Goal: Task Accomplishment & Management: Manage account settings

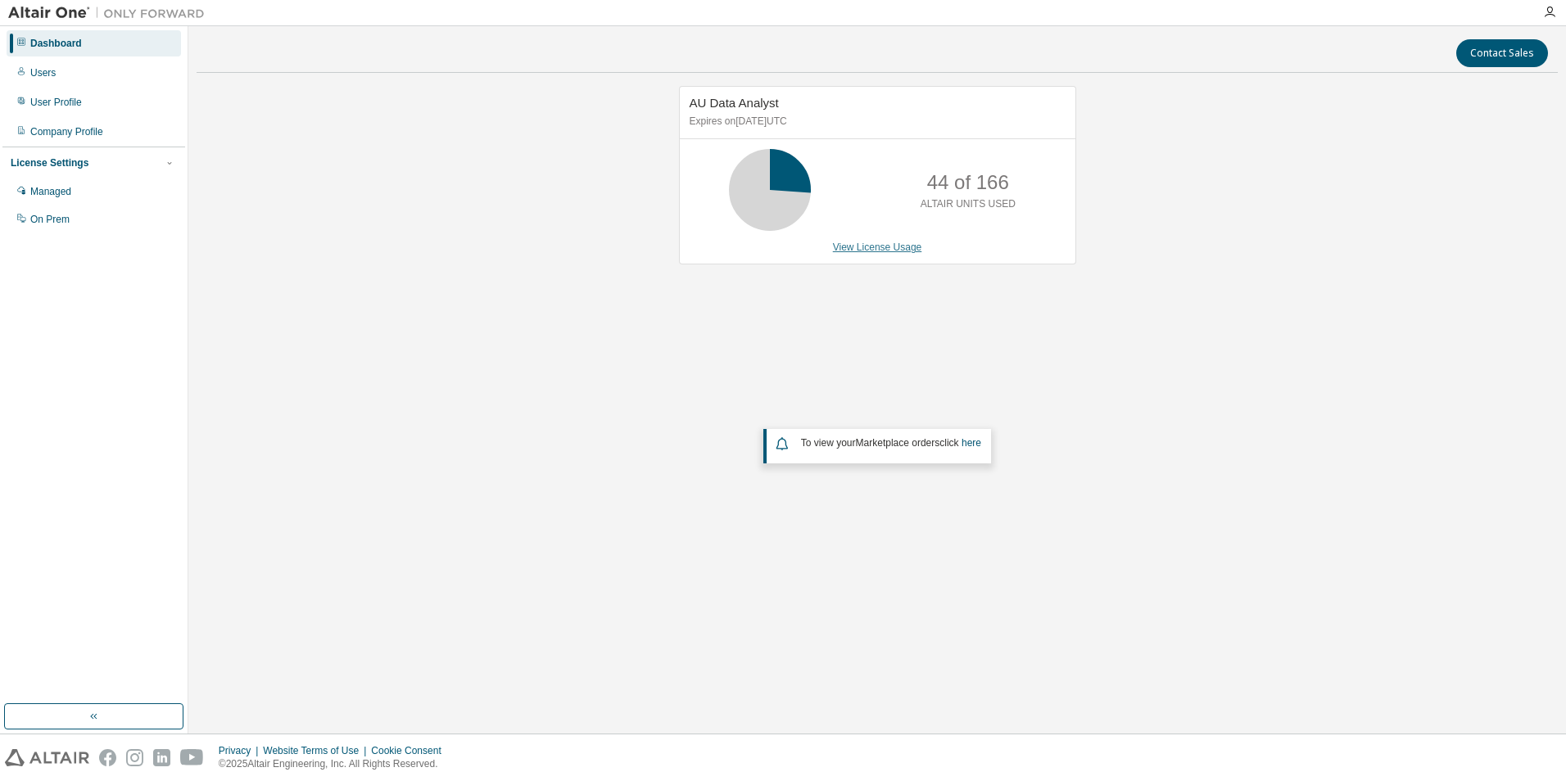
click at [849, 249] on link "View License Usage" at bounding box center [877, 247] width 89 height 11
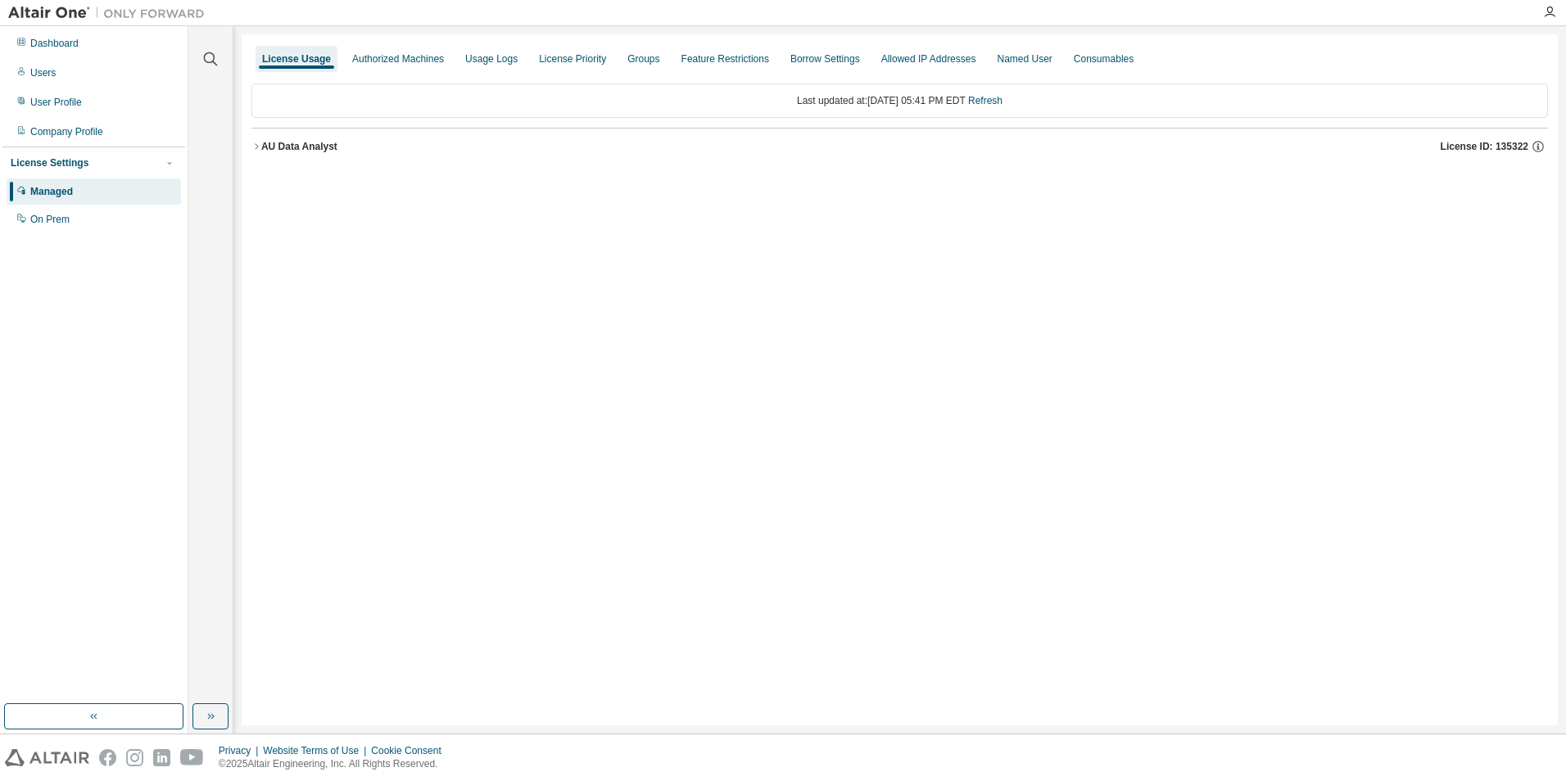
click at [256, 146] on icon "button" at bounding box center [256, 147] width 10 height 10
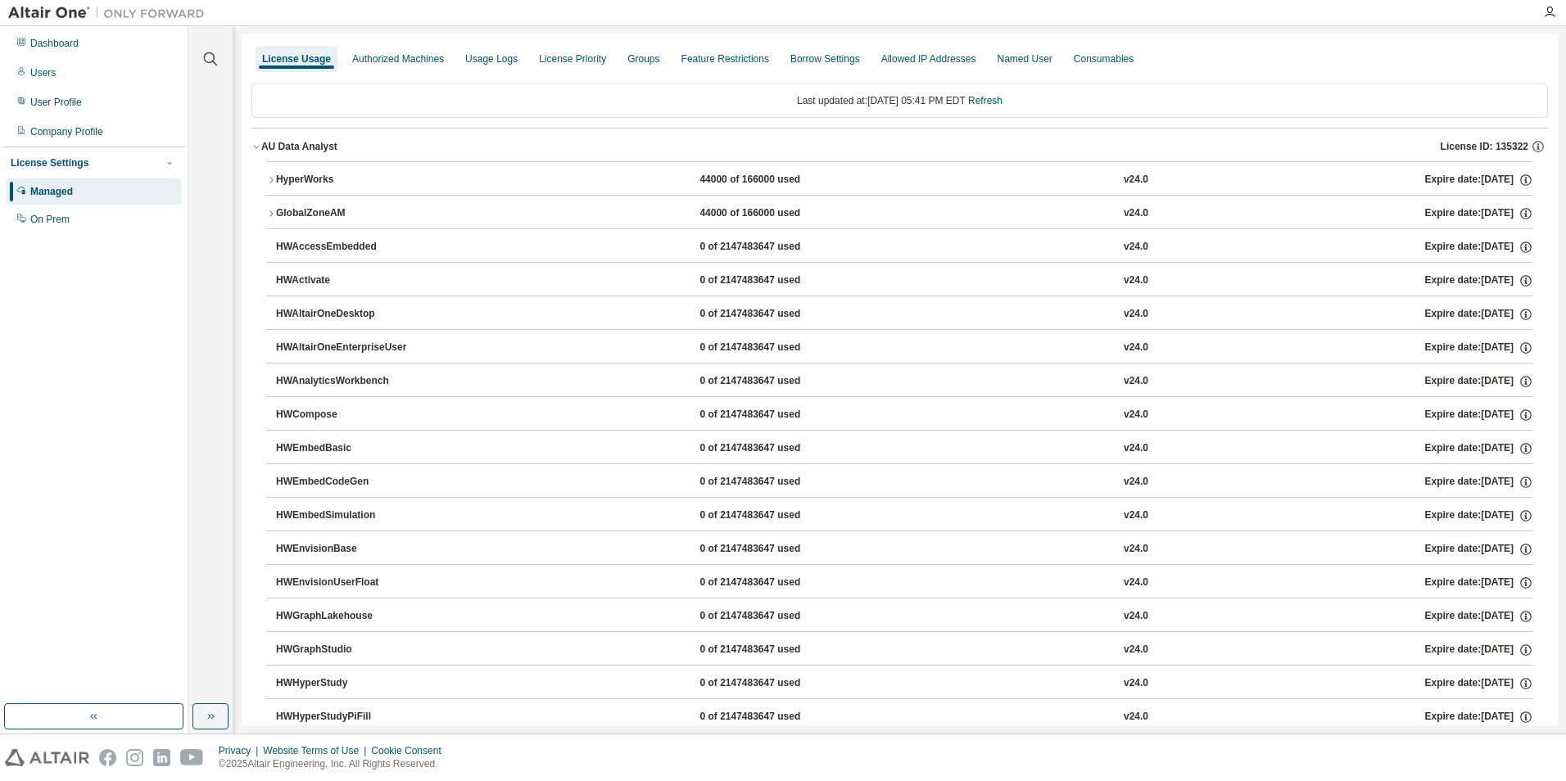
click at [274, 214] on icon "button" at bounding box center [271, 214] width 10 height 10
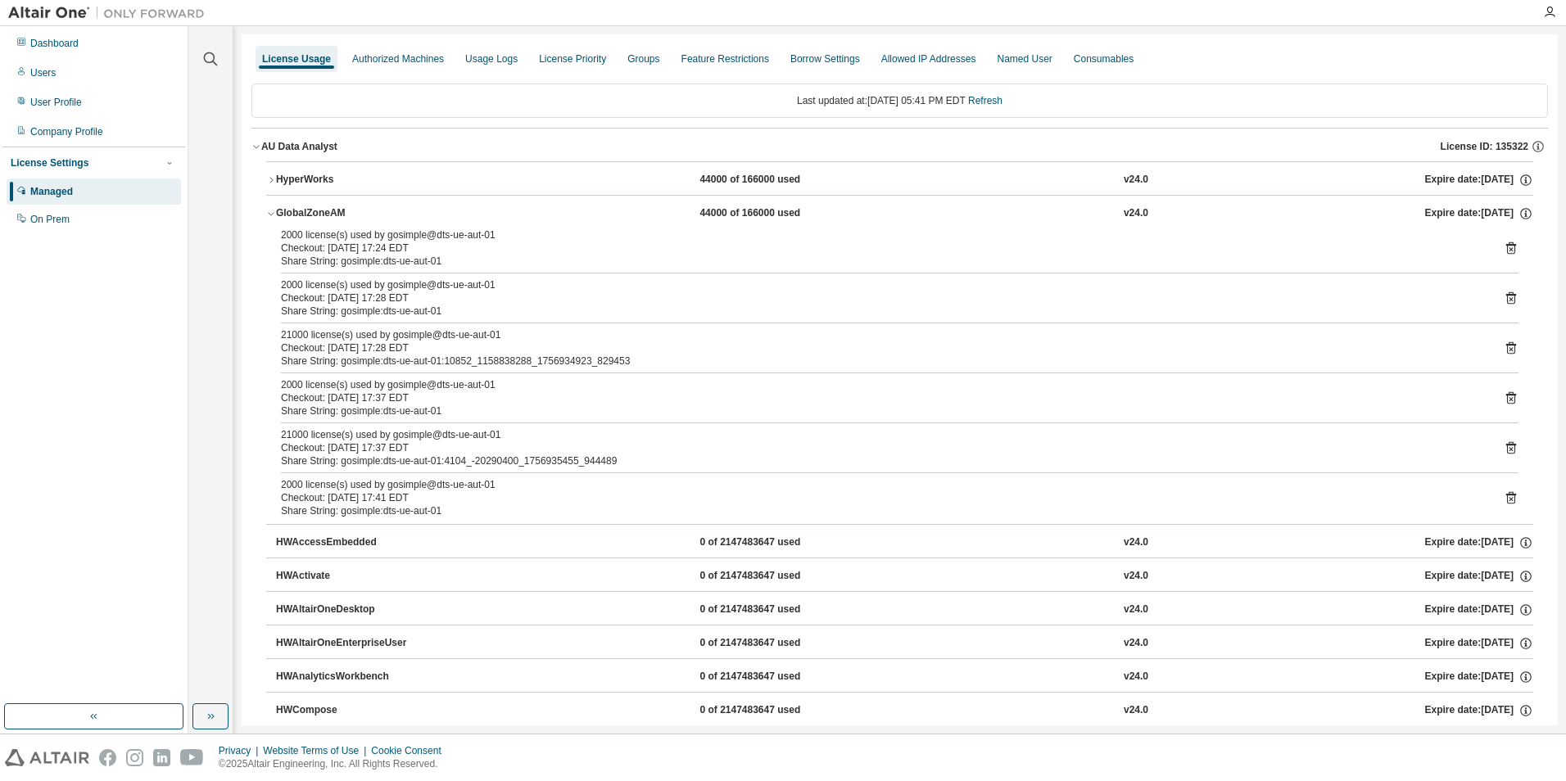
click at [1504, 250] on icon at bounding box center [1511, 248] width 15 height 15
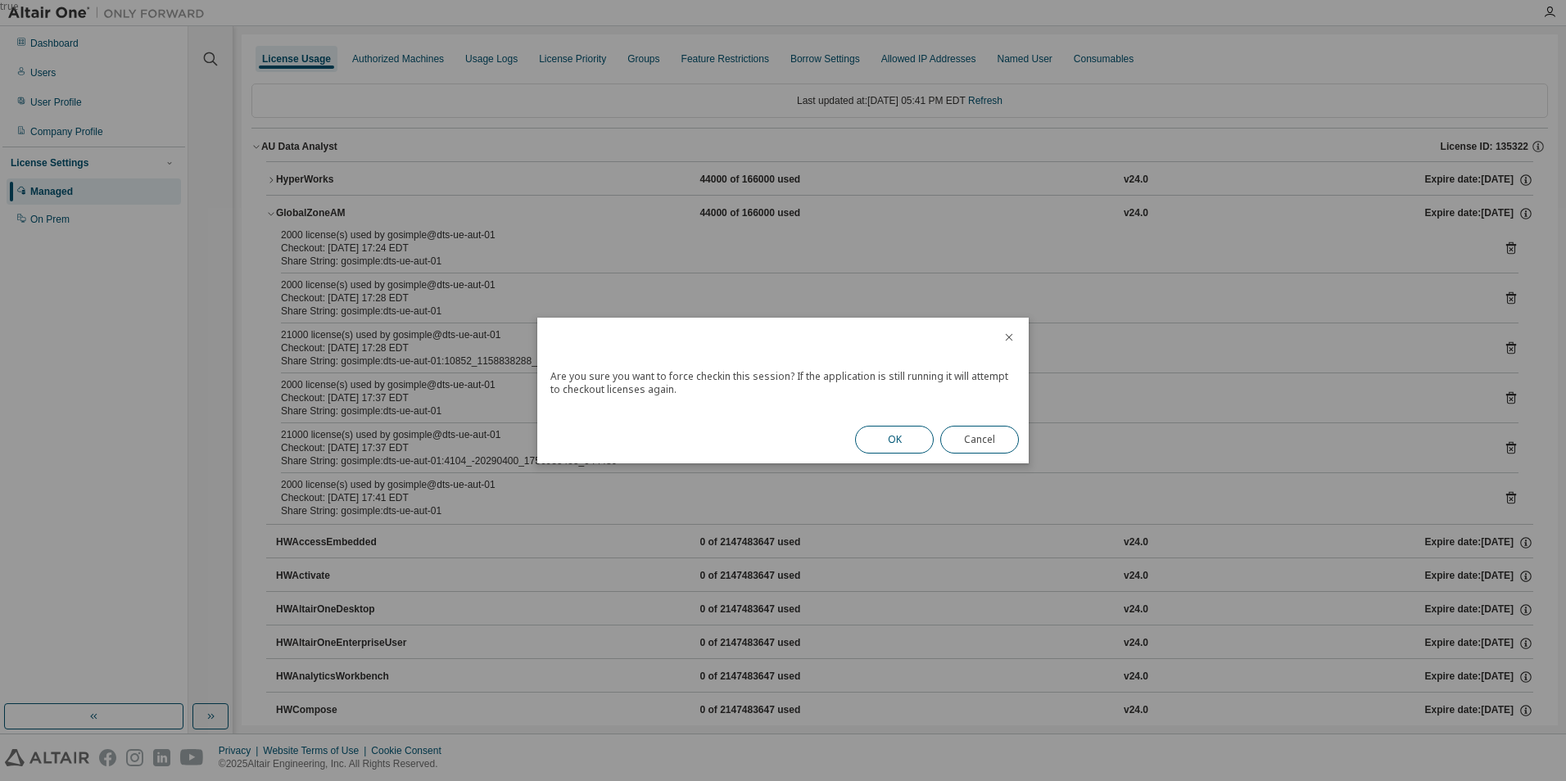
click at [887, 443] on button "OK" at bounding box center [894, 440] width 79 height 28
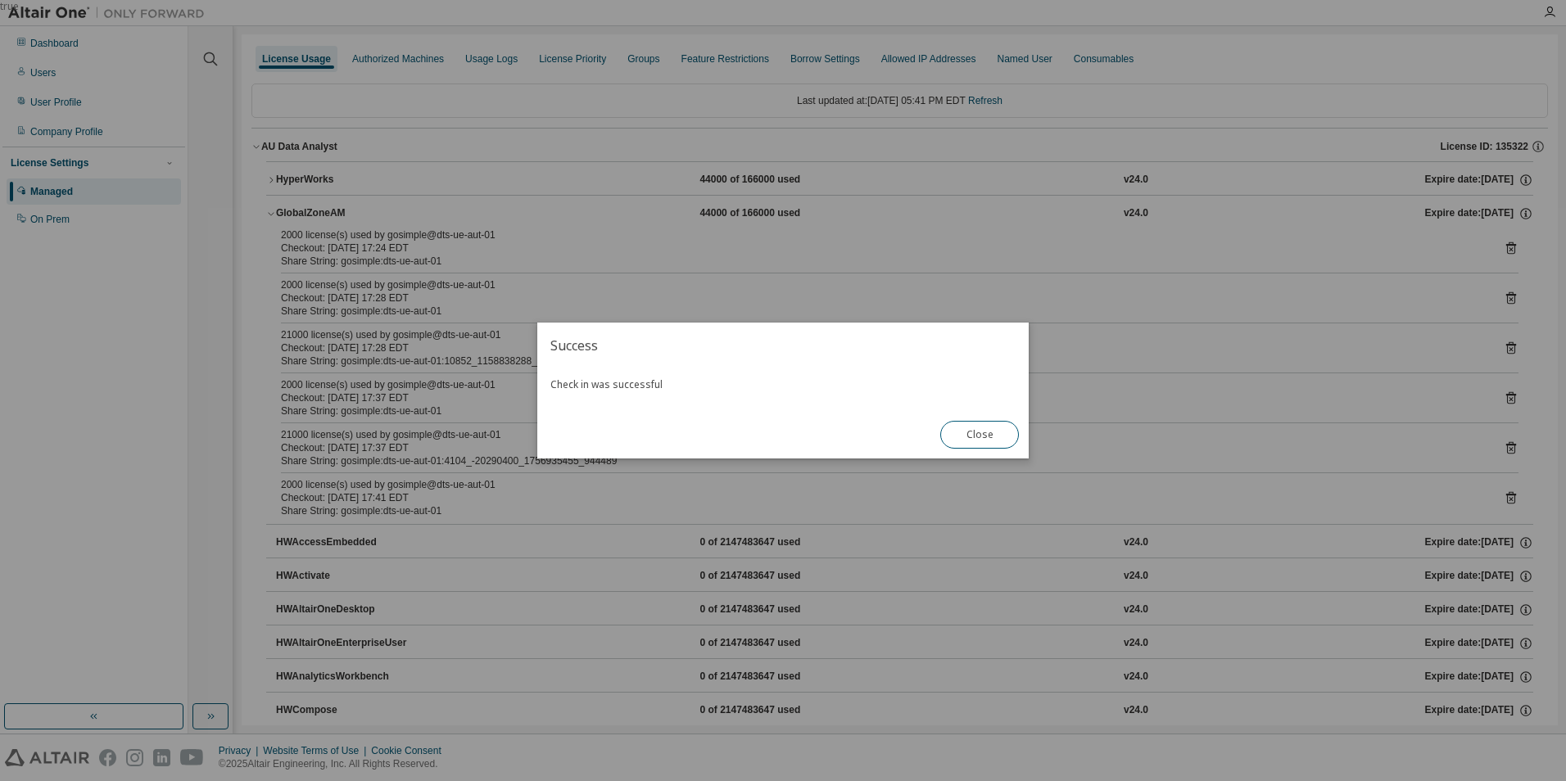
click at [1001, 436] on button "Close" at bounding box center [979, 435] width 79 height 28
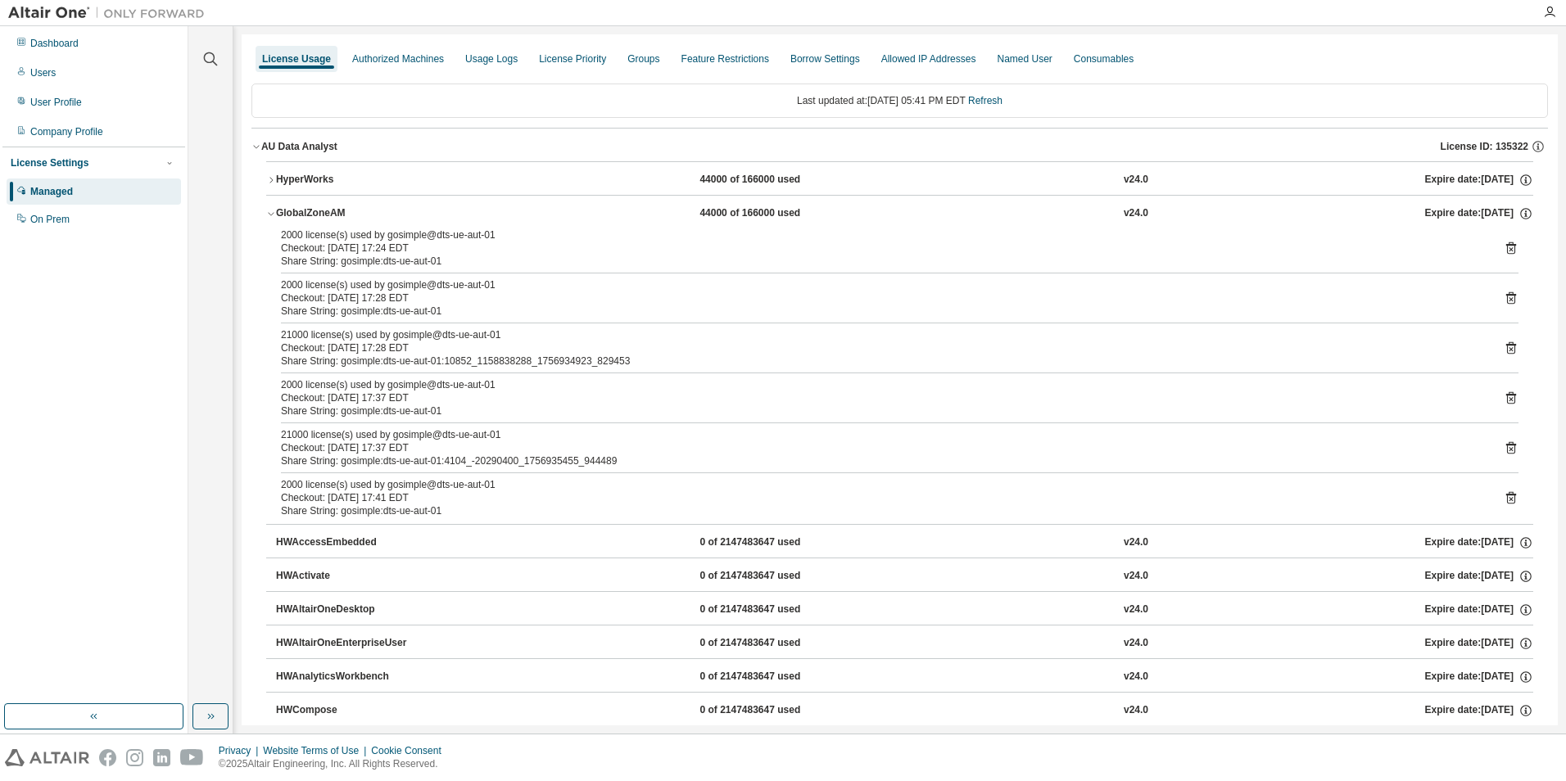
click at [1506, 295] on icon at bounding box center [1511, 298] width 10 height 12
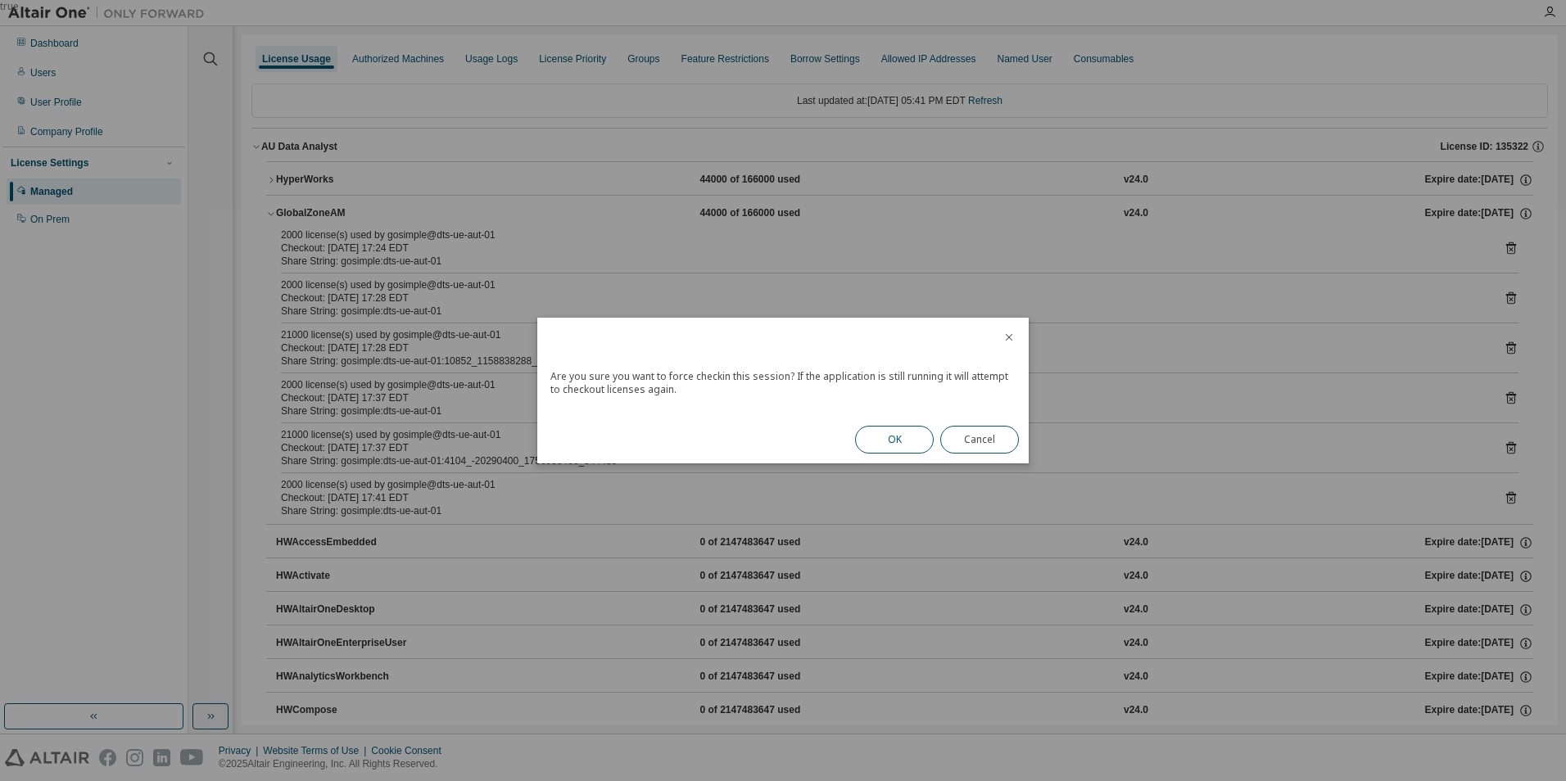
click at [890, 435] on button "OK" at bounding box center [894, 440] width 79 height 28
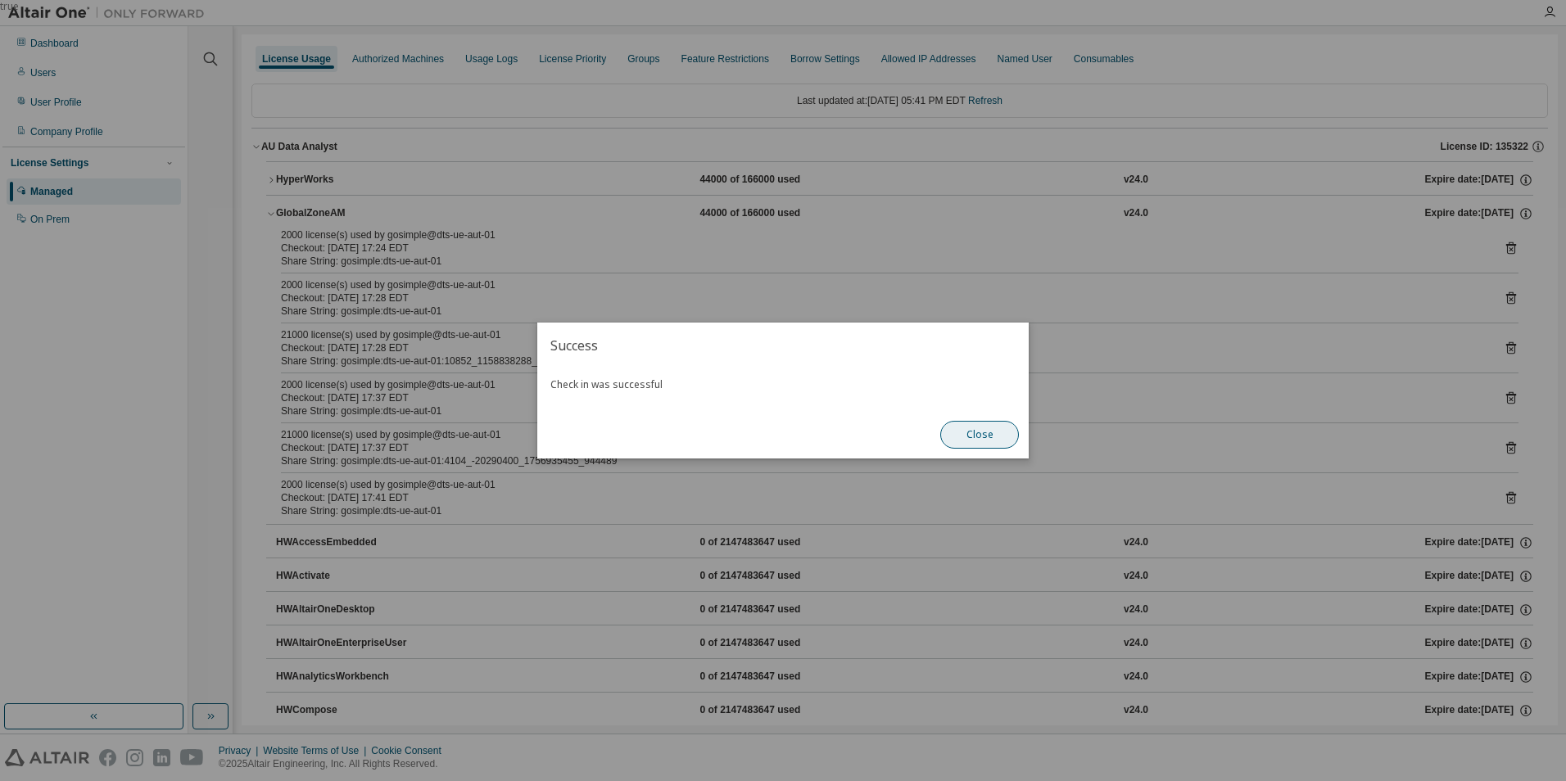
click at [945, 433] on button "Close" at bounding box center [979, 435] width 79 height 28
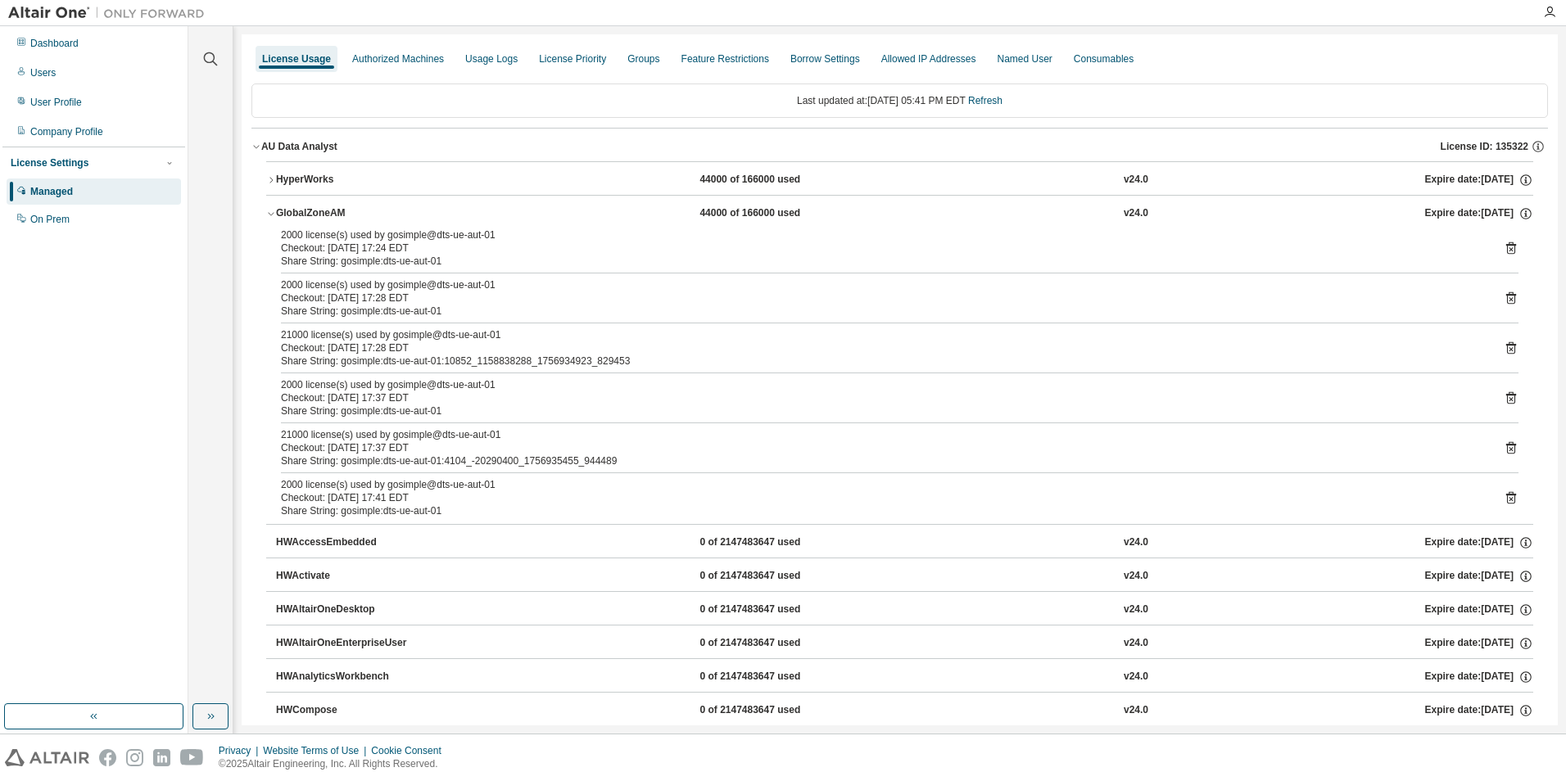
click at [1504, 347] on icon at bounding box center [1511, 348] width 15 height 15
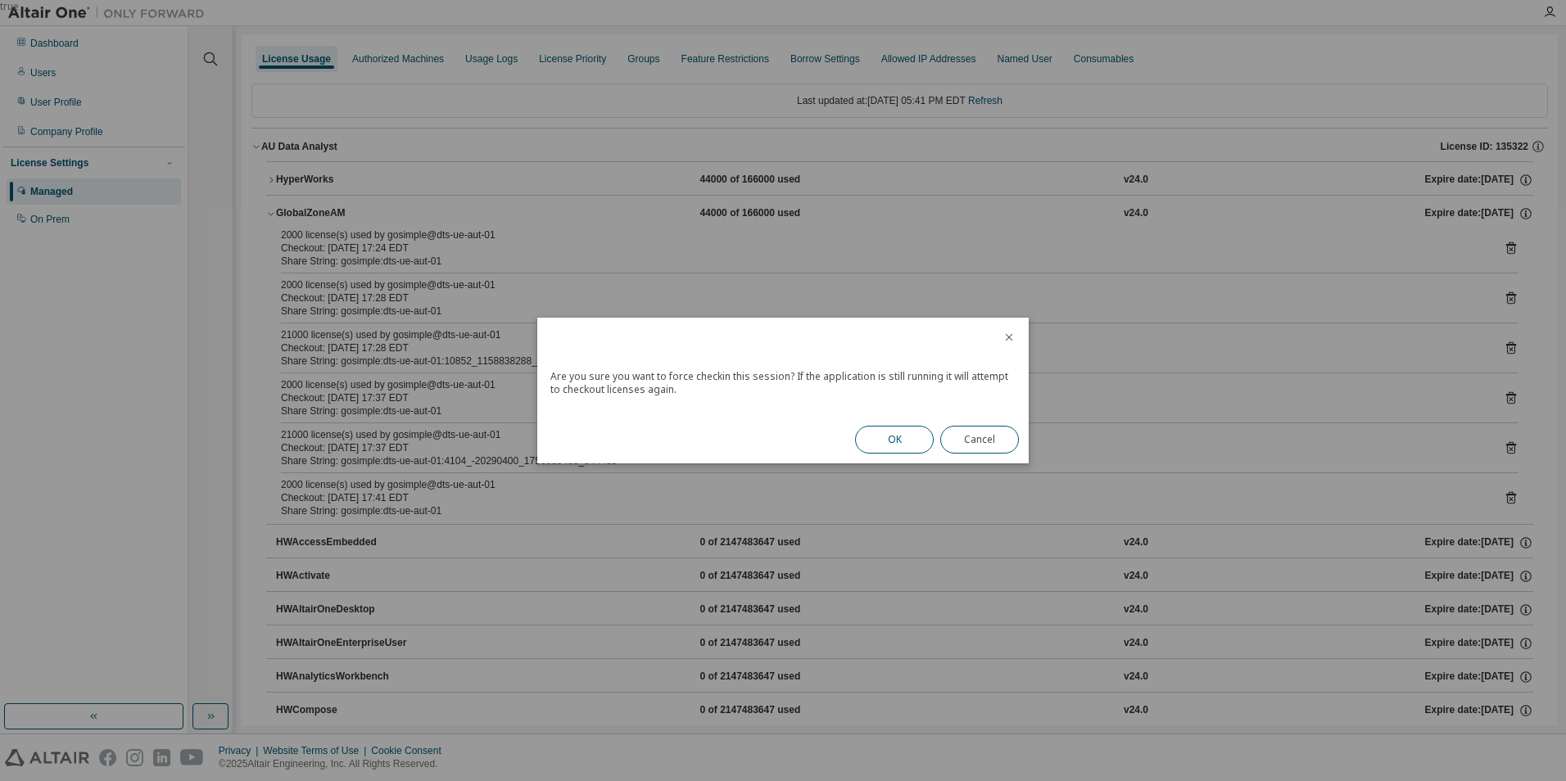
click at [871, 438] on button "OK" at bounding box center [894, 440] width 79 height 28
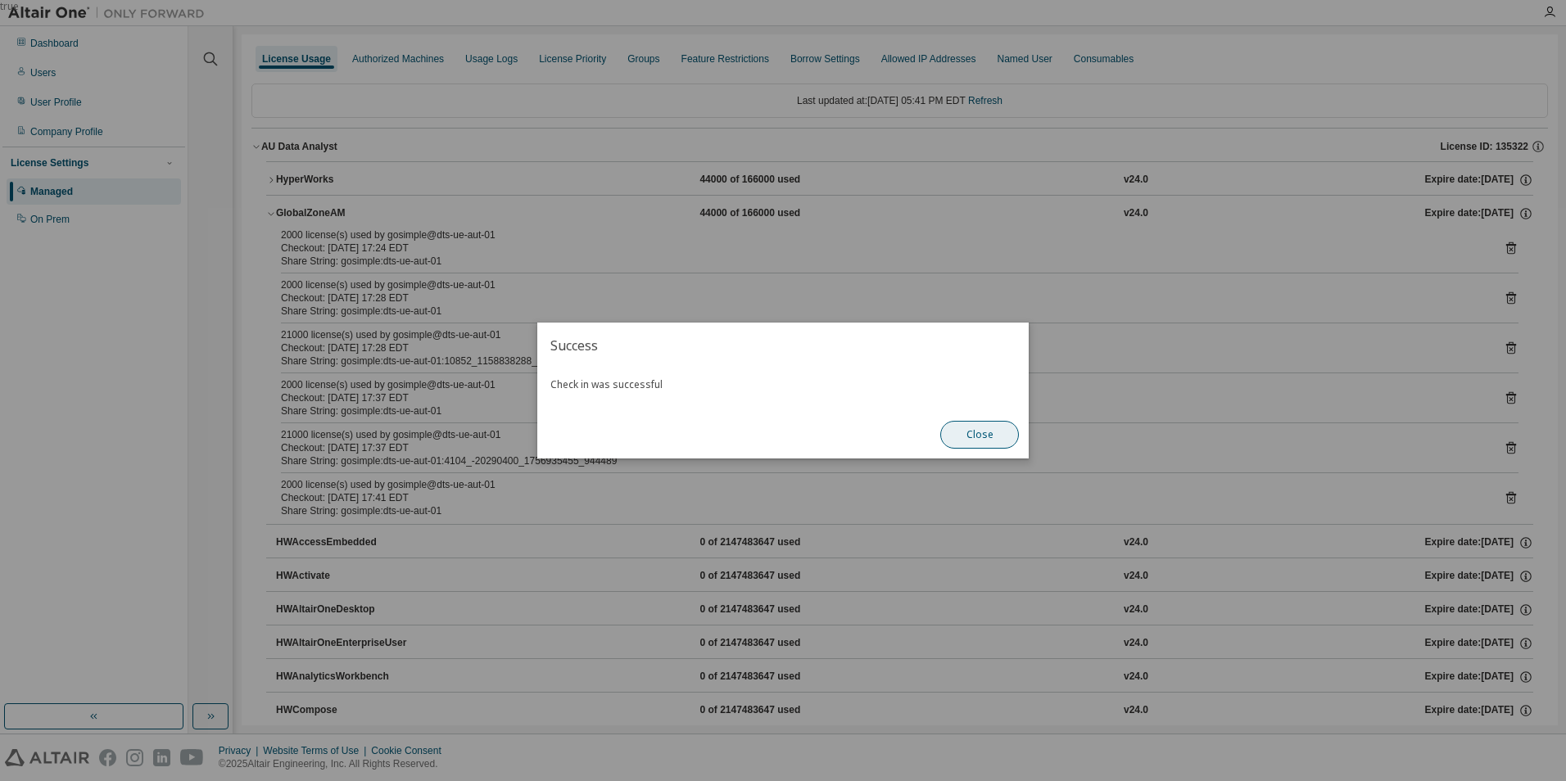
click at [975, 438] on button "Close" at bounding box center [979, 435] width 79 height 28
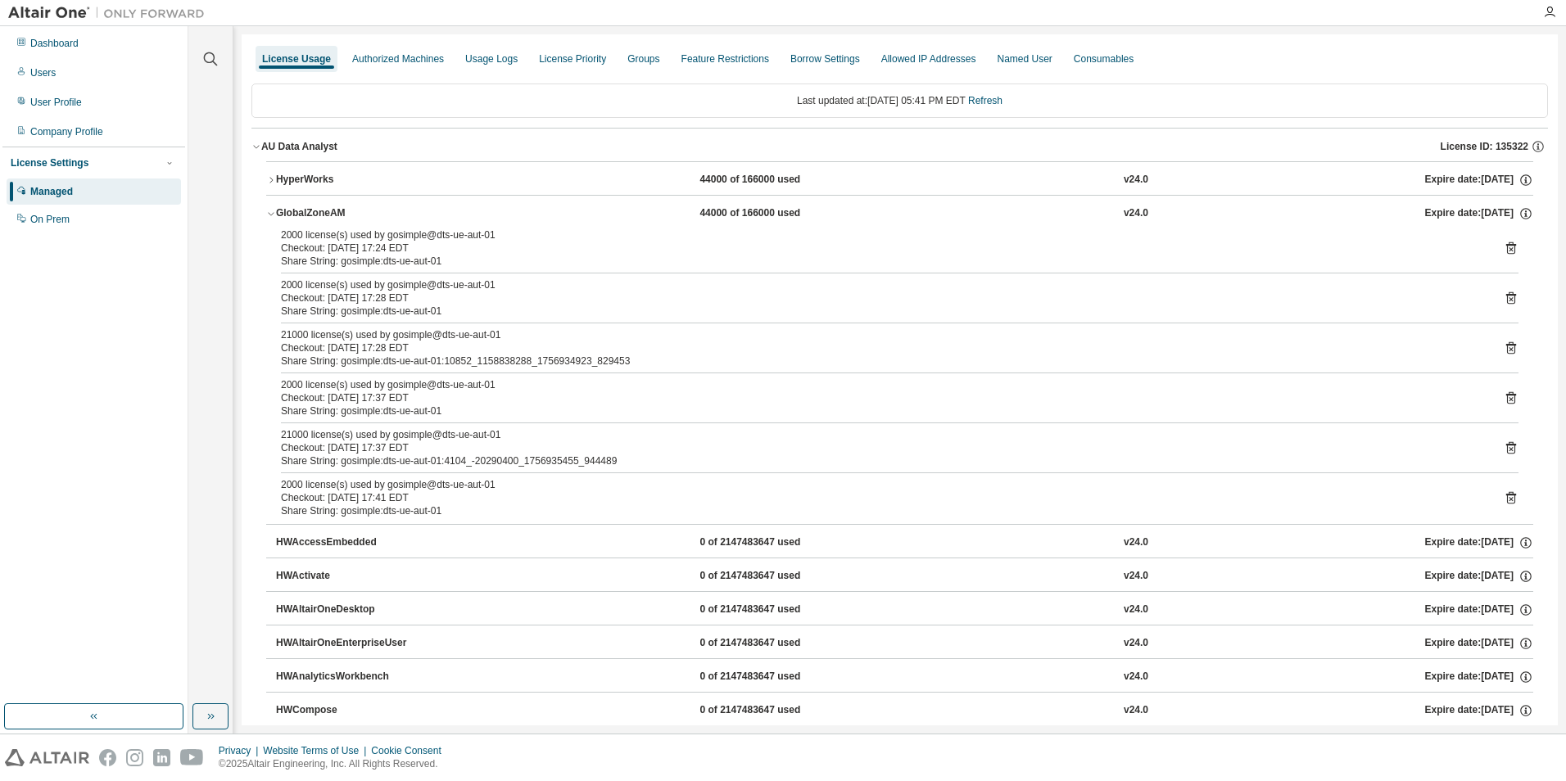
click at [1504, 397] on icon at bounding box center [1511, 398] width 15 height 15
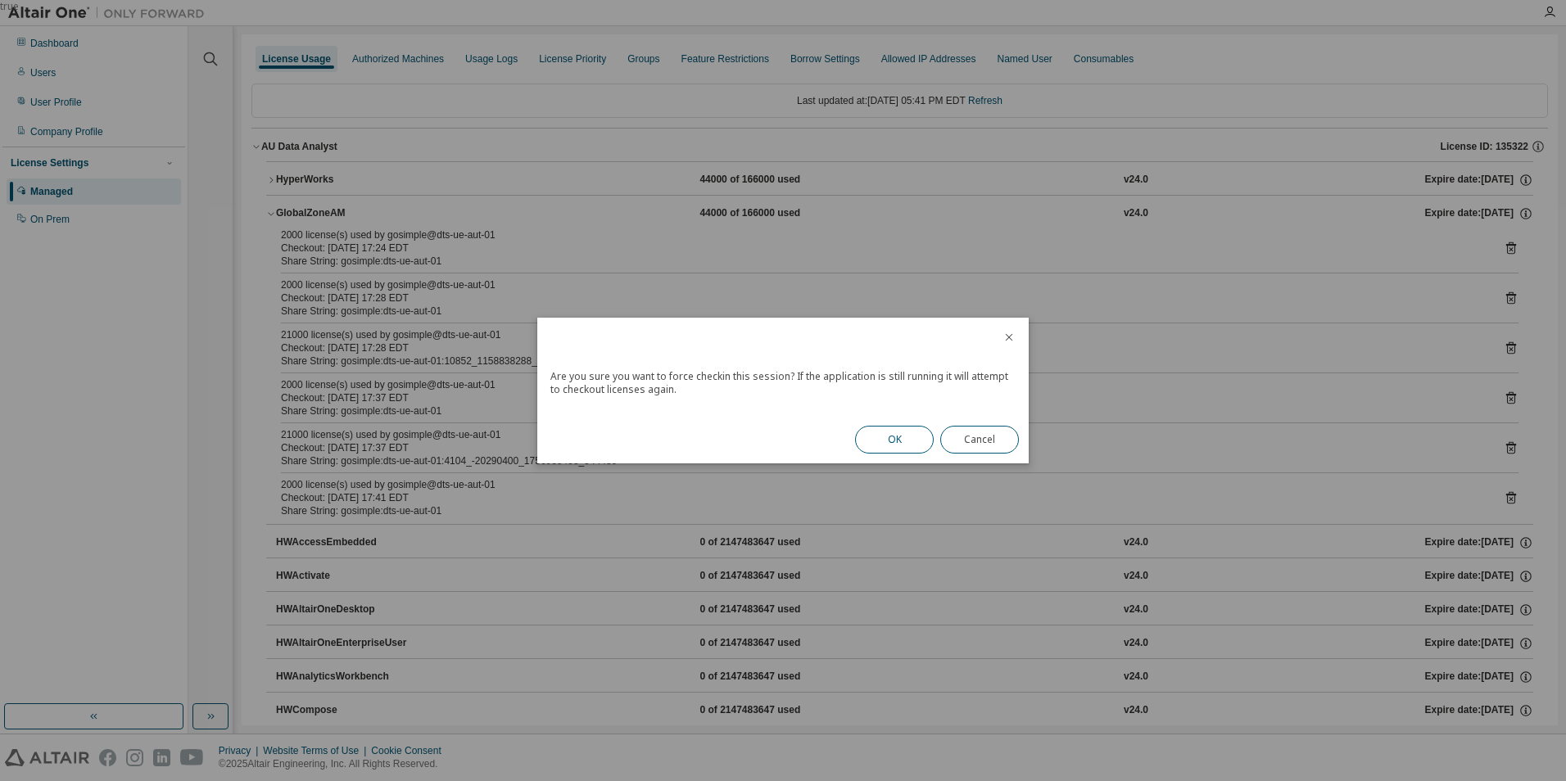
click at [888, 442] on button "OK" at bounding box center [894, 440] width 79 height 28
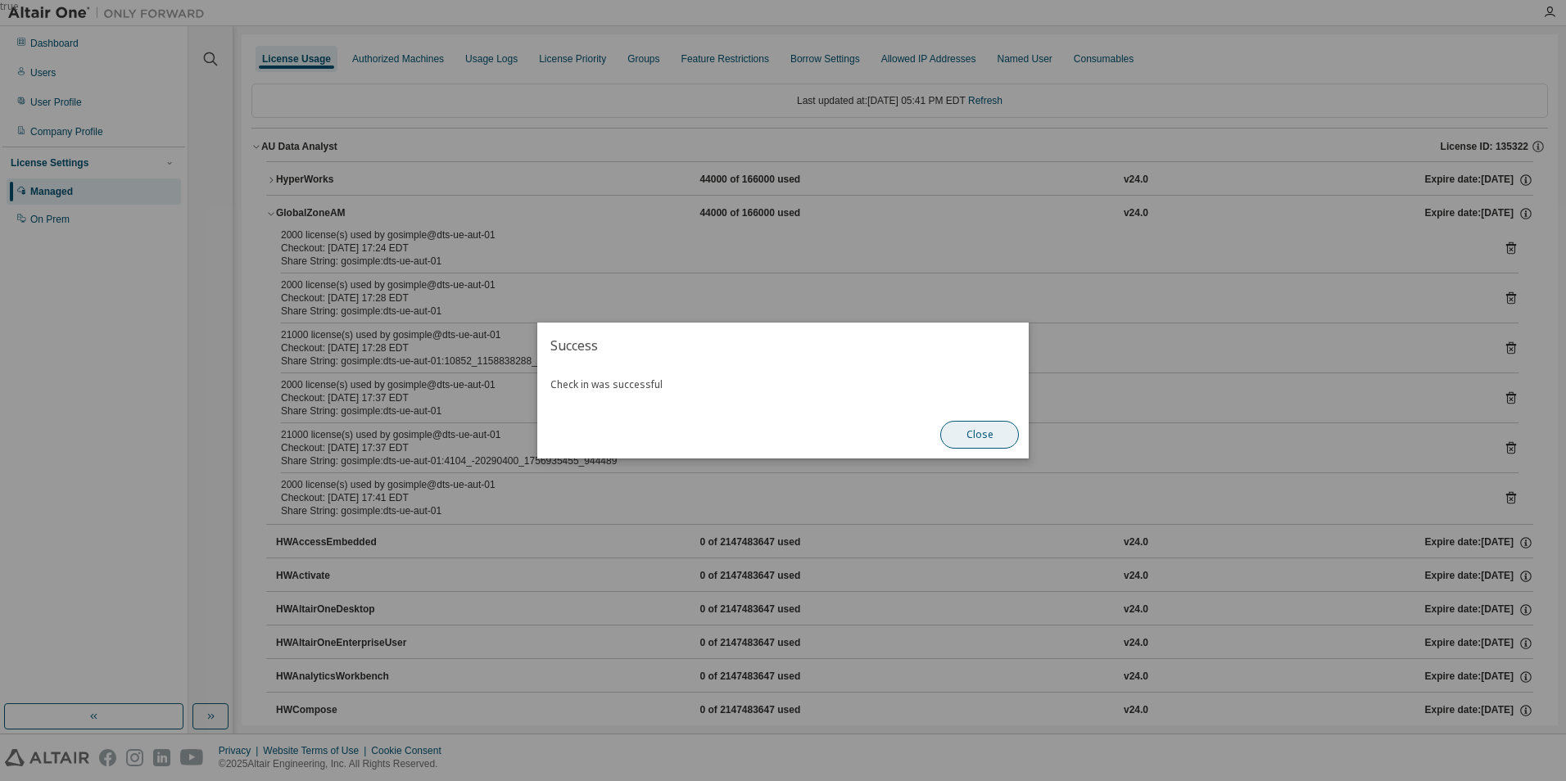
click at [965, 439] on button "Close" at bounding box center [979, 435] width 79 height 28
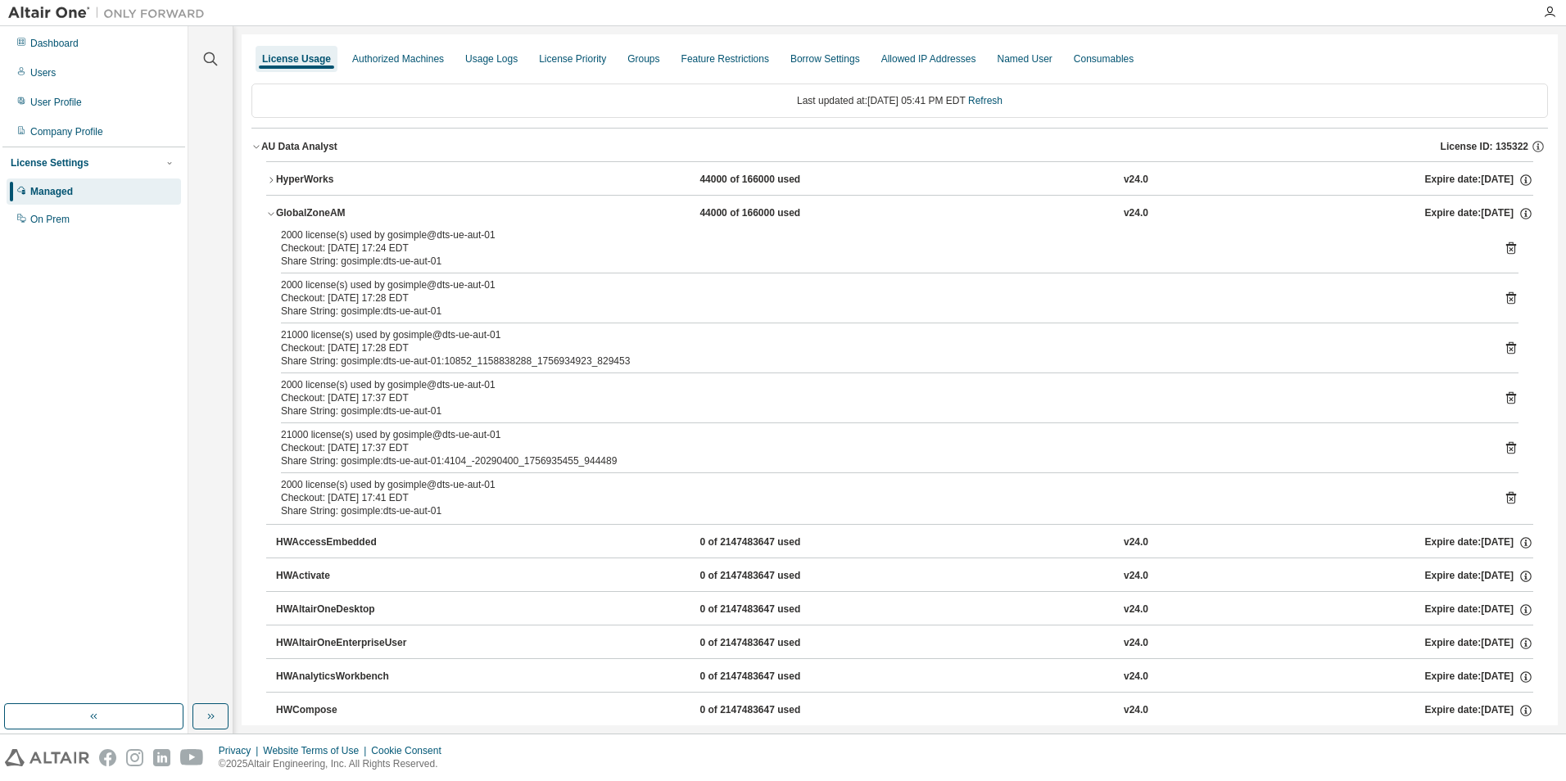
click at [1504, 443] on icon at bounding box center [1511, 448] width 15 height 15
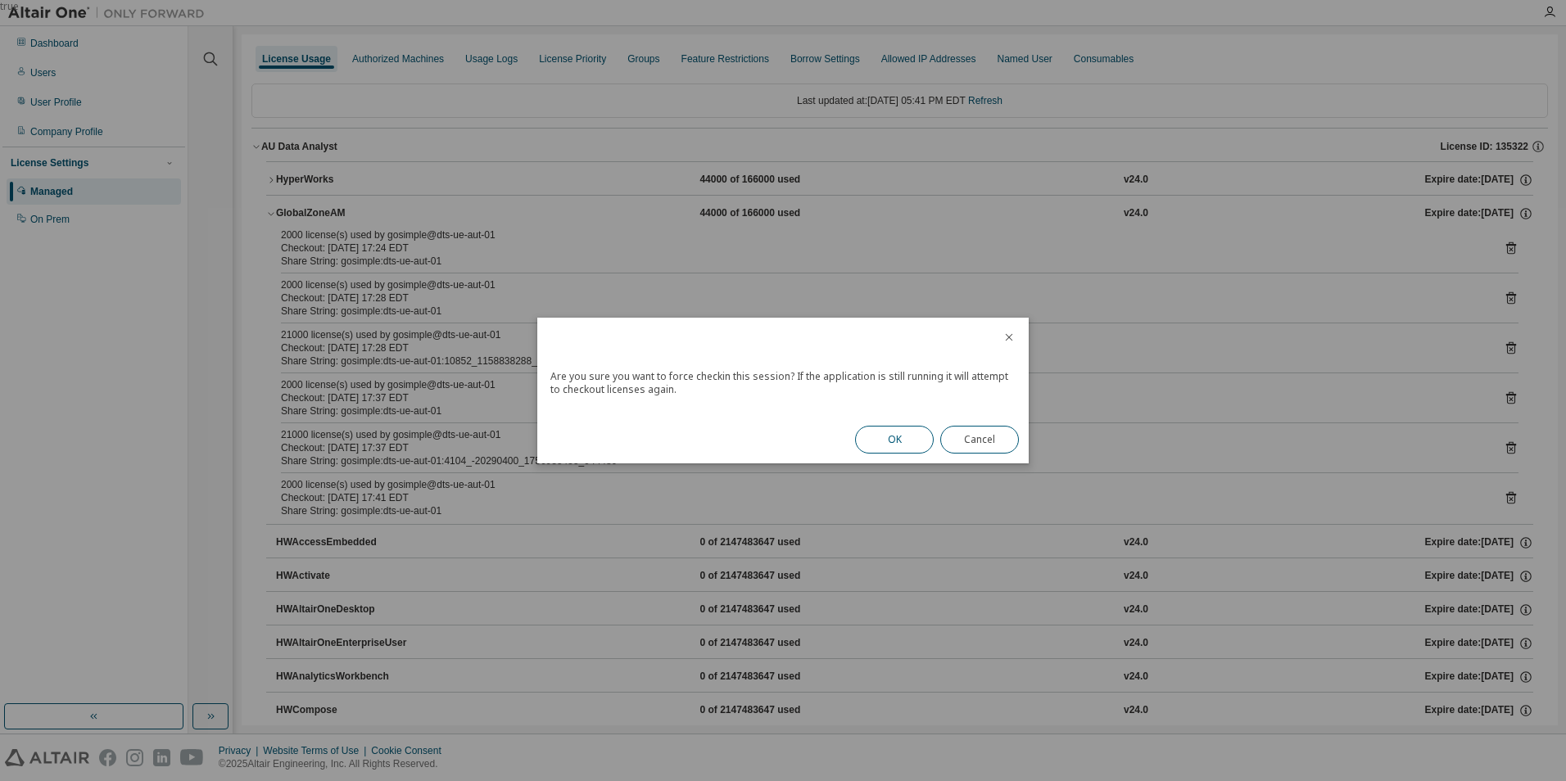
click at [893, 440] on button "OK" at bounding box center [894, 440] width 79 height 28
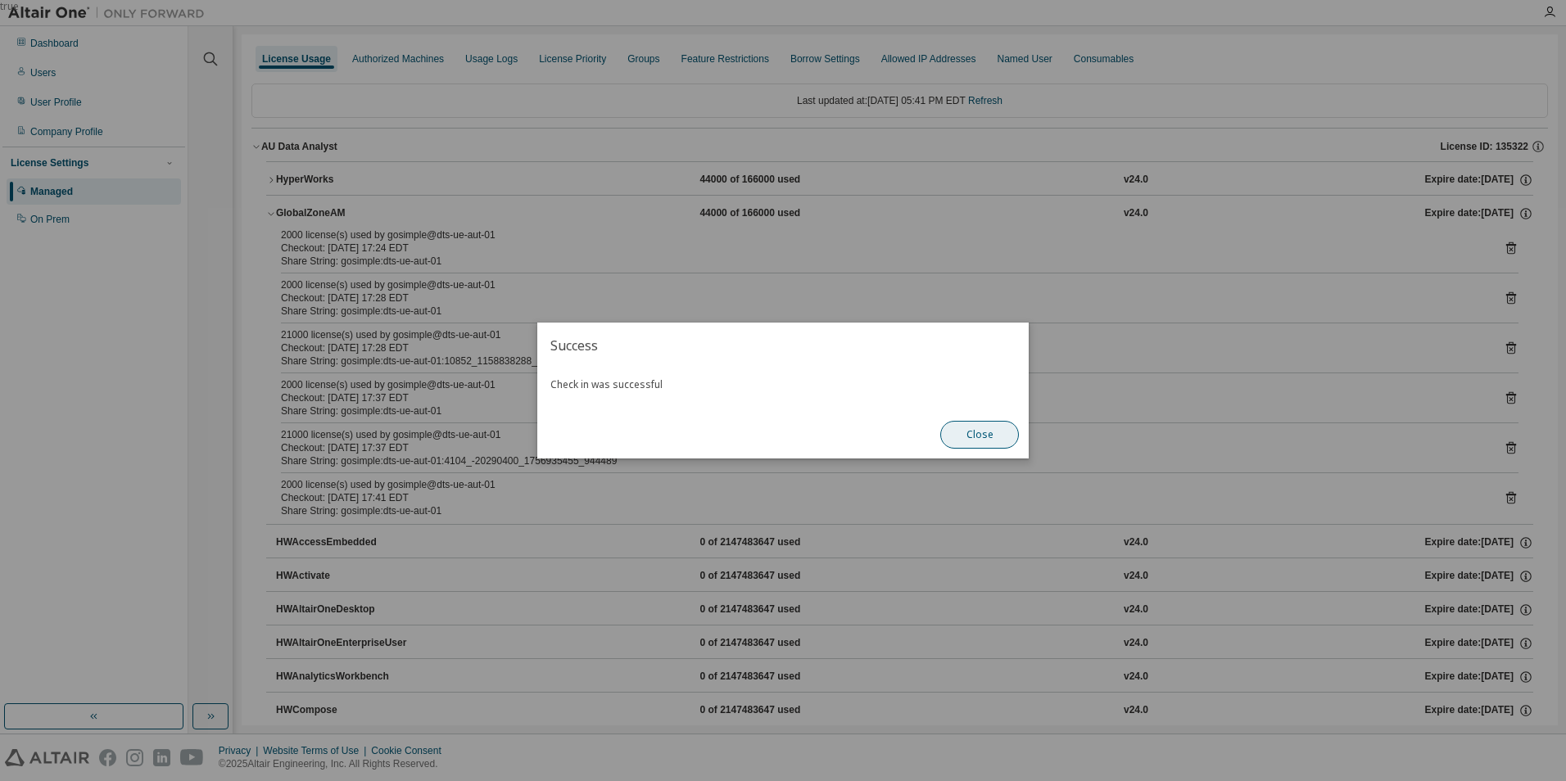
click at [984, 432] on button "Close" at bounding box center [979, 435] width 79 height 28
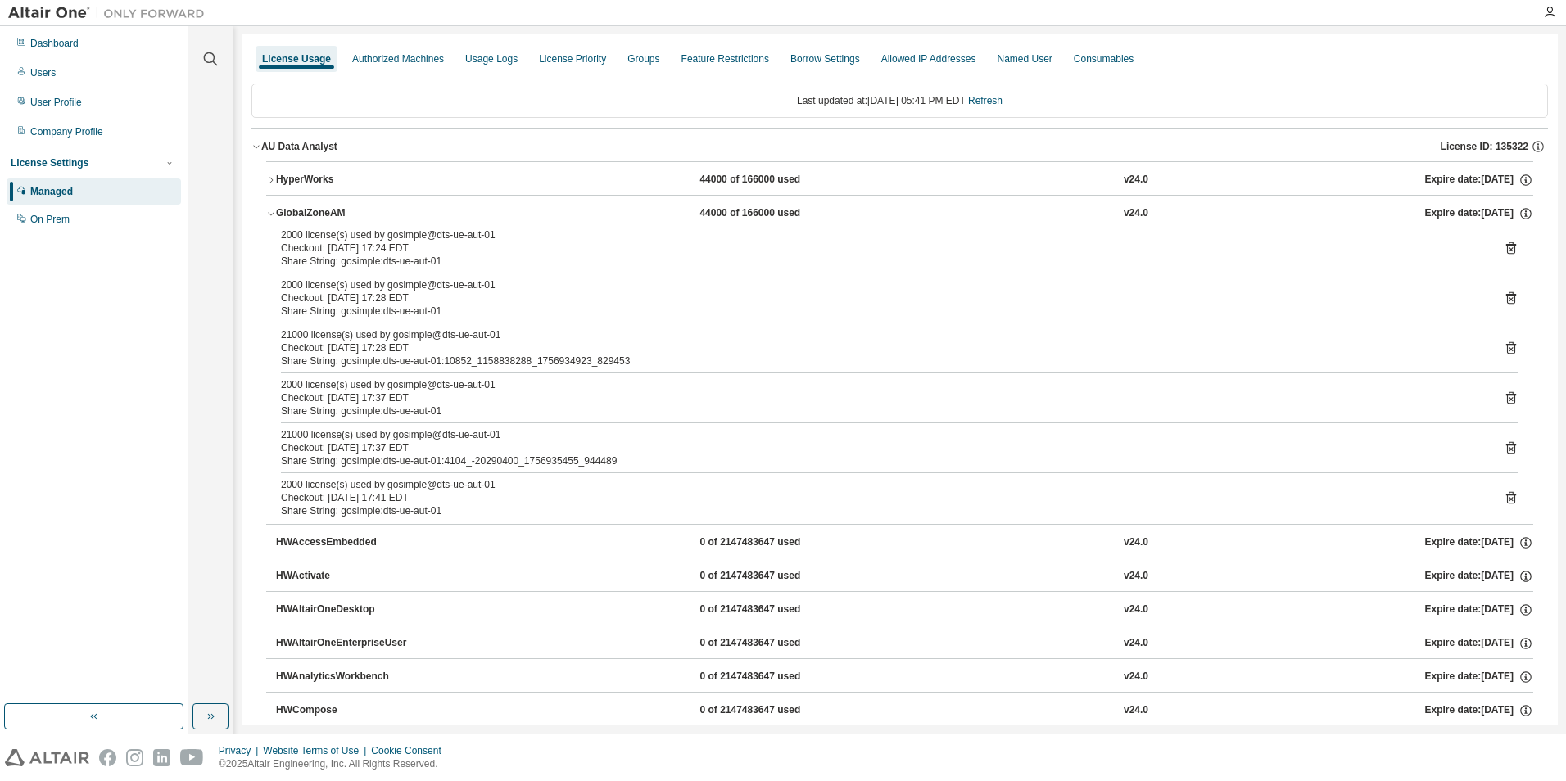
click at [1506, 495] on icon at bounding box center [1511, 498] width 10 height 12
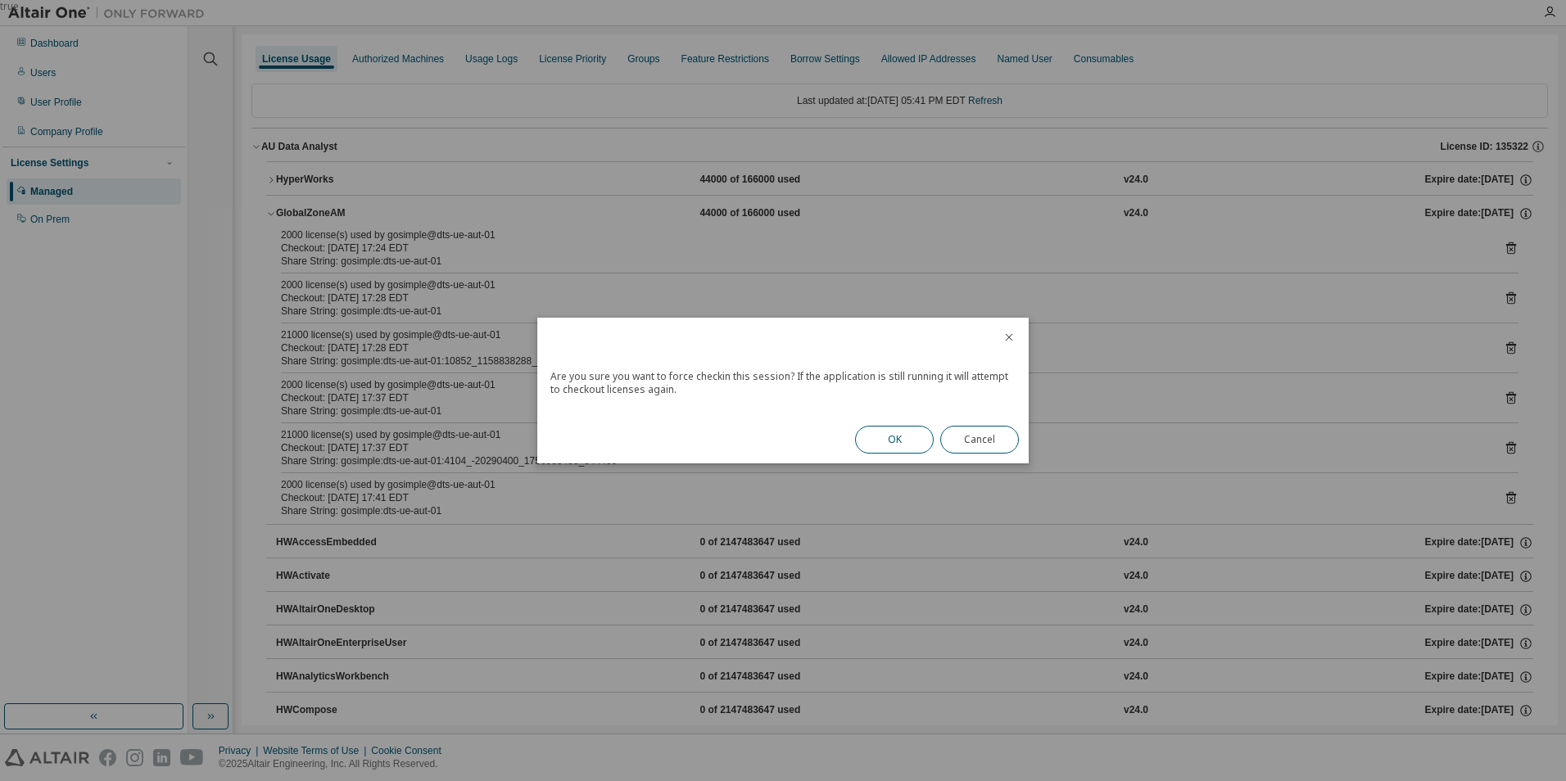
click at [894, 438] on button "OK" at bounding box center [894, 440] width 79 height 28
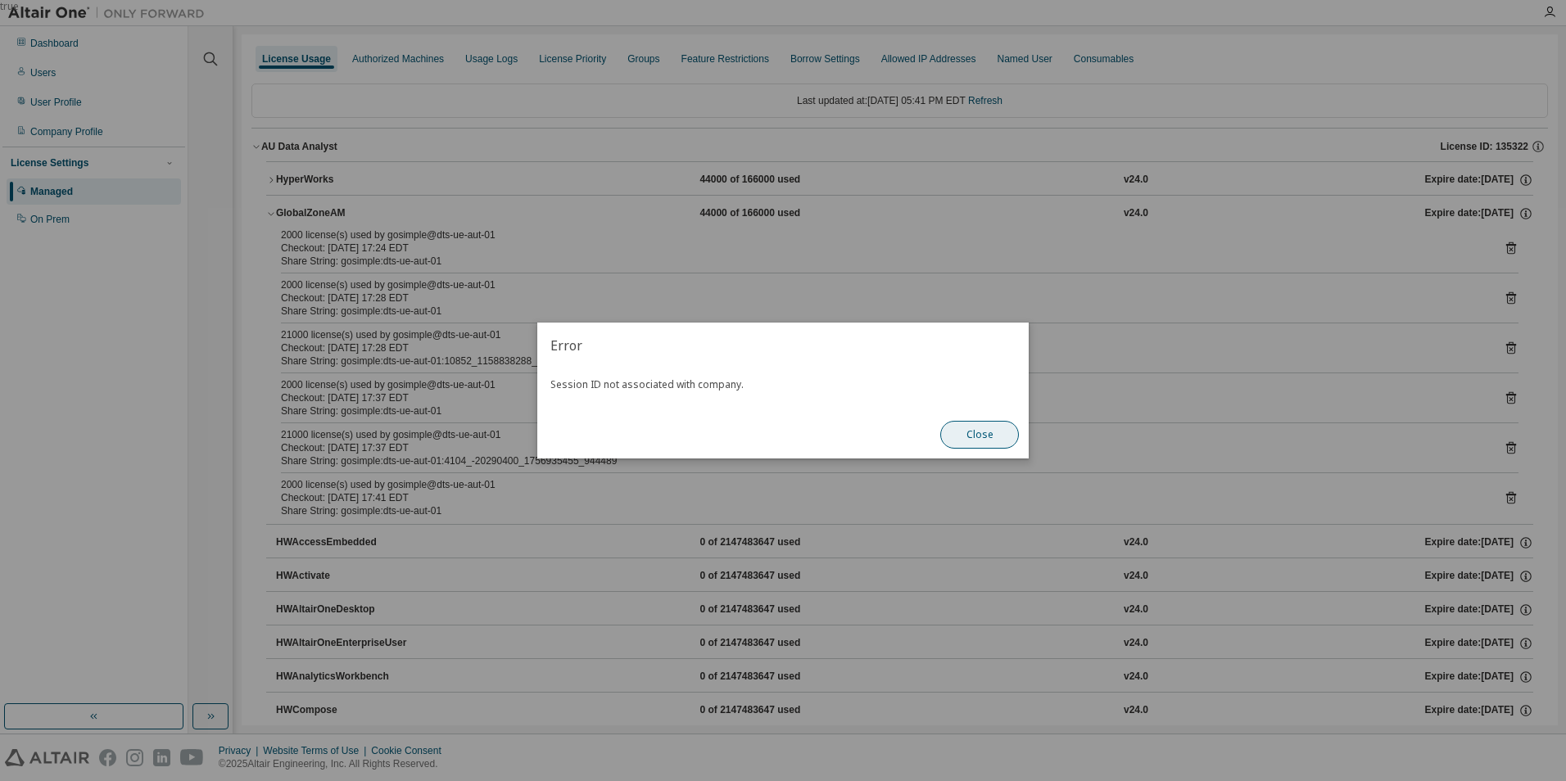
click at [984, 440] on button "Close" at bounding box center [979, 435] width 79 height 28
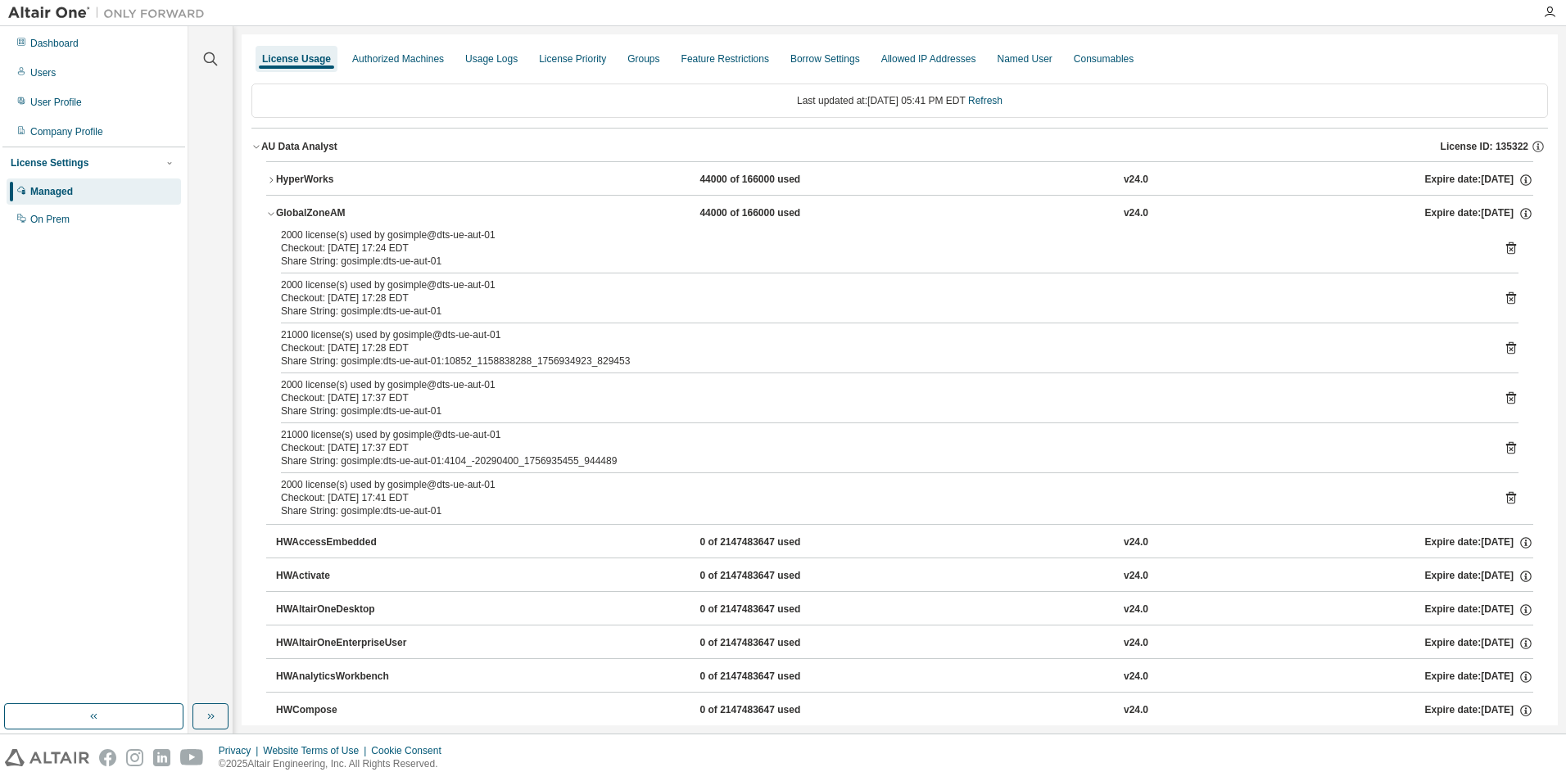
click at [254, 146] on icon "button" at bounding box center [256, 147] width 6 height 3
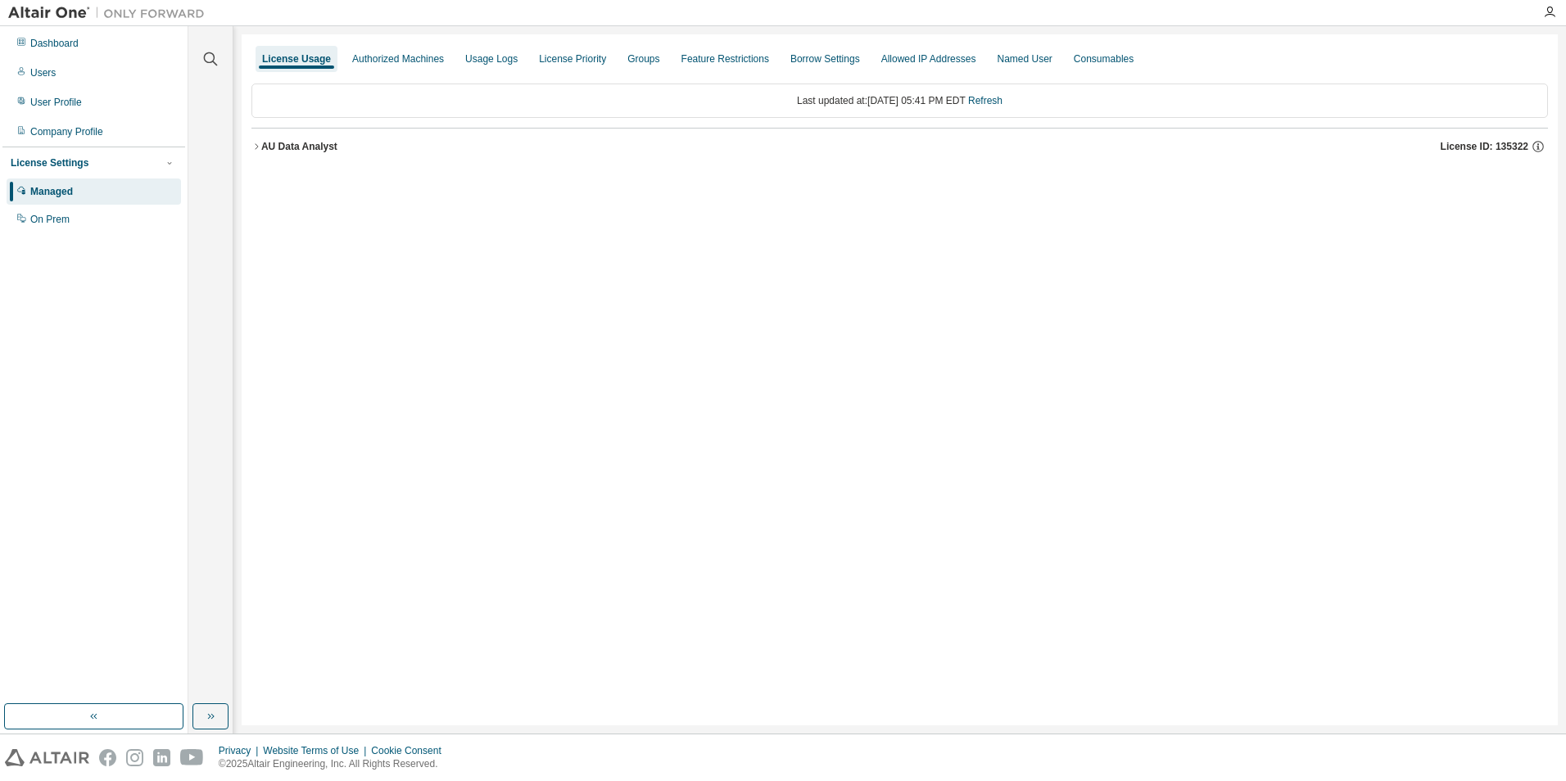
click at [252, 147] on icon "button" at bounding box center [256, 147] width 10 height 10
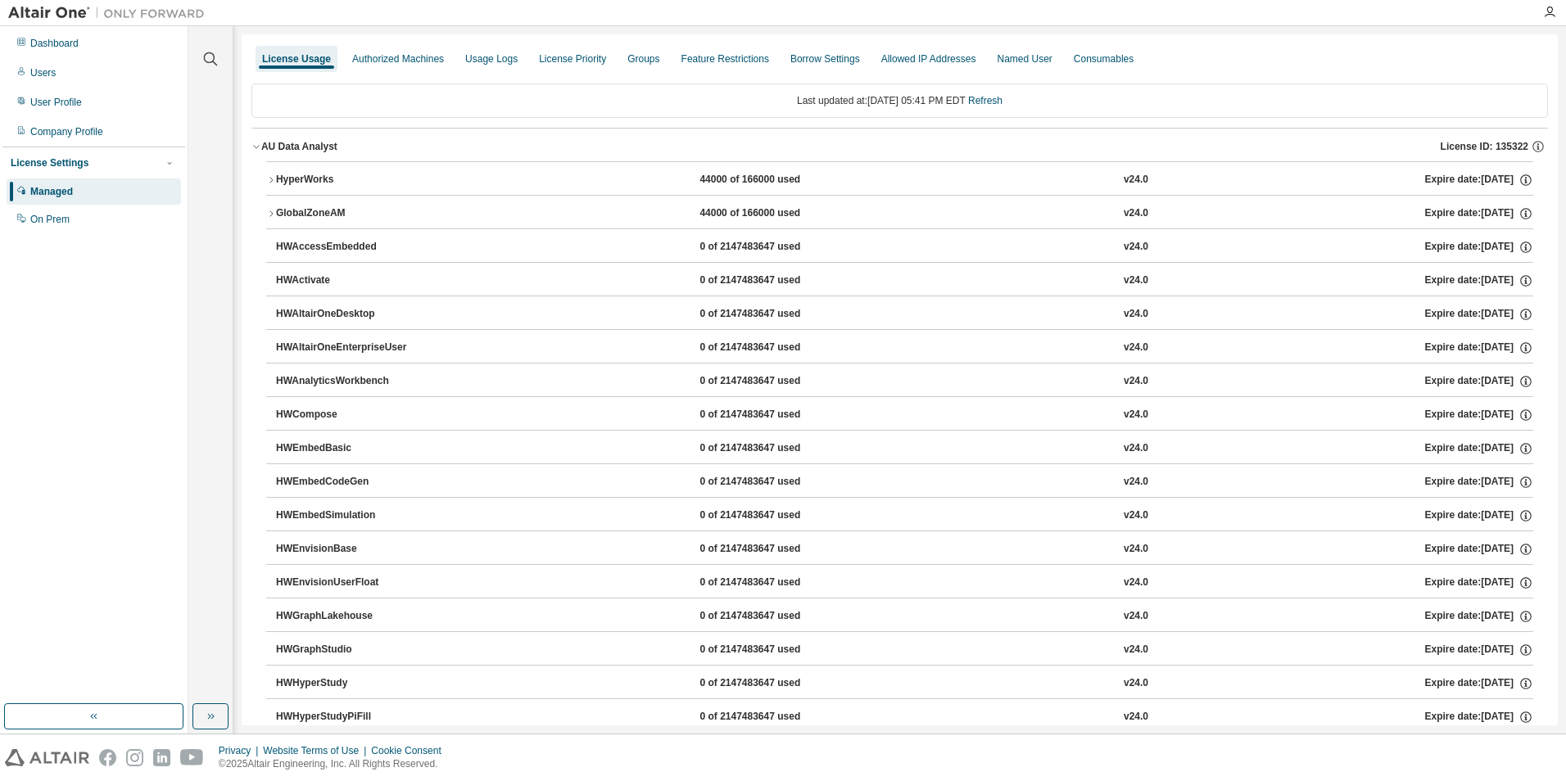
click at [271, 215] on icon "button" at bounding box center [271, 214] width 10 height 10
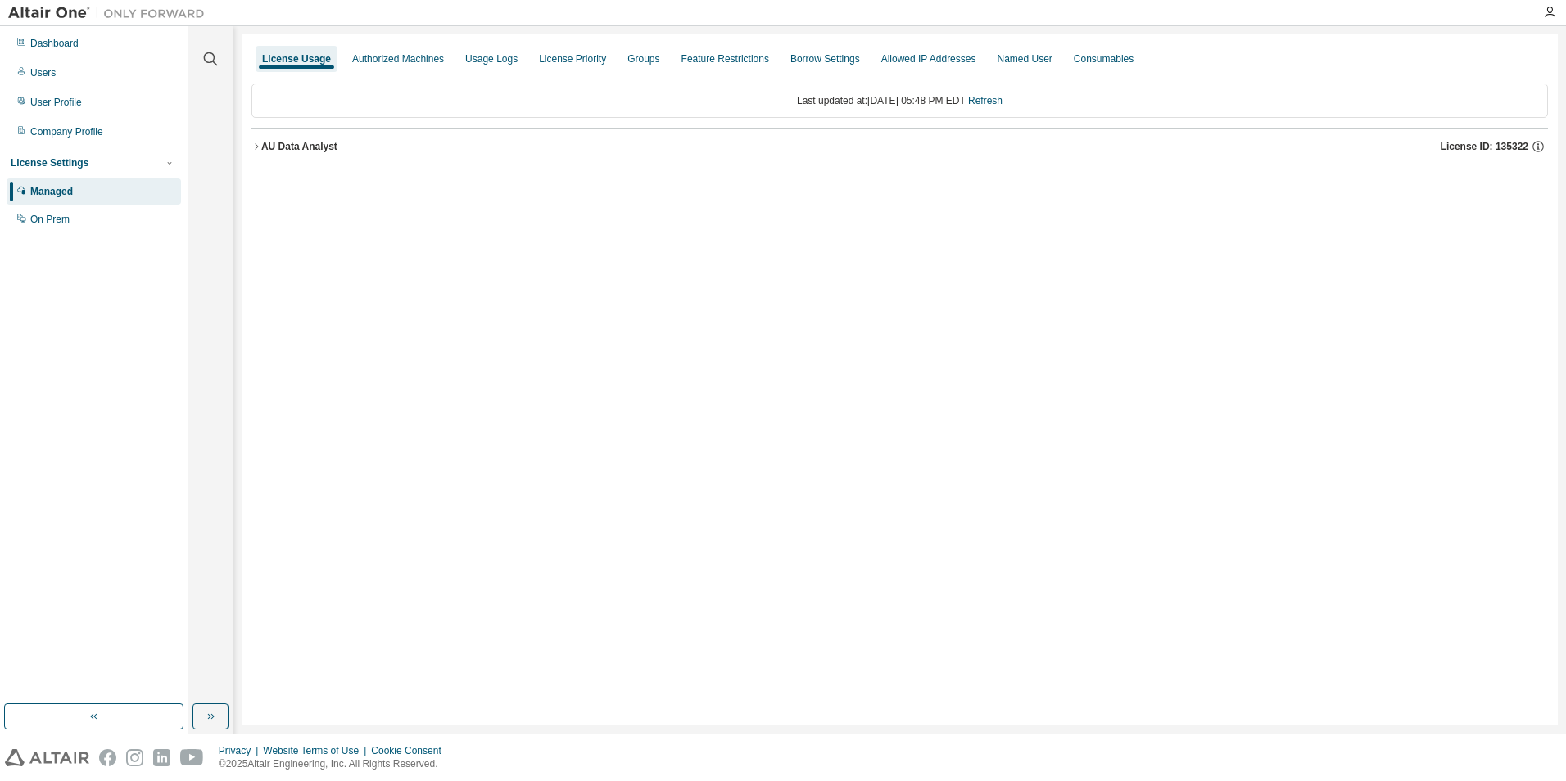
click at [253, 146] on icon "button" at bounding box center [256, 147] width 10 height 10
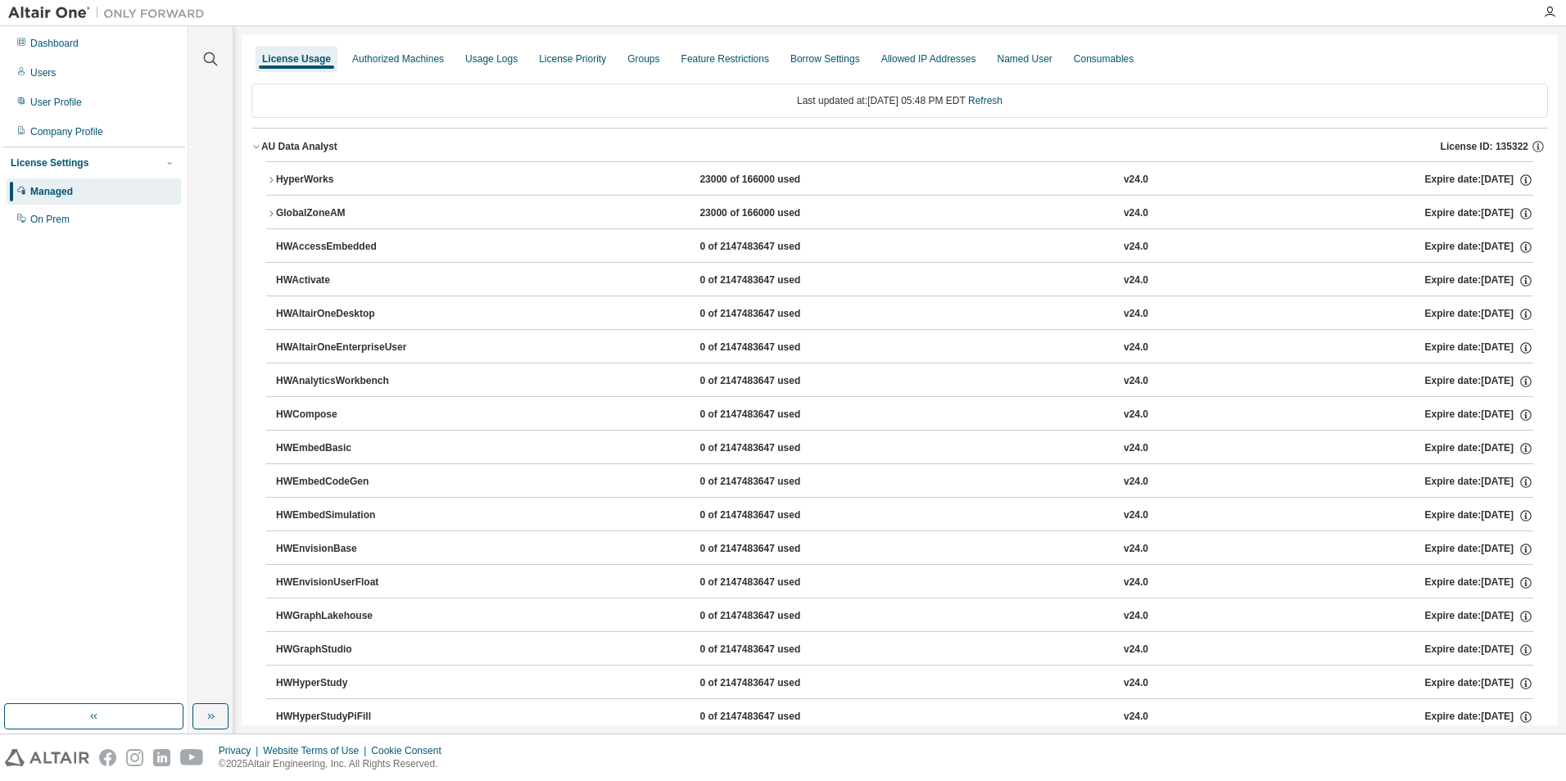
click at [270, 211] on icon "button" at bounding box center [270, 213] width 3 height 6
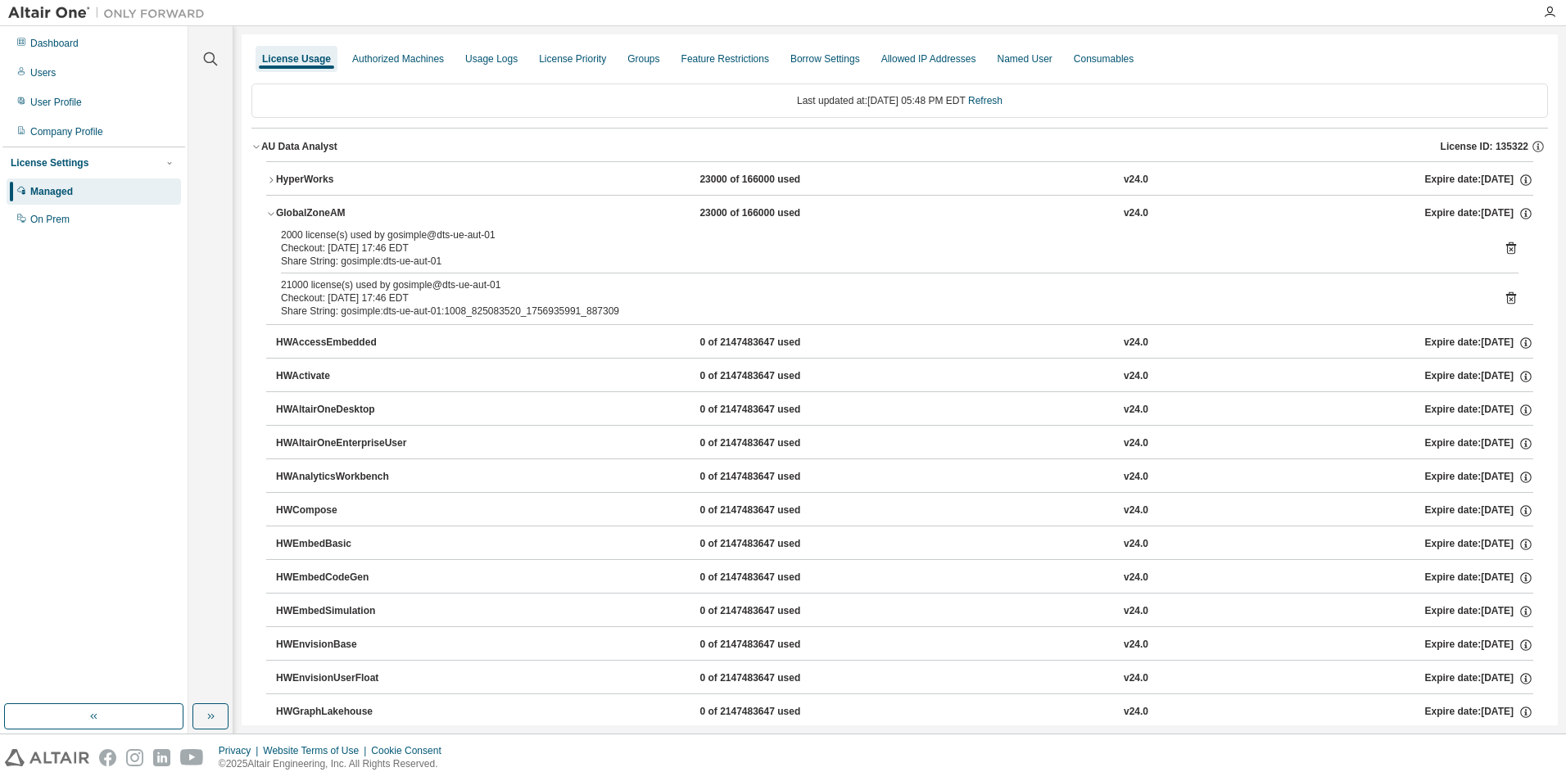
click at [1505, 300] on icon at bounding box center [1511, 298] width 15 height 15
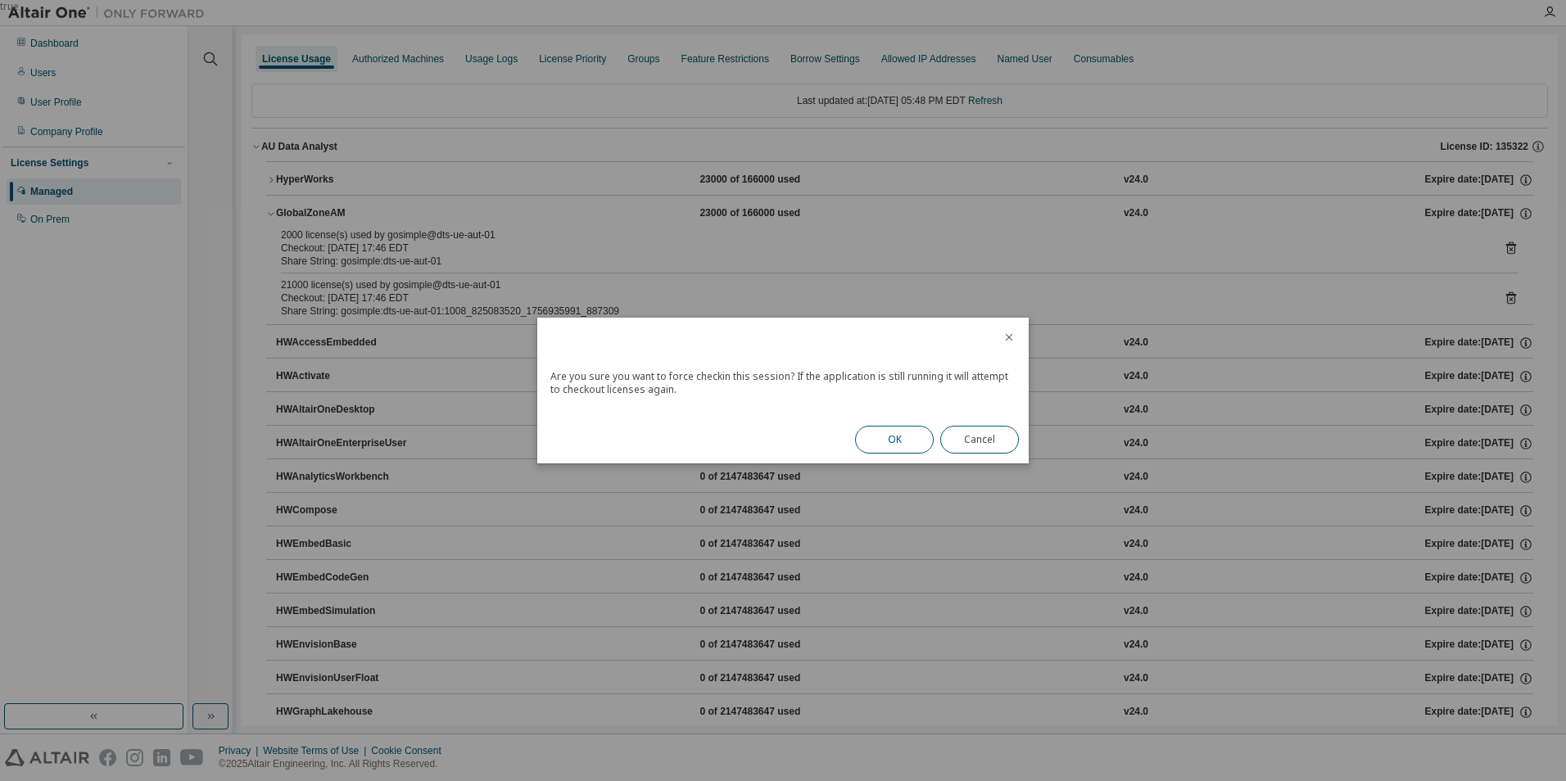
click at [894, 436] on button "OK" at bounding box center [894, 440] width 79 height 28
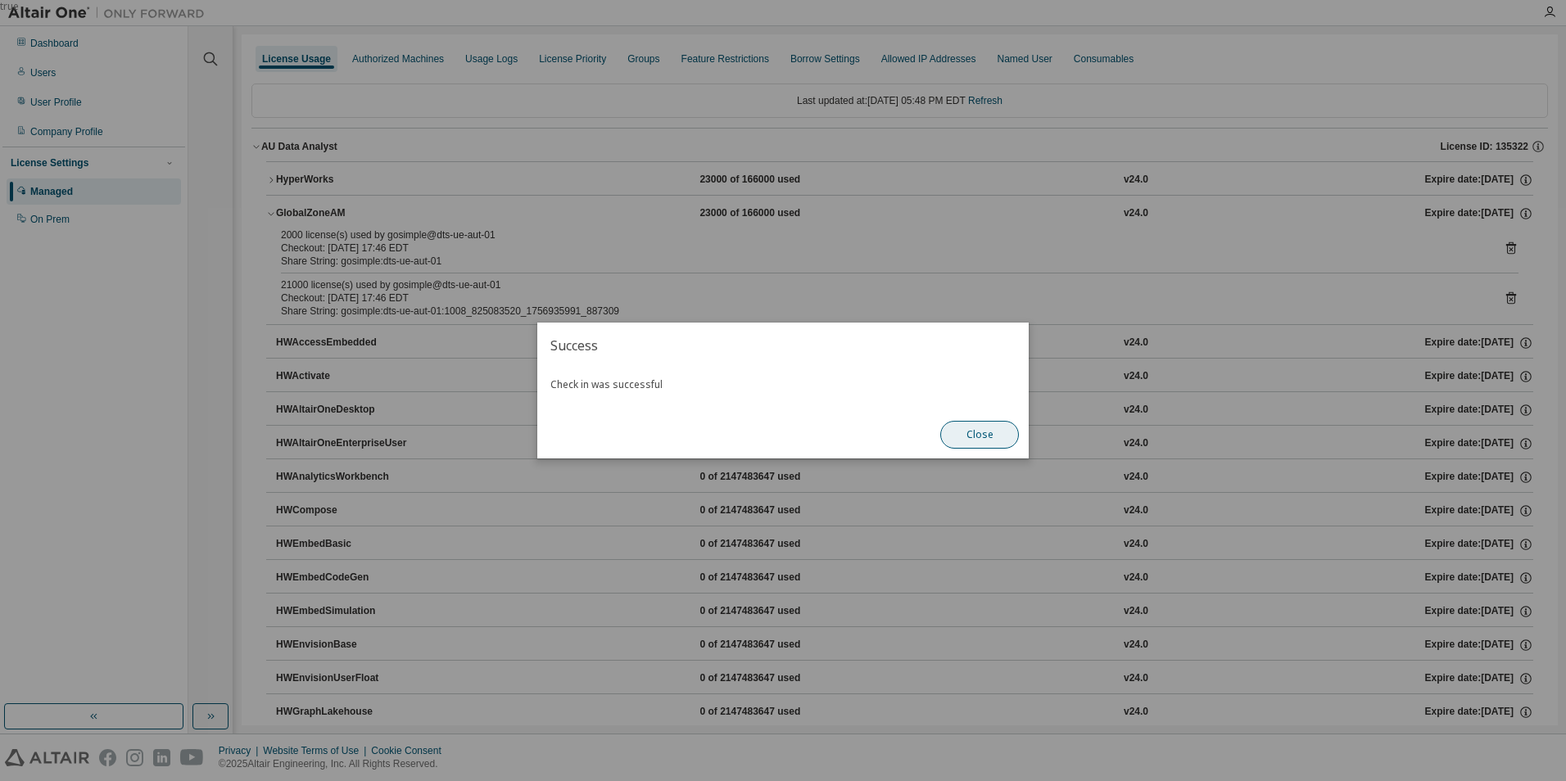
click at [984, 442] on button "Close" at bounding box center [979, 435] width 79 height 28
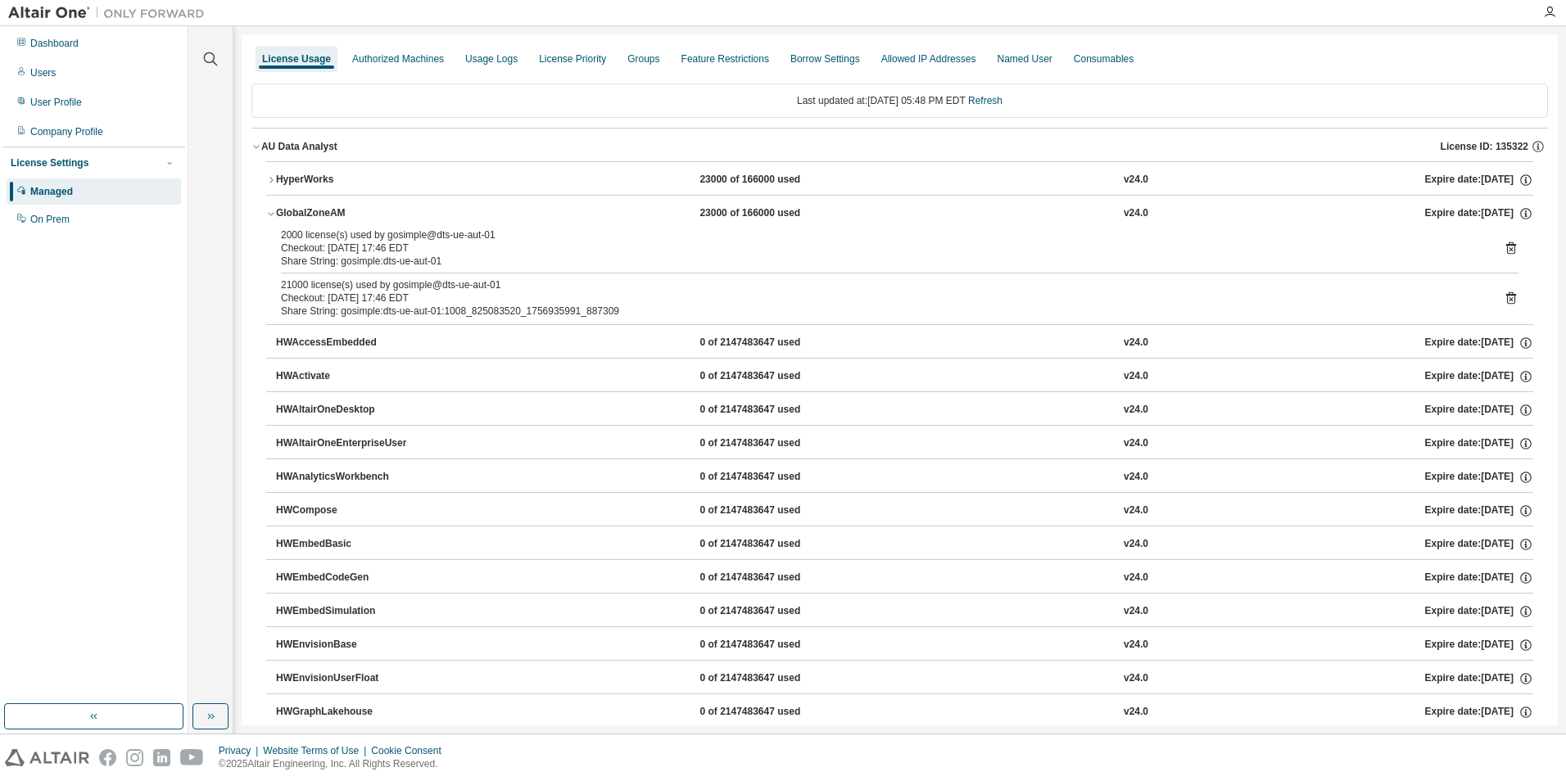
click at [1506, 249] on icon at bounding box center [1511, 248] width 10 height 12
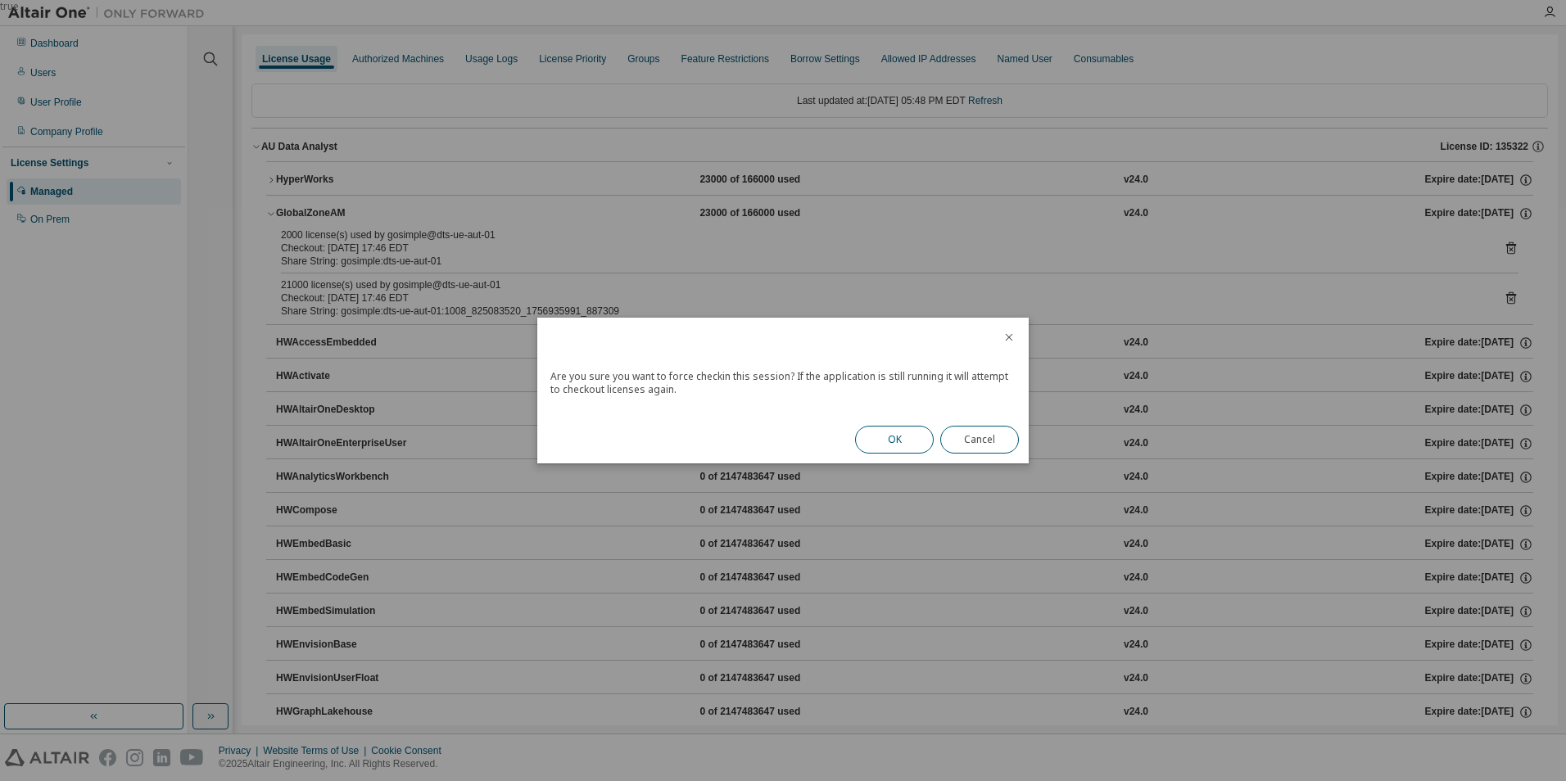
click at [916, 433] on button "OK" at bounding box center [894, 440] width 79 height 28
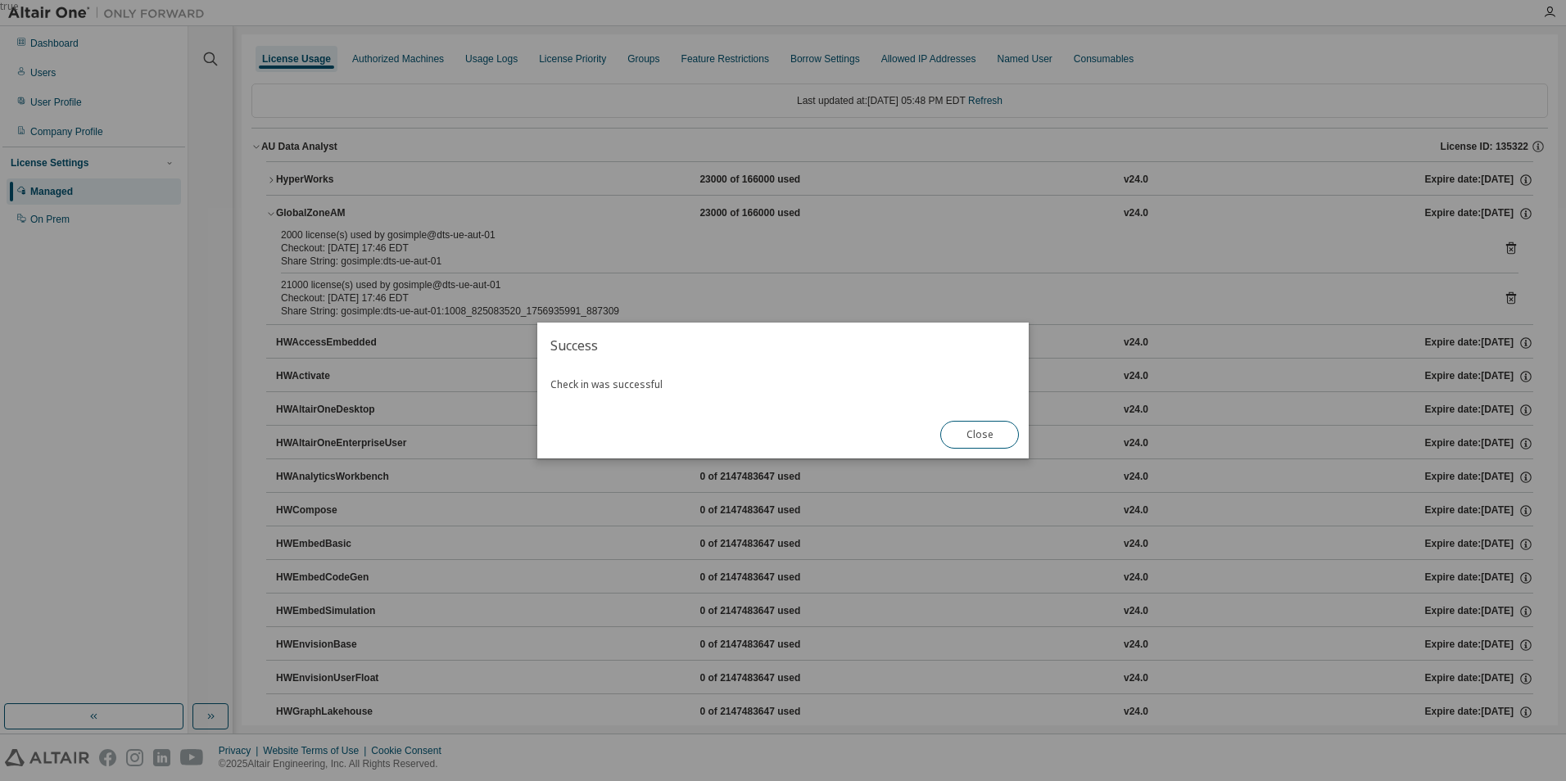
click at [964, 438] on button "Close" at bounding box center [979, 435] width 79 height 28
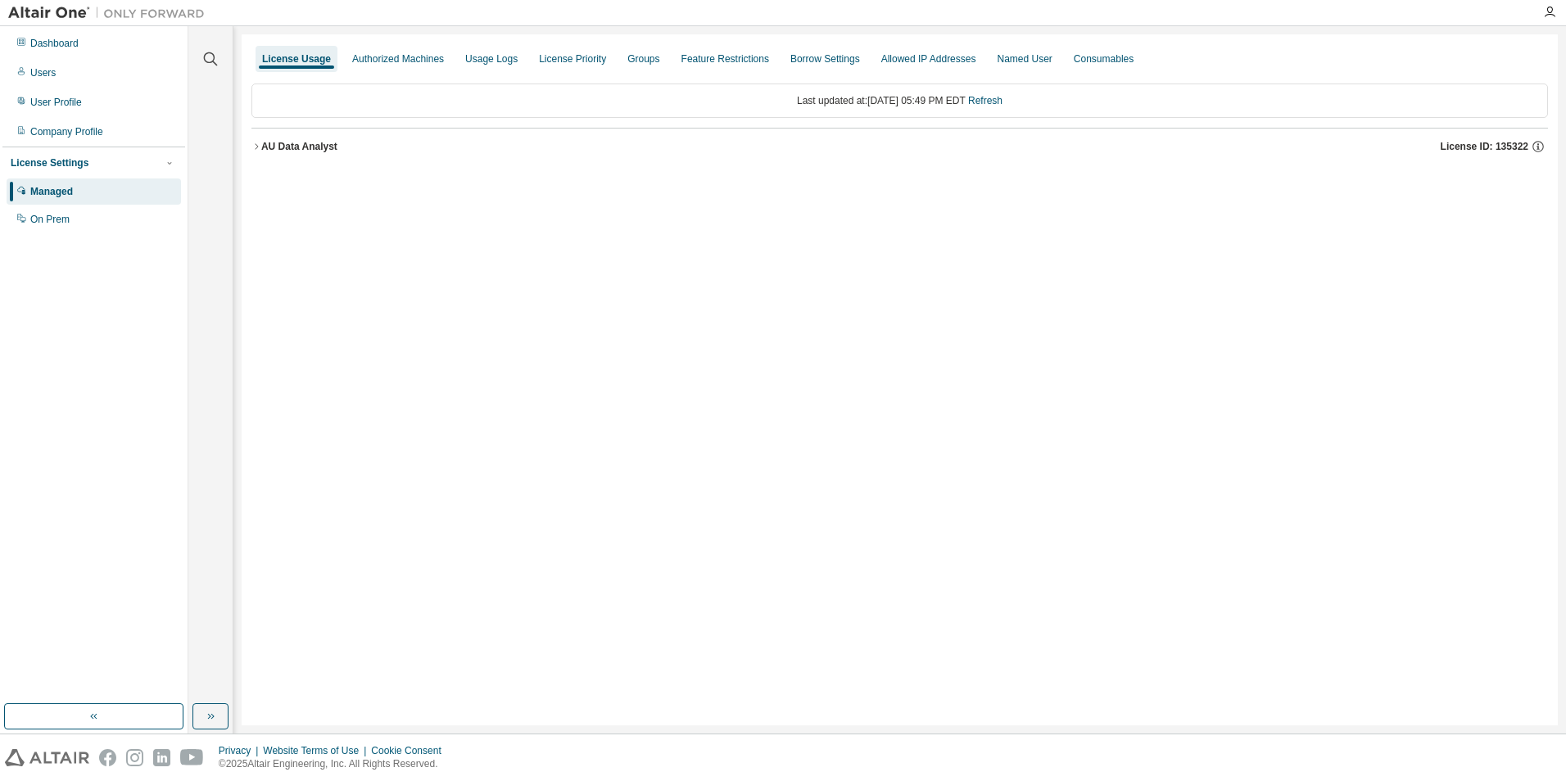
click at [251, 147] on icon "button" at bounding box center [256, 147] width 10 height 10
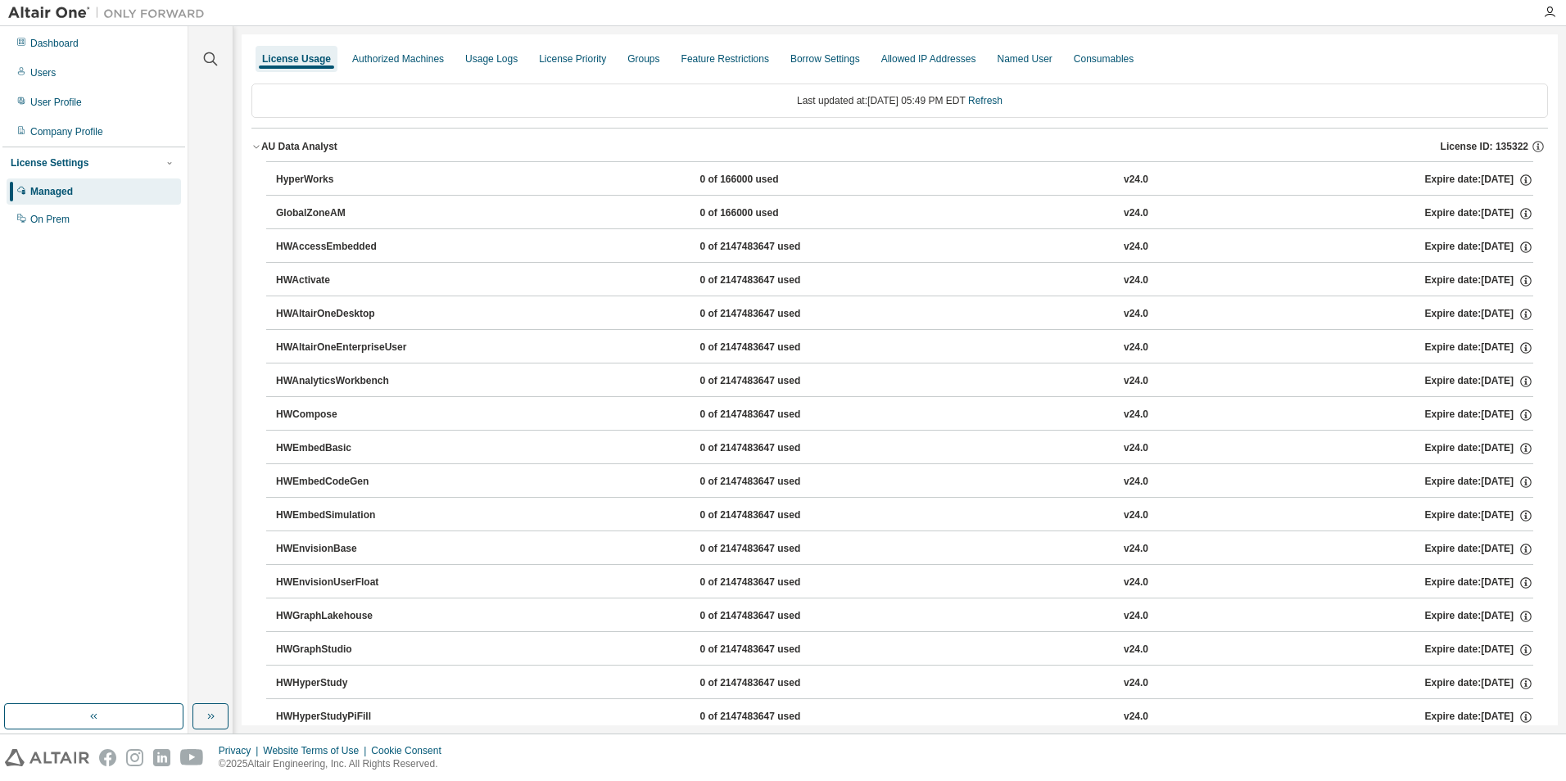
click at [257, 148] on icon "button" at bounding box center [256, 147] width 10 height 10
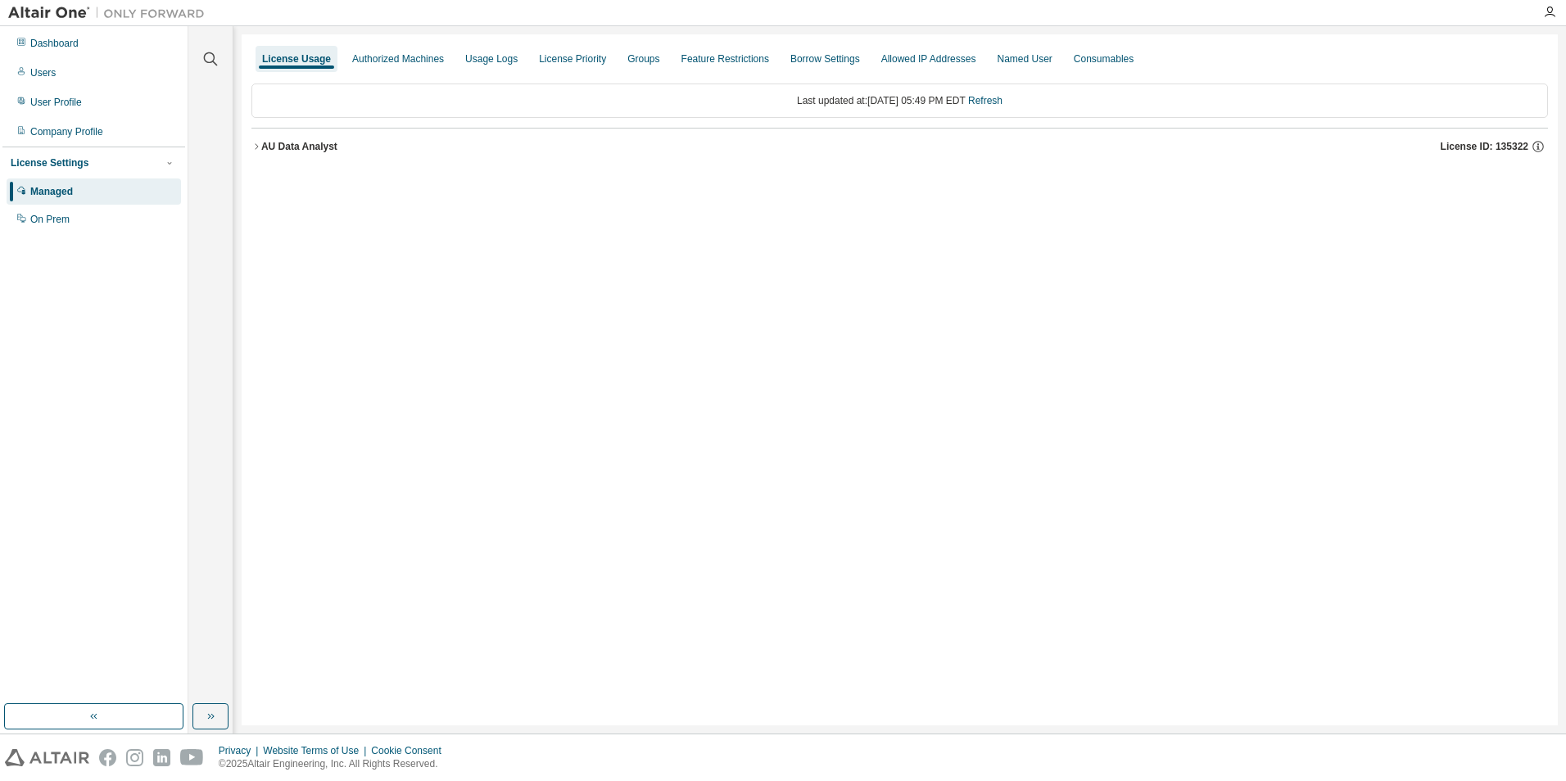
click at [292, 57] on div "License Usage" at bounding box center [296, 58] width 69 height 13
click at [61, 42] on div "Dashboard" at bounding box center [54, 43] width 48 height 13
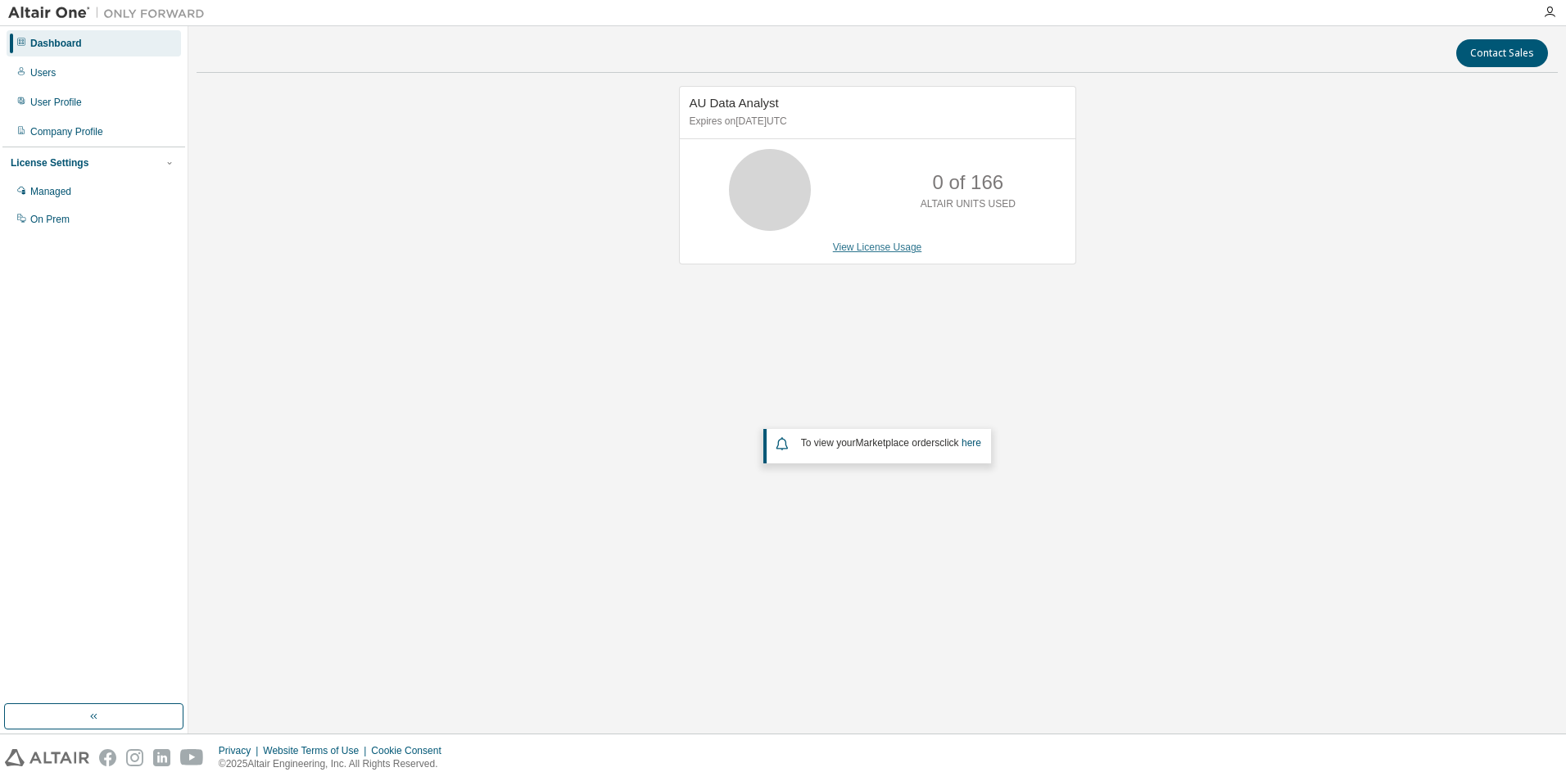
click at [894, 252] on link "View License Usage" at bounding box center [877, 247] width 89 height 11
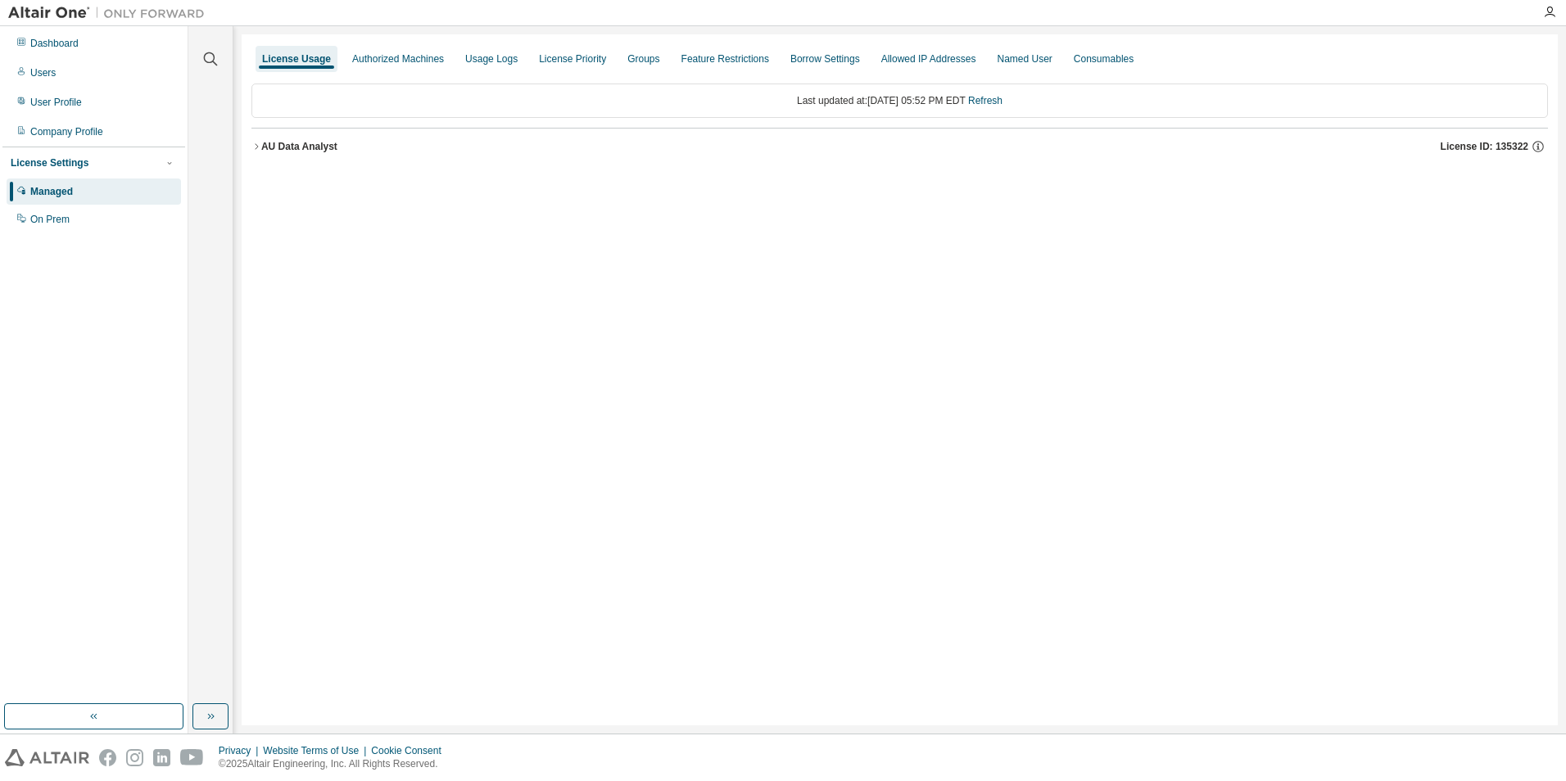
click at [259, 150] on icon "button" at bounding box center [256, 147] width 10 height 10
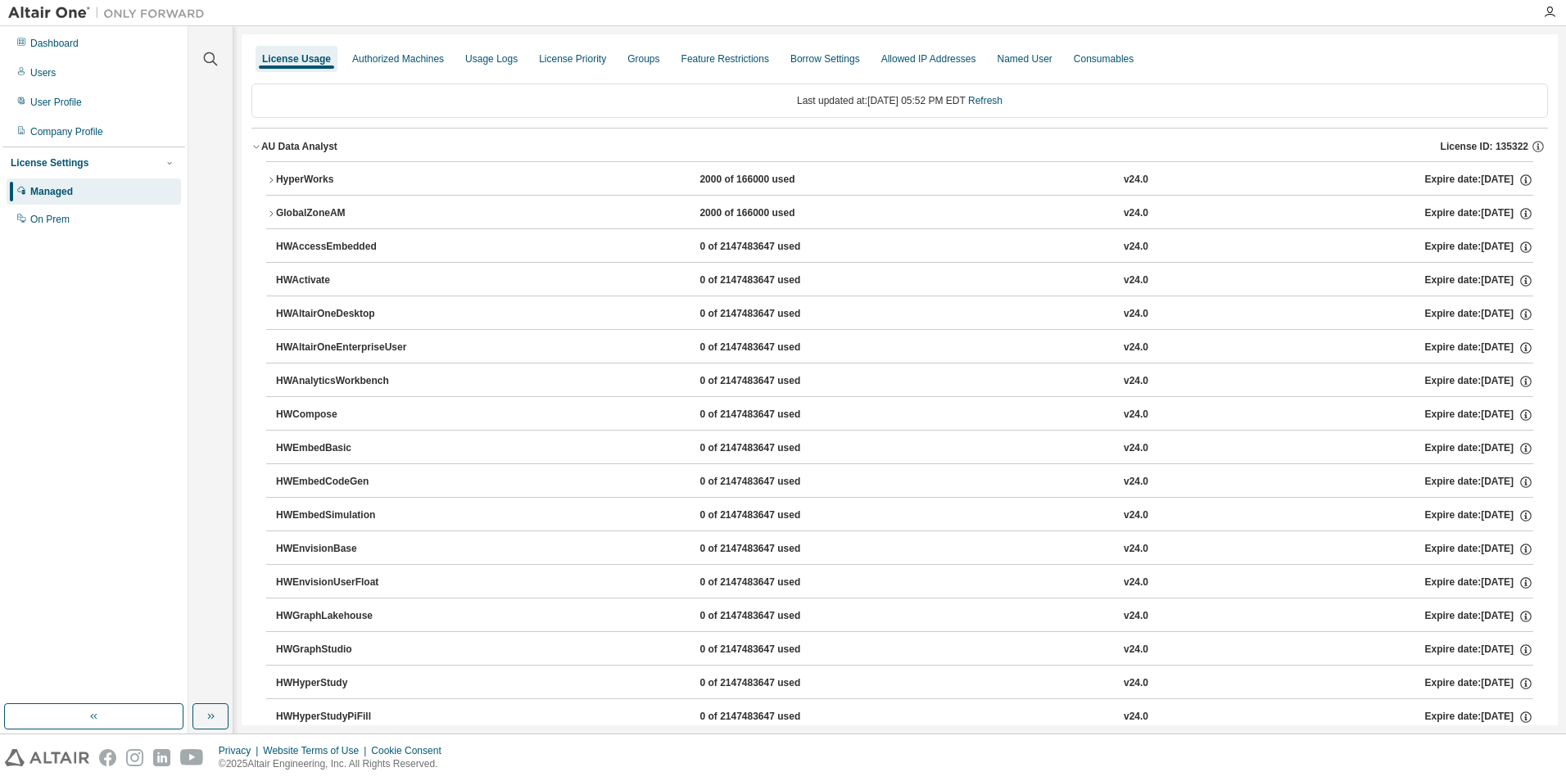
click at [270, 211] on icon "button" at bounding box center [270, 213] width 3 height 6
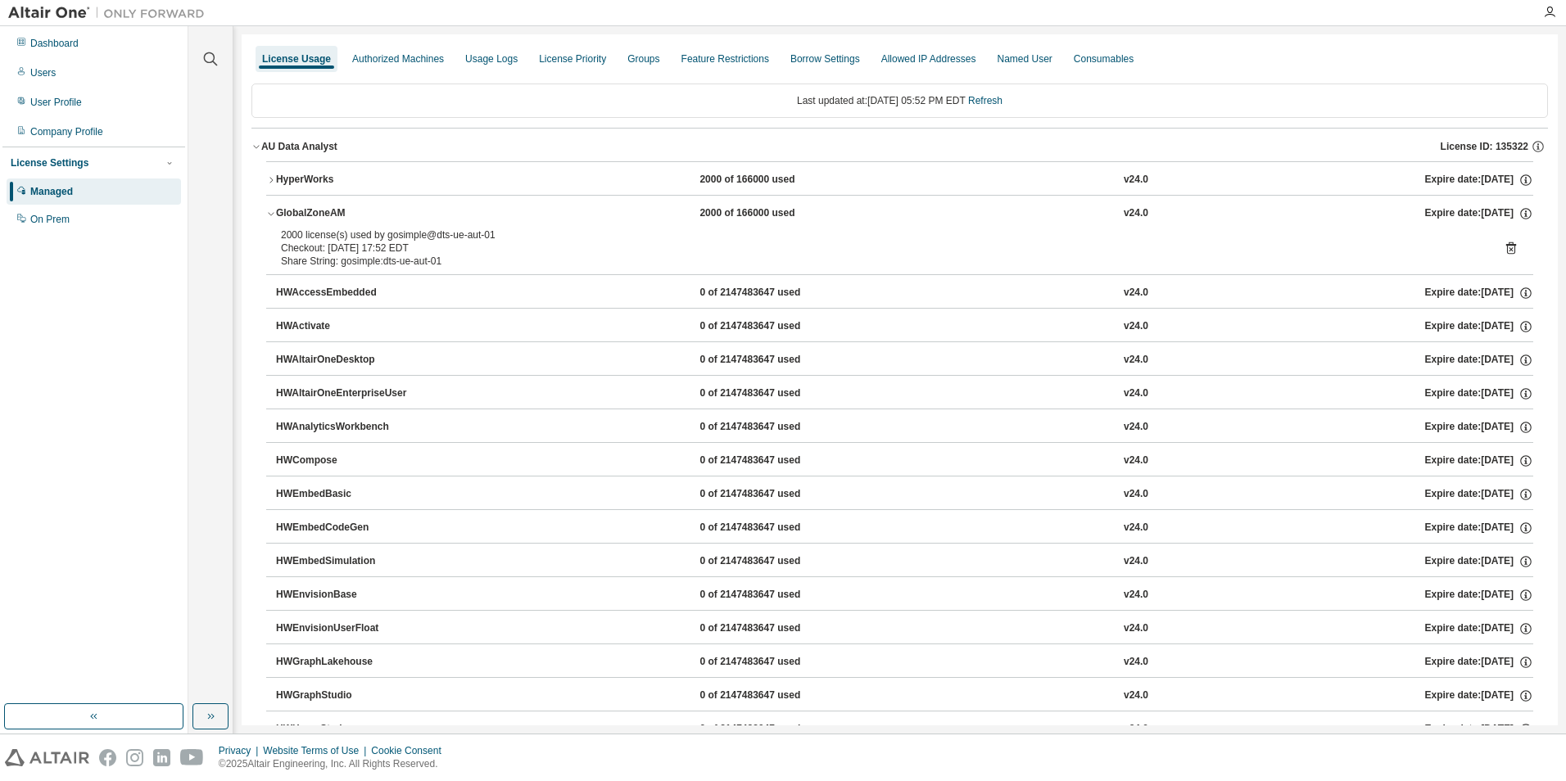
click at [1506, 245] on icon at bounding box center [1511, 248] width 10 height 12
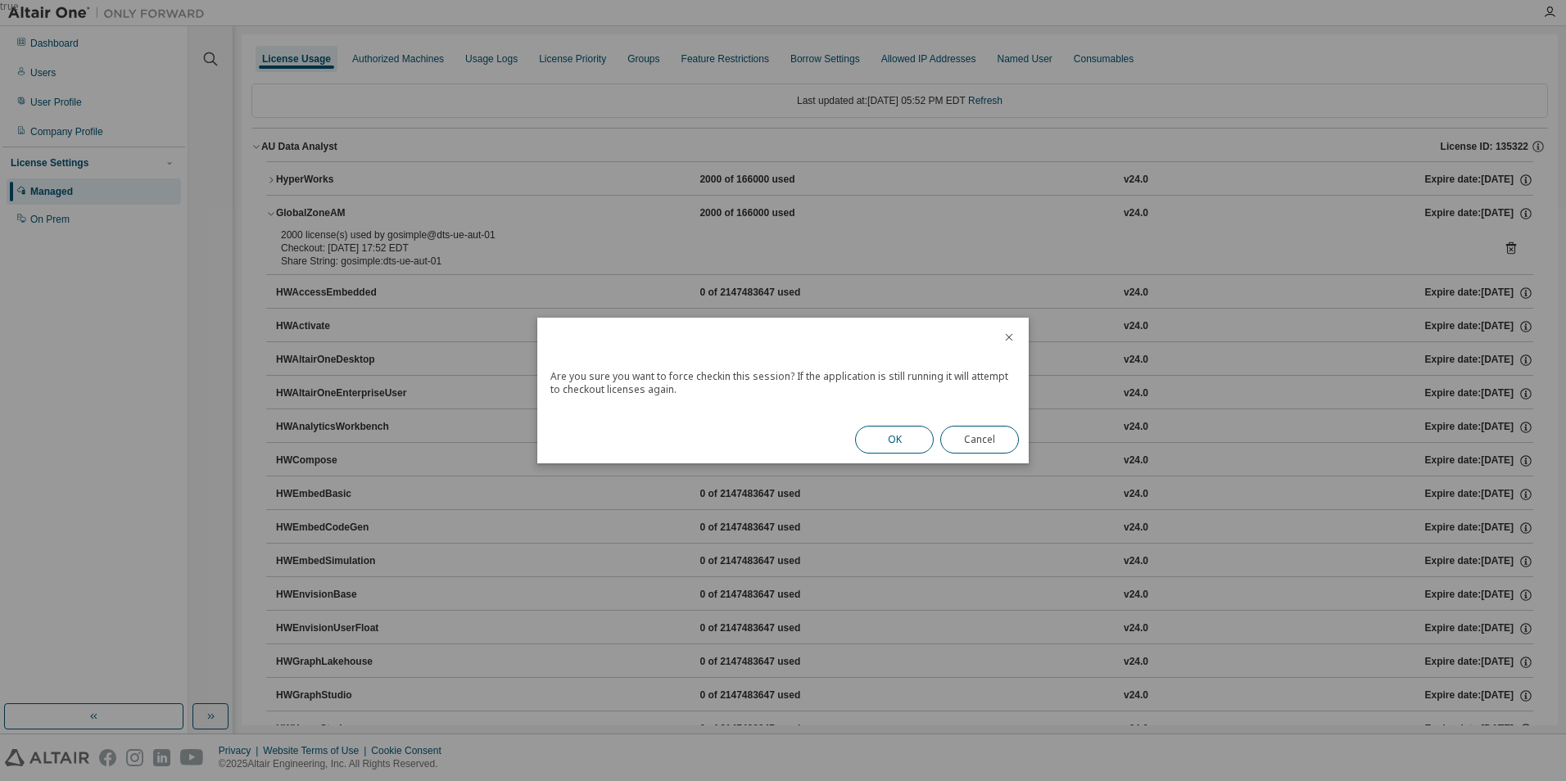
click at [898, 442] on button "OK" at bounding box center [894, 440] width 79 height 28
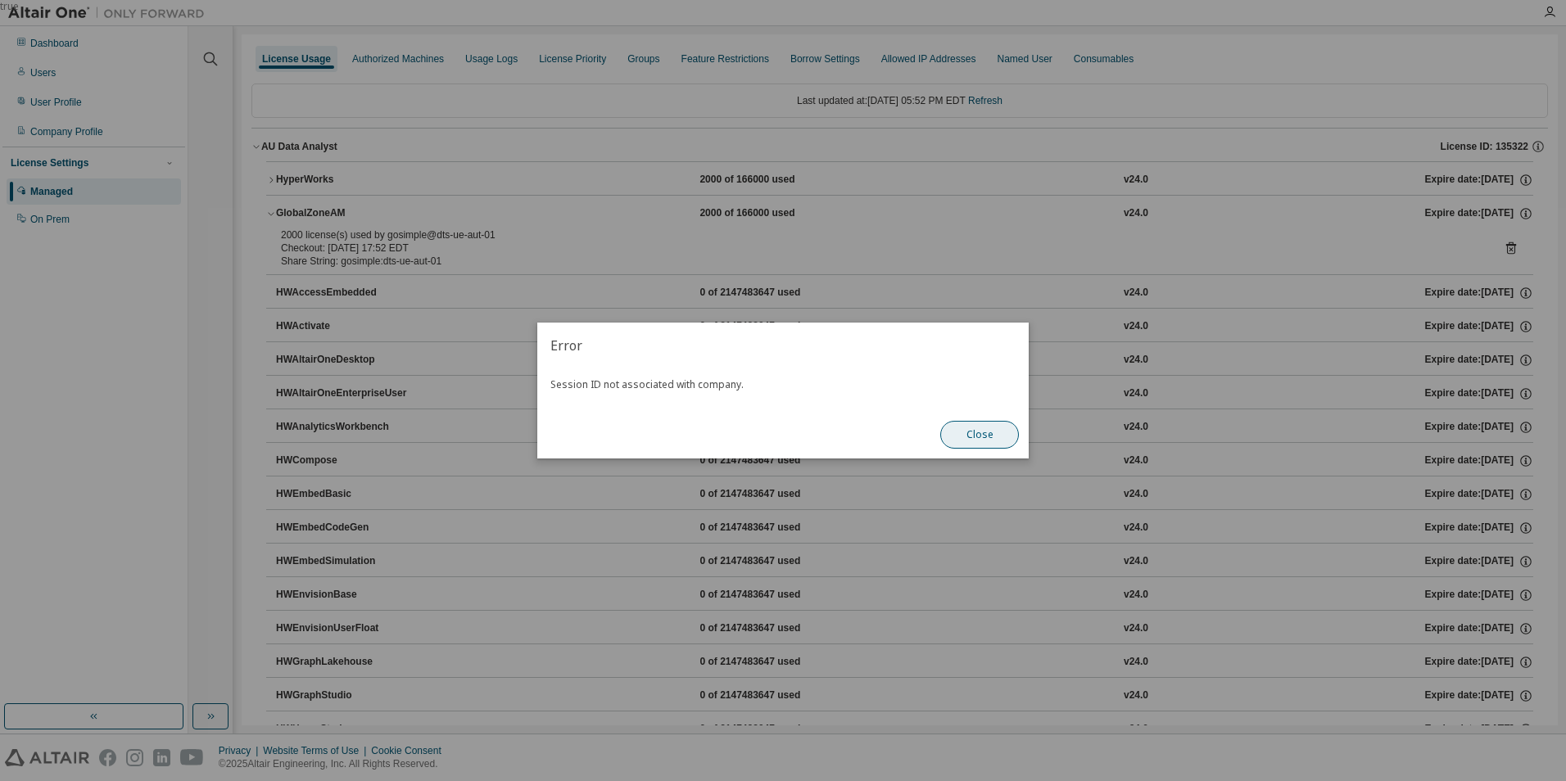
click at [988, 437] on button "Close" at bounding box center [979, 435] width 79 height 28
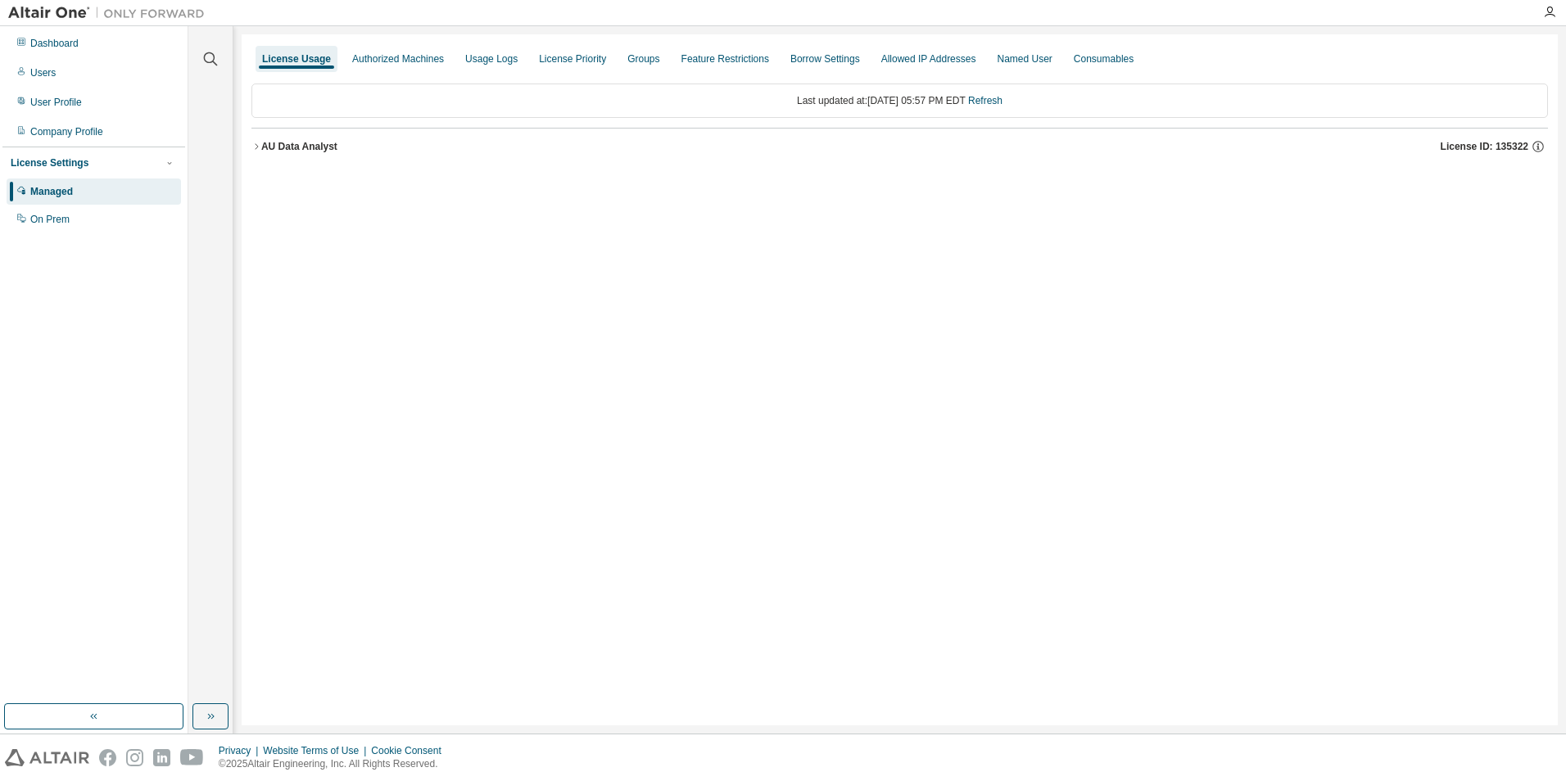
click at [256, 148] on icon "button" at bounding box center [256, 146] width 3 height 6
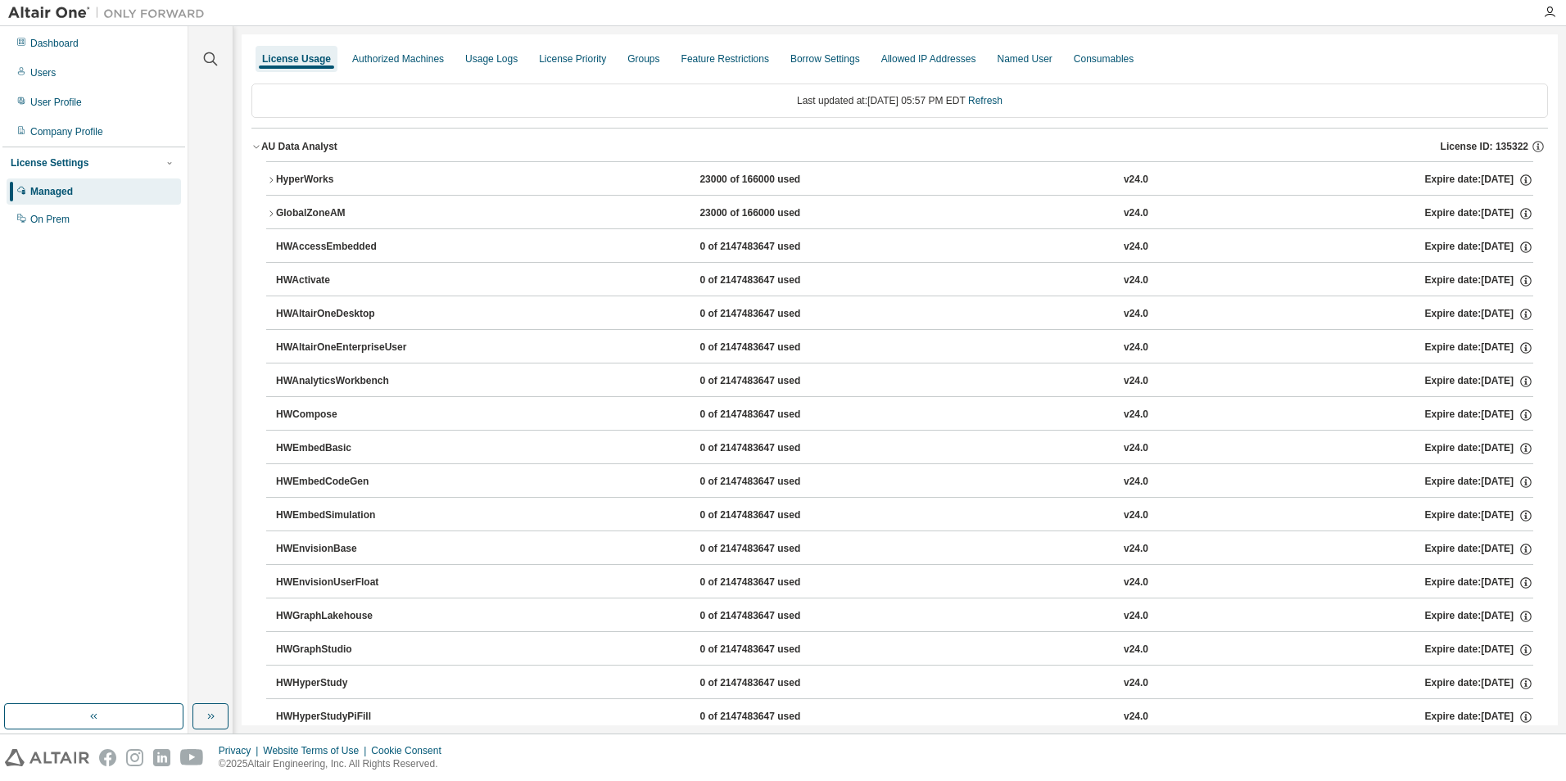
click at [269, 210] on icon "button" at bounding box center [271, 214] width 10 height 10
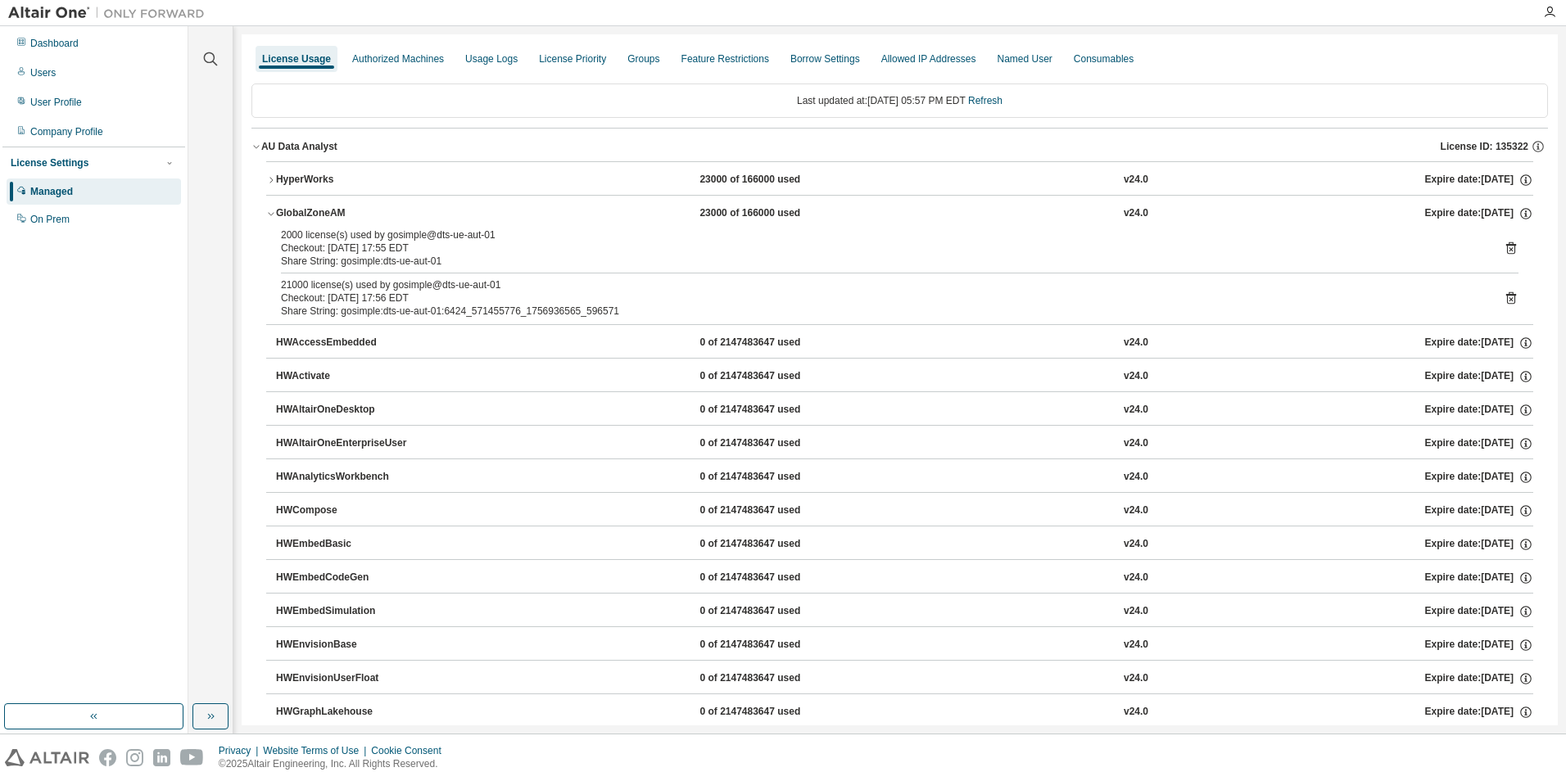
click at [1504, 297] on icon at bounding box center [1511, 298] width 15 height 15
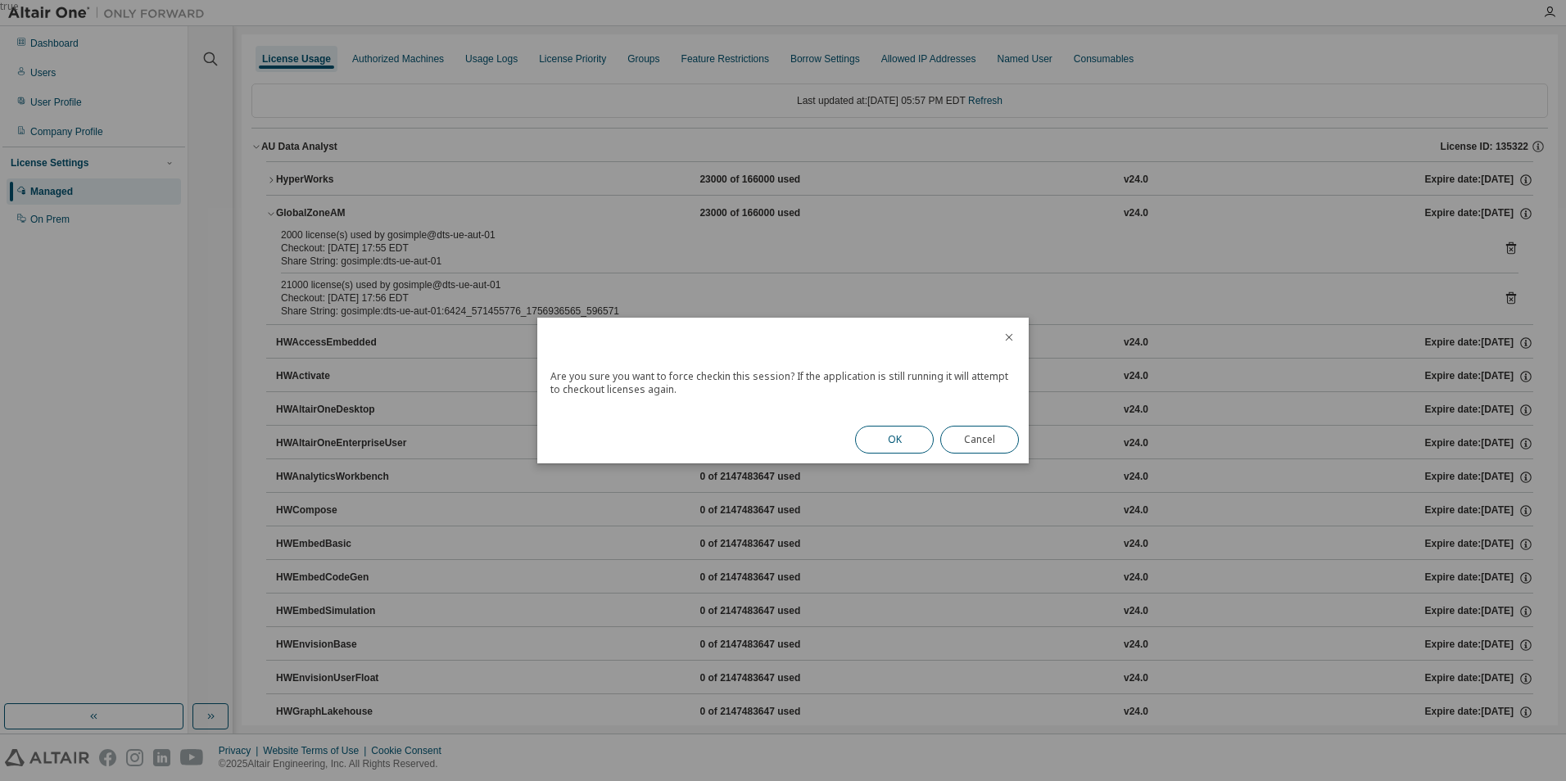
click at [898, 440] on button "OK" at bounding box center [894, 440] width 79 height 28
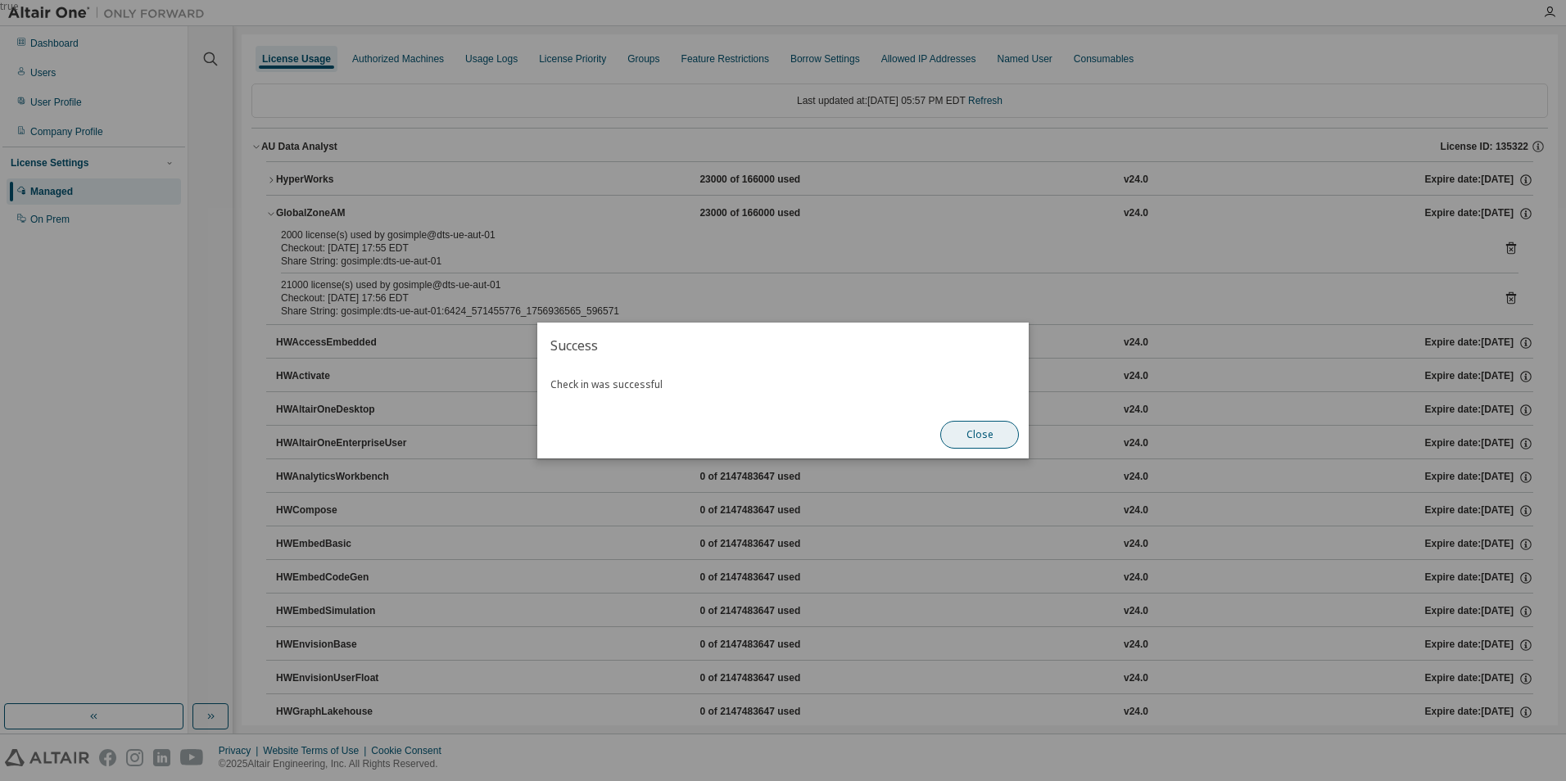
click at [983, 437] on button "Close" at bounding box center [979, 435] width 79 height 28
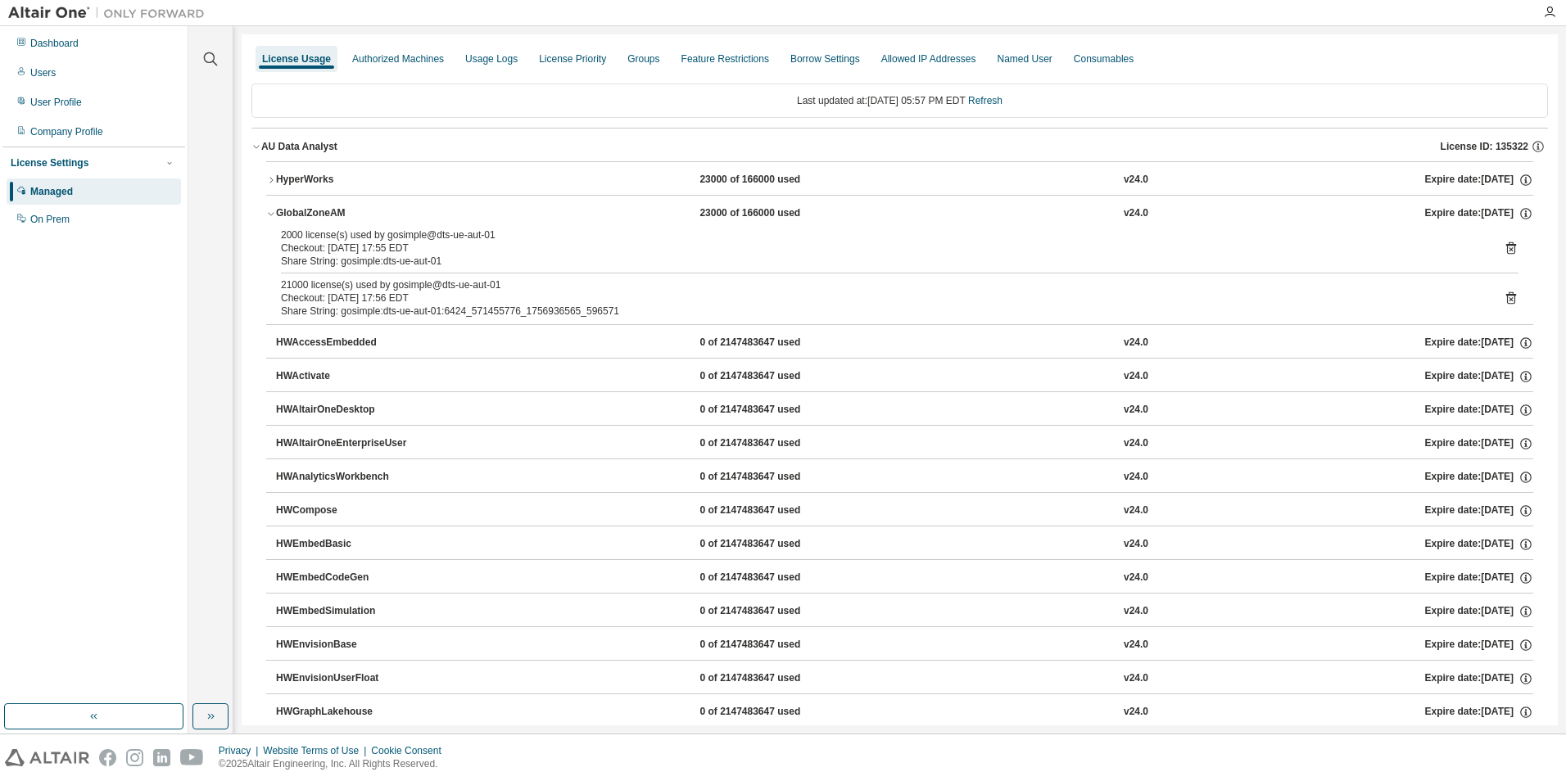
click at [1509, 248] on icon at bounding box center [1511, 249] width 4 height 4
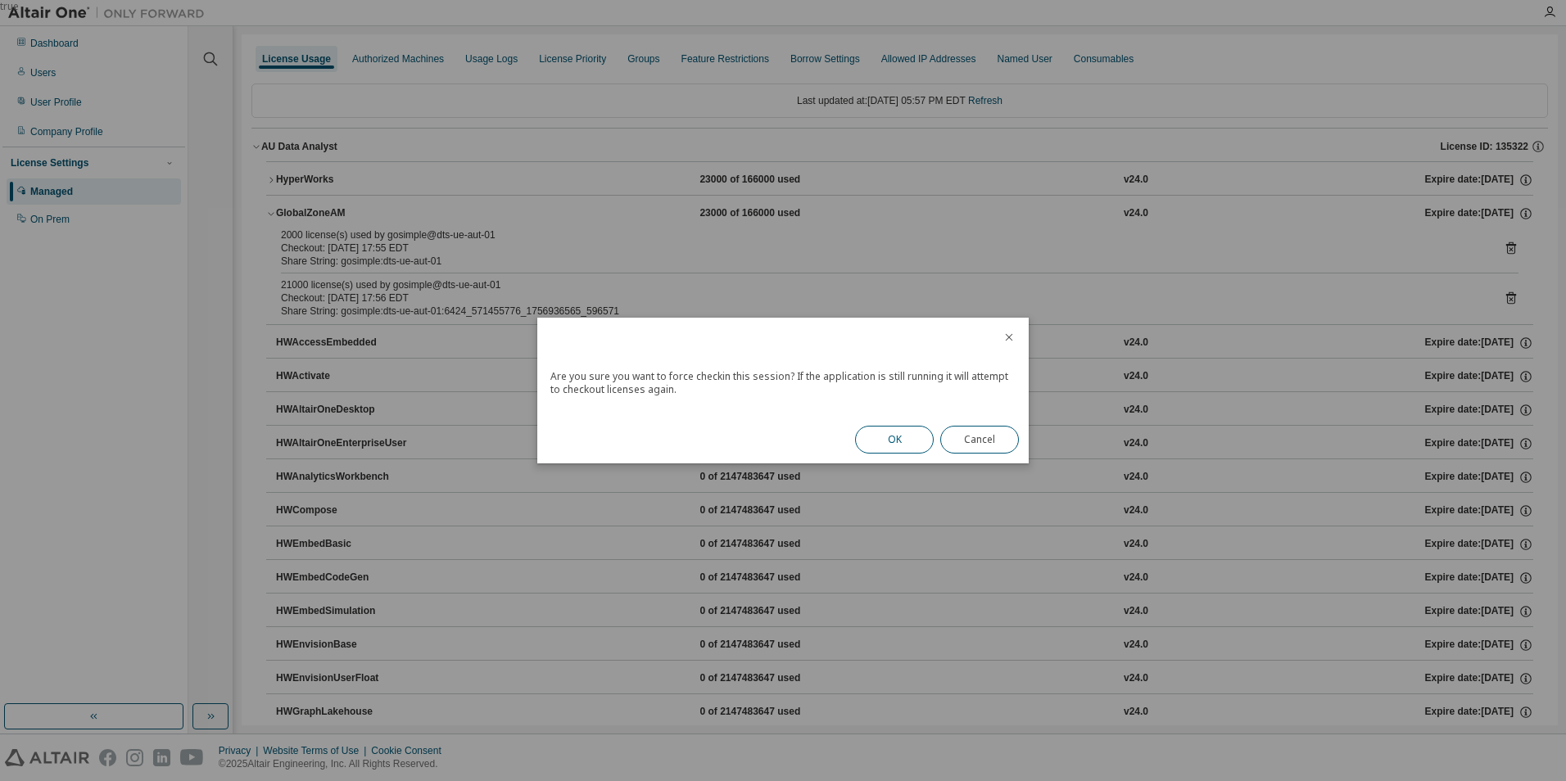
click at [903, 438] on button "OK" at bounding box center [894, 440] width 79 height 28
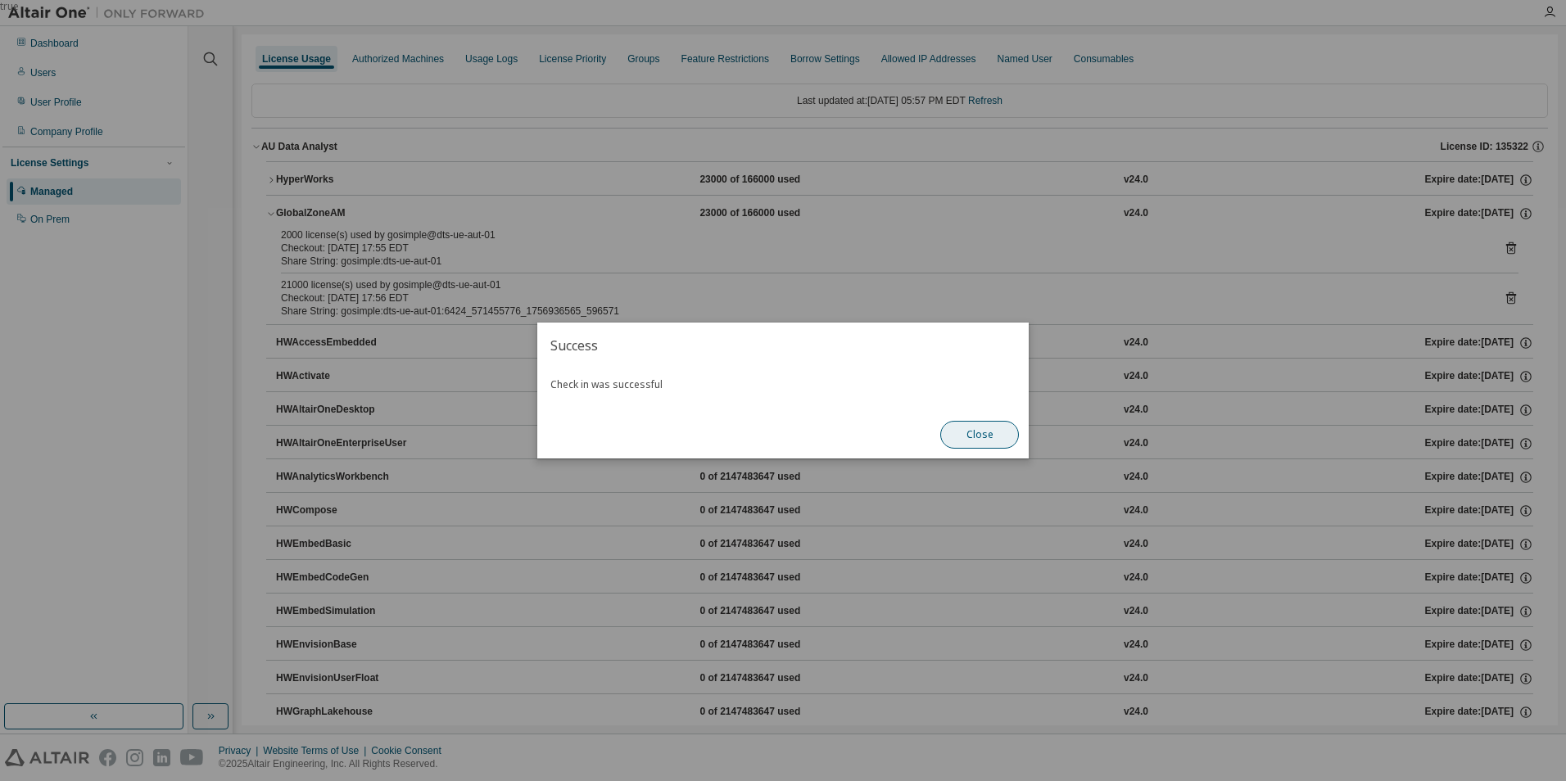
click at [989, 438] on button "Close" at bounding box center [979, 435] width 79 height 28
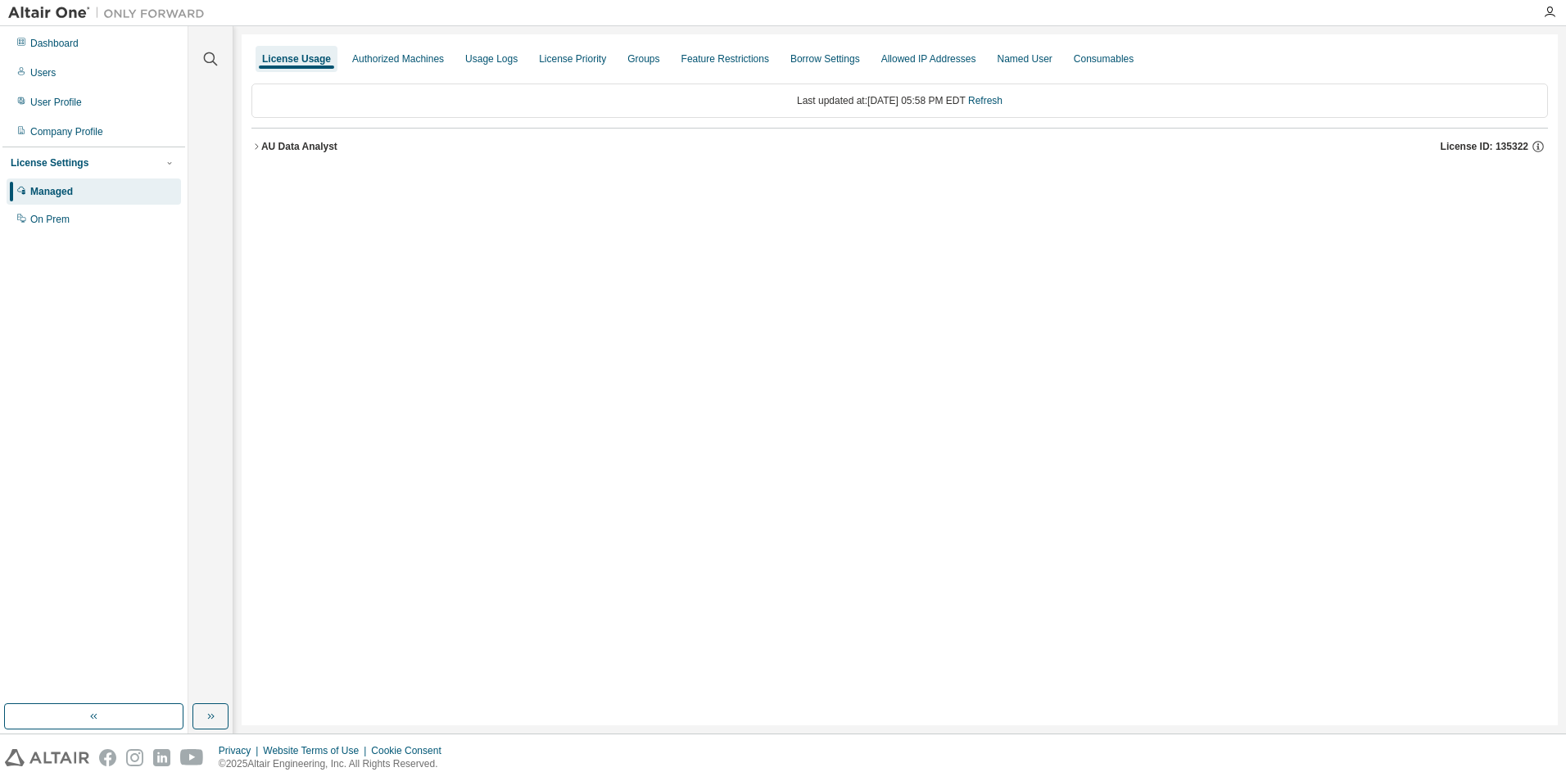
click at [255, 149] on icon "button" at bounding box center [256, 147] width 10 height 10
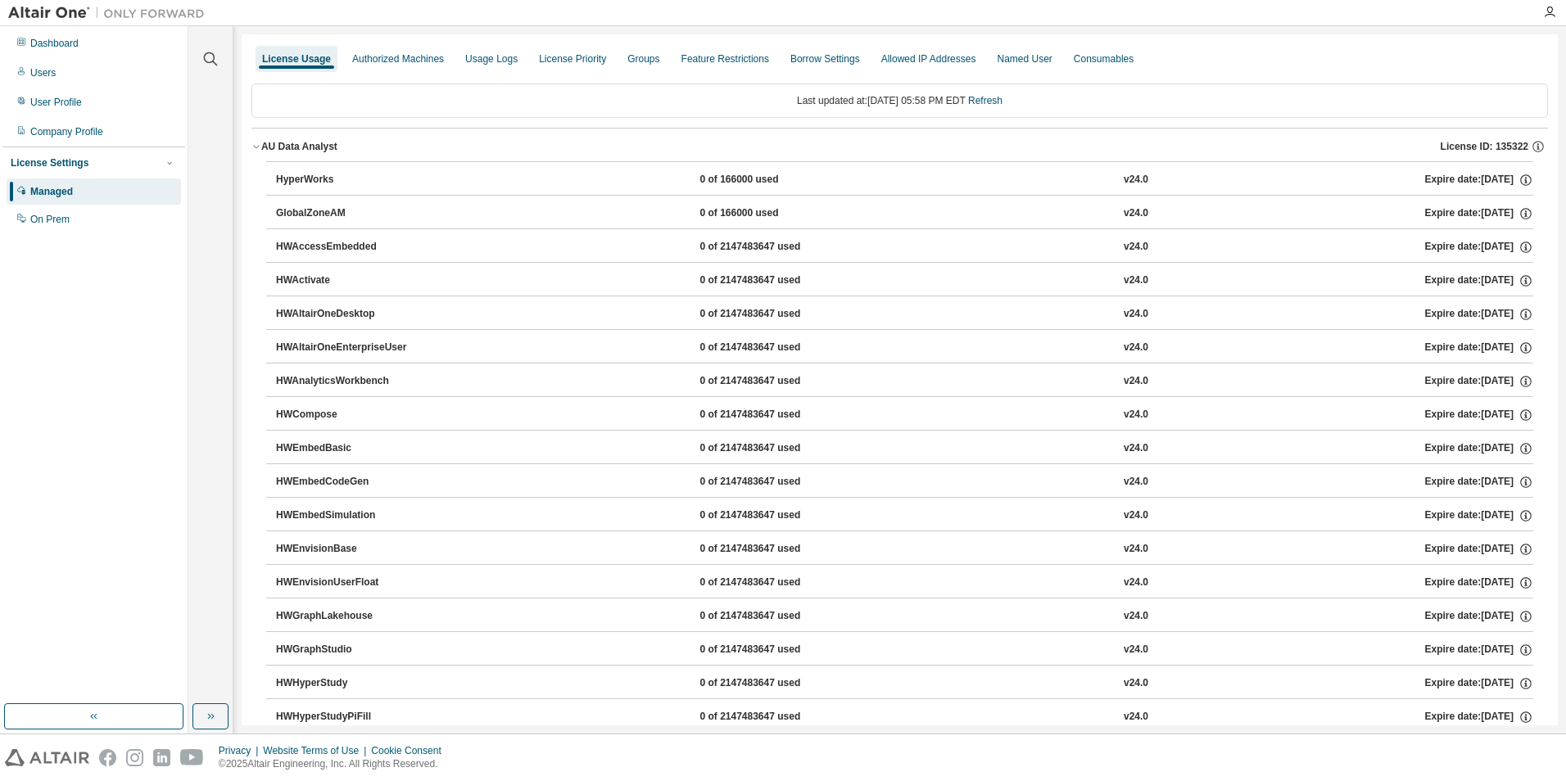
click at [283, 214] on div "GlobalZoneAM" at bounding box center [349, 213] width 147 height 15
click at [60, 45] on div "Dashboard" at bounding box center [54, 43] width 48 height 13
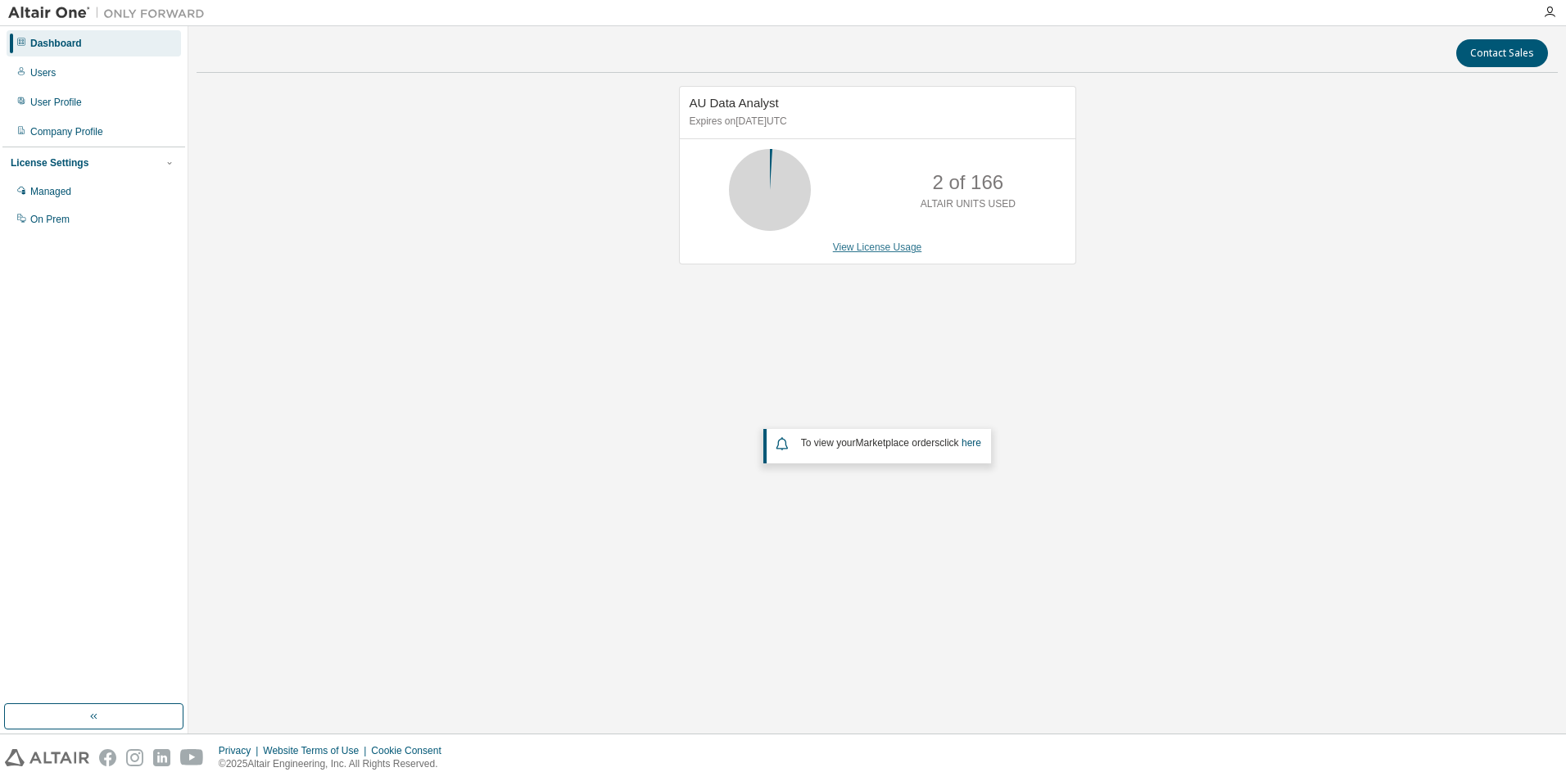
click at [886, 250] on link "View License Usage" at bounding box center [877, 247] width 89 height 11
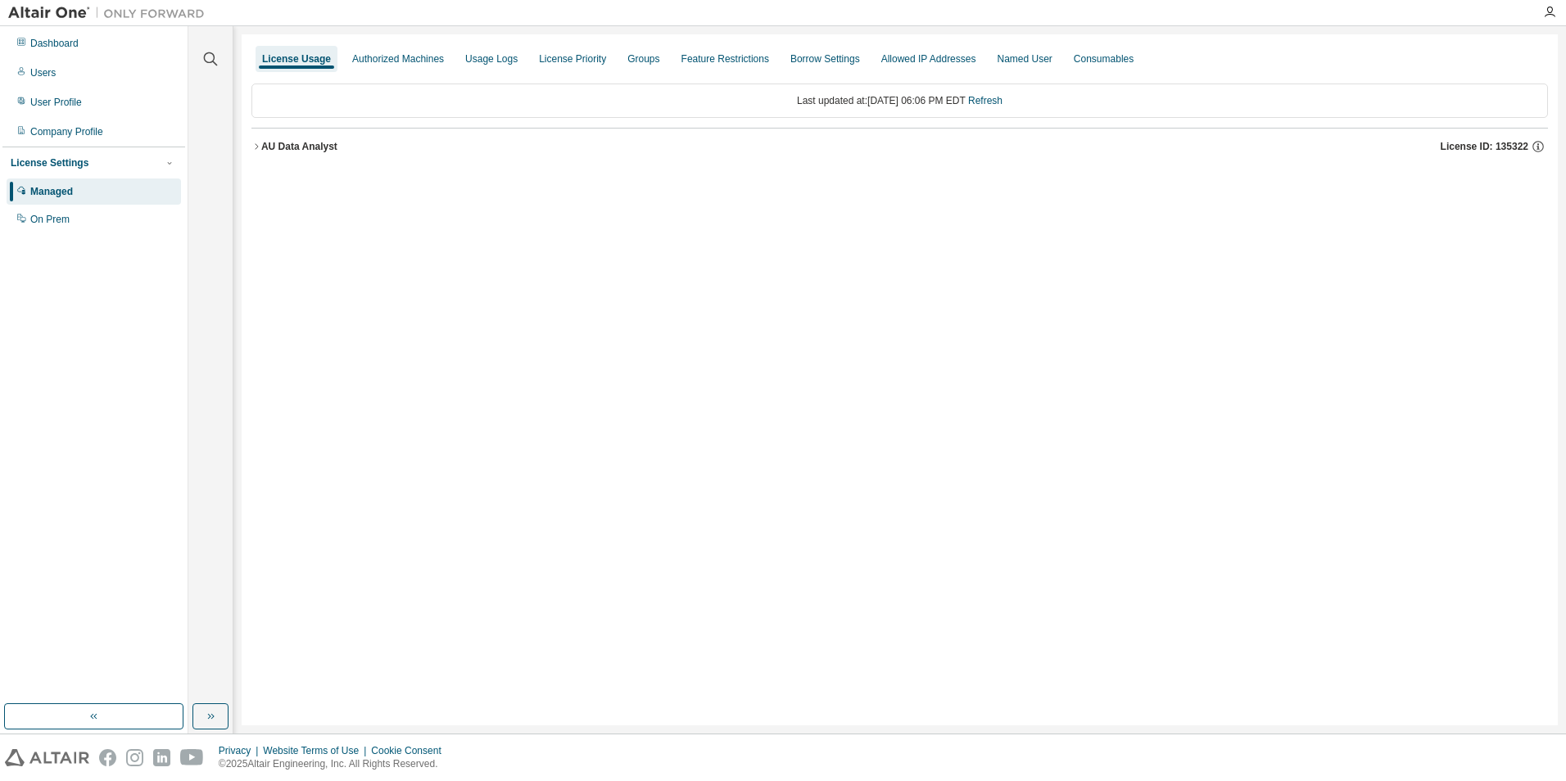
click at [256, 146] on icon "button" at bounding box center [256, 147] width 10 height 10
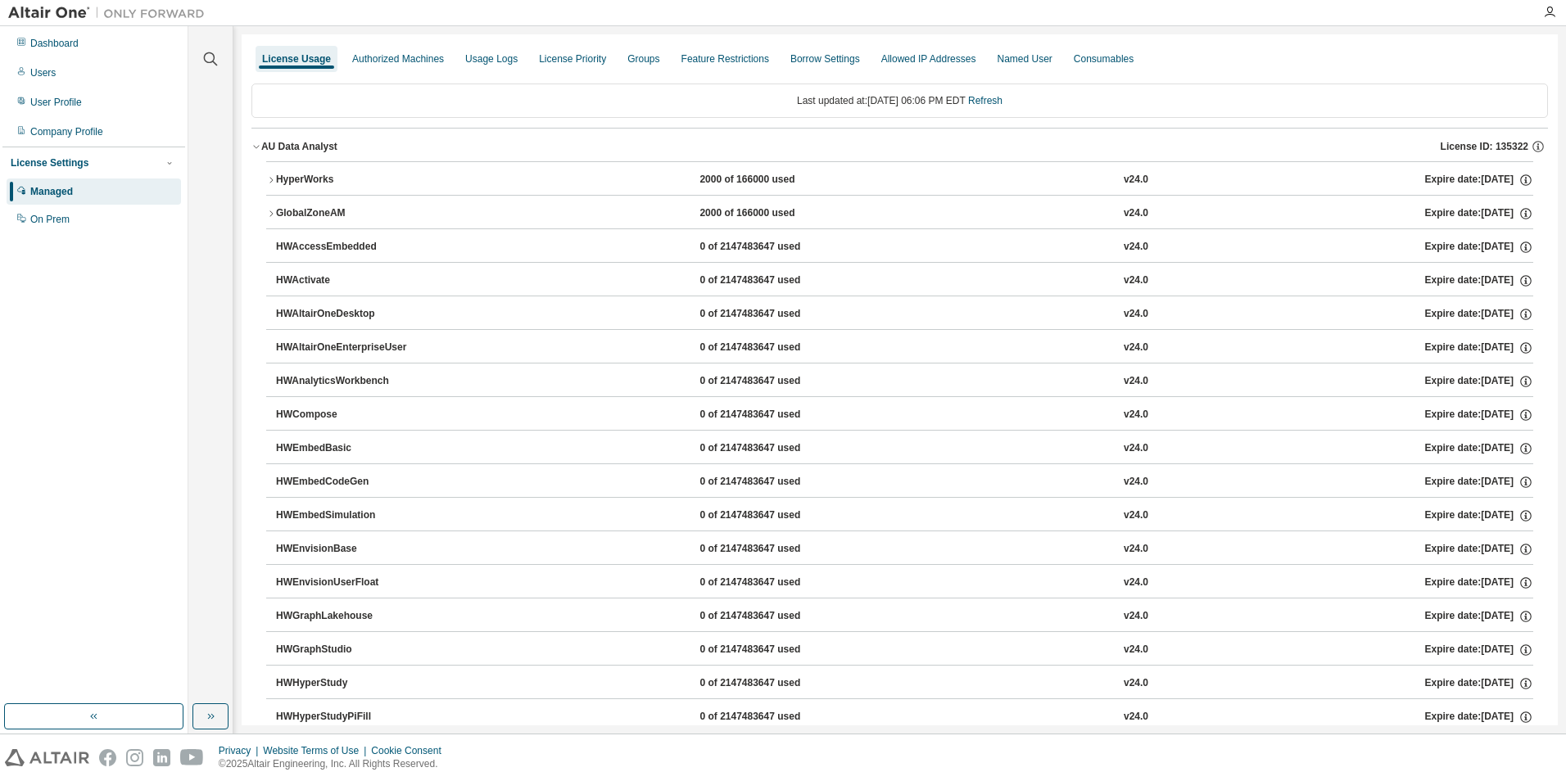
click at [272, 210] on icon "button" at bounding box center [271, 214] width 10 height 10
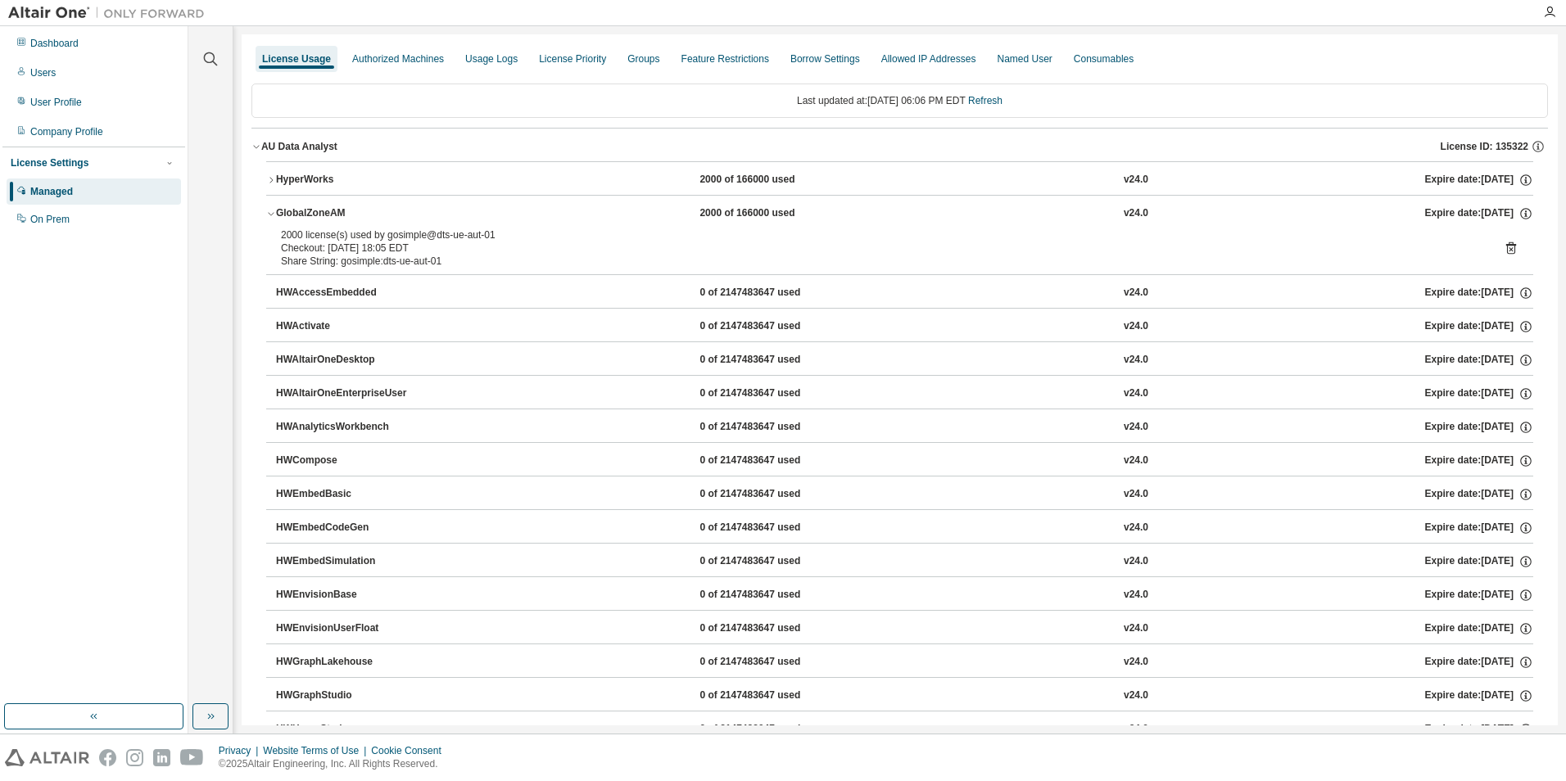
click at [1505, 248] on icon at bounding box center [1511, 248] width 15 height 15
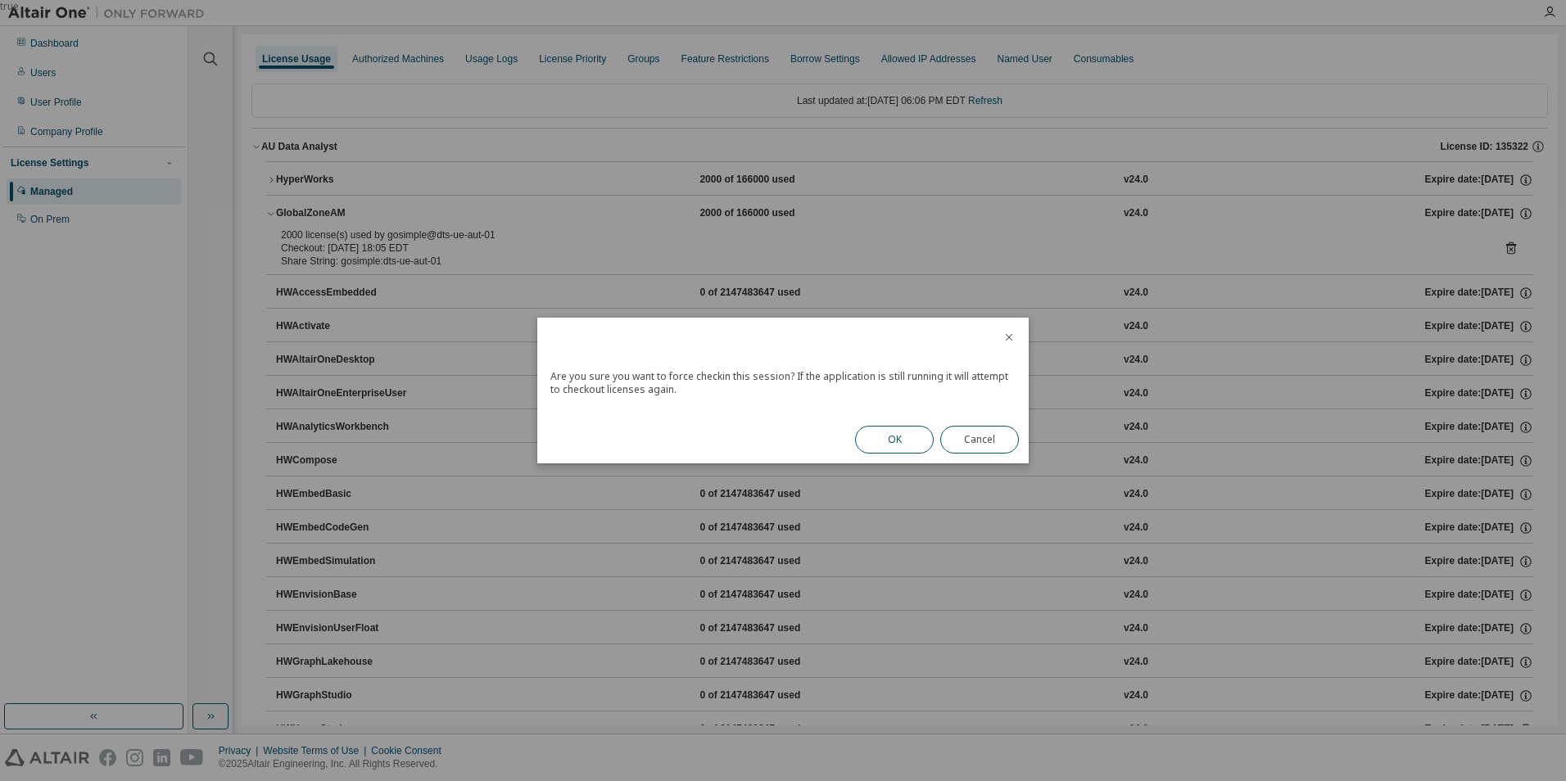
click at [898, 440] on button "OK" at bounding box center [894, 440] width 79 height 28
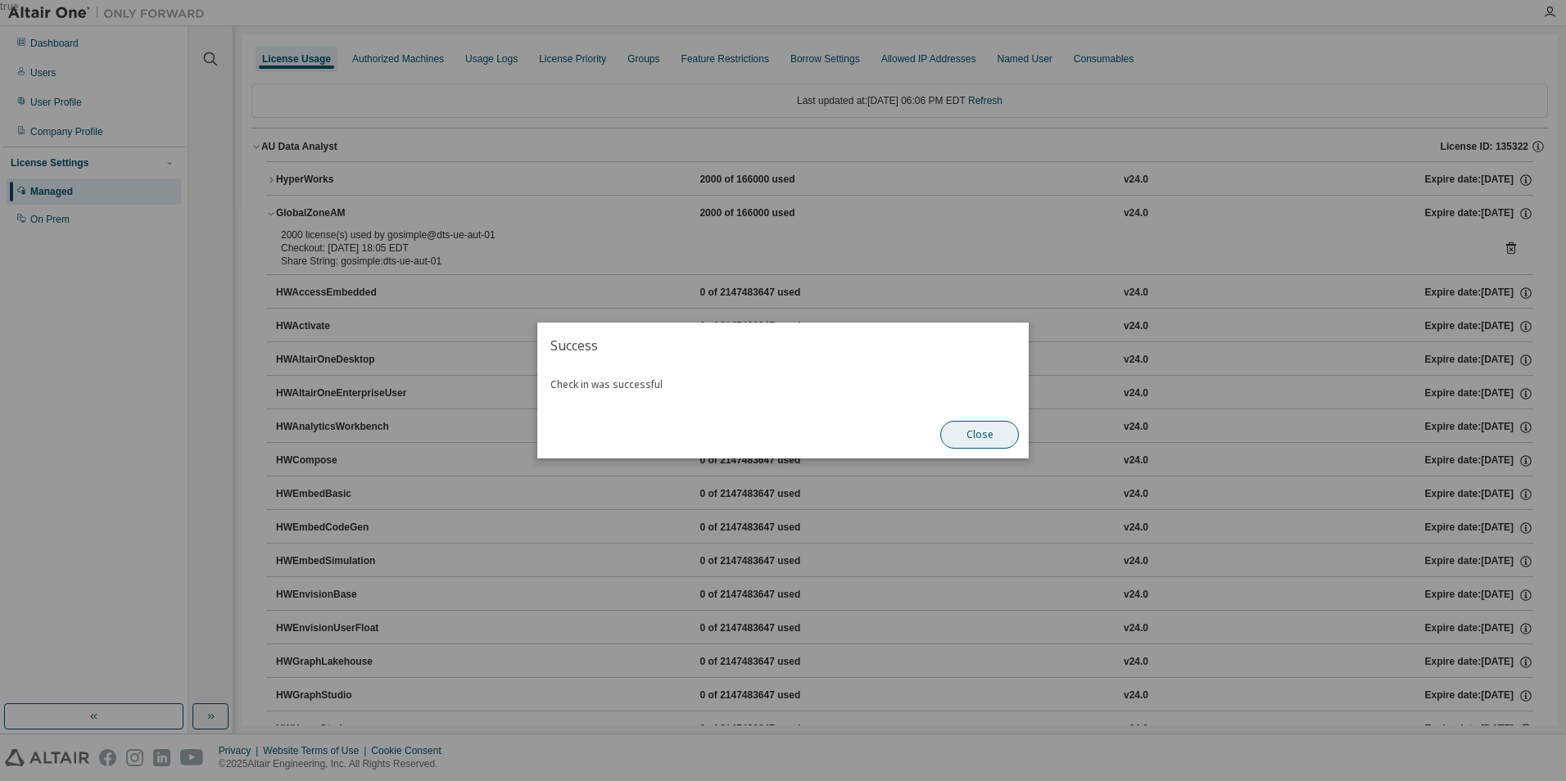
click at [980, 436] on button "Close" at bounding box center [979, 435] width 79 height 28
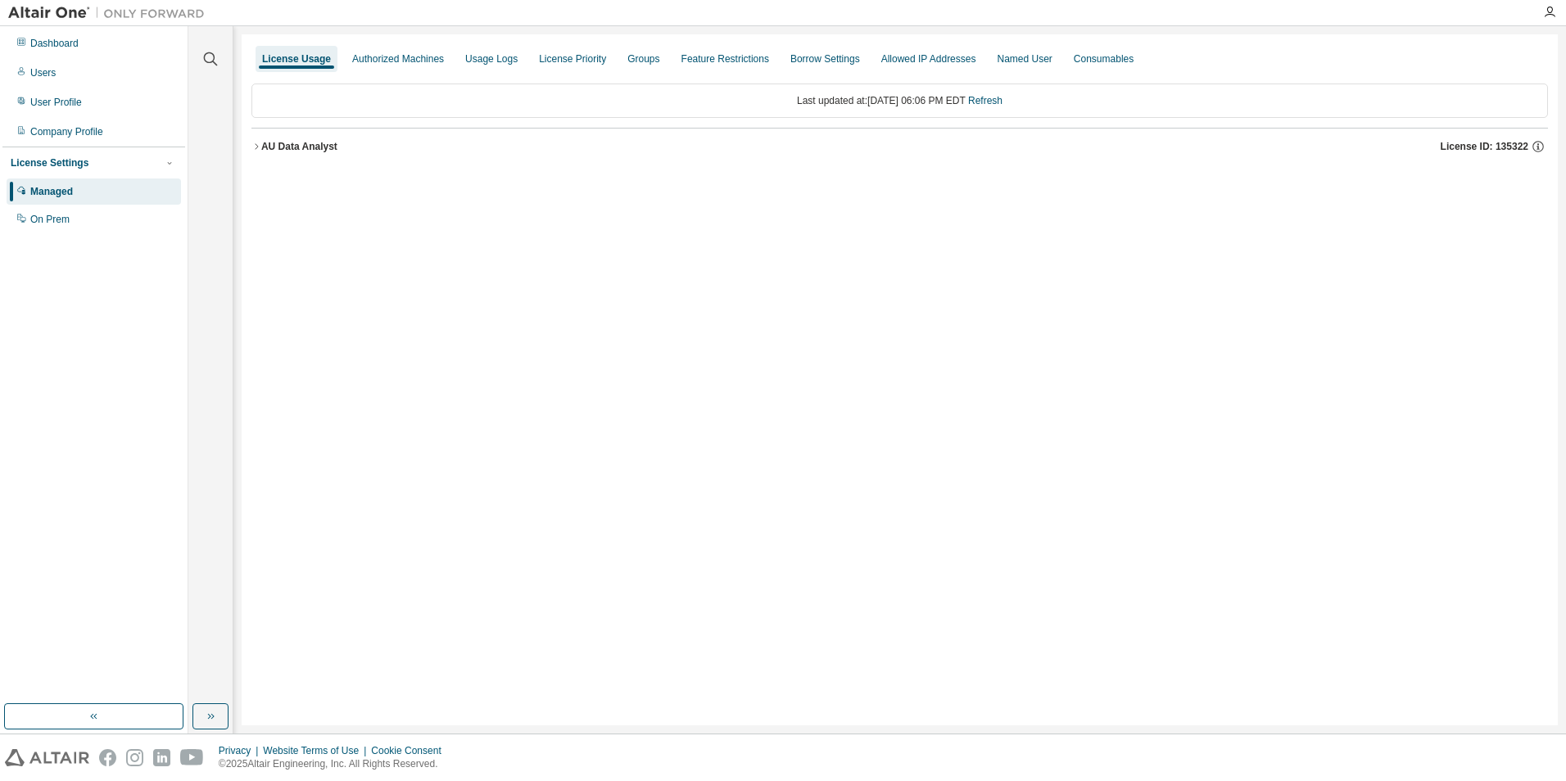
click at [258, 145] on icon "button" at bounding box center [256, 147] width 10 height 10
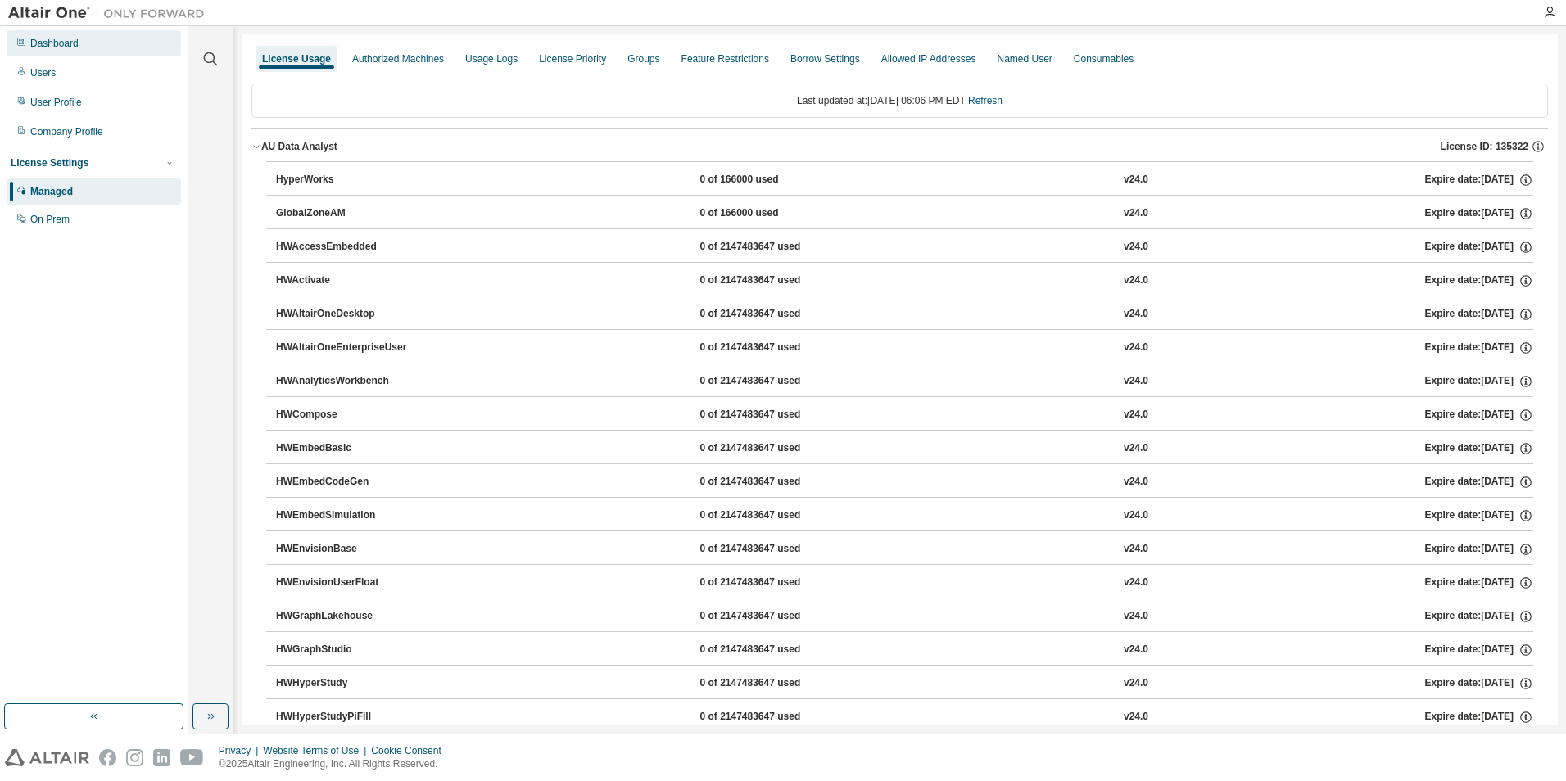
click at [89, 45] on div "Dashboard" at bounding box center [94, 43] width 174 height 26
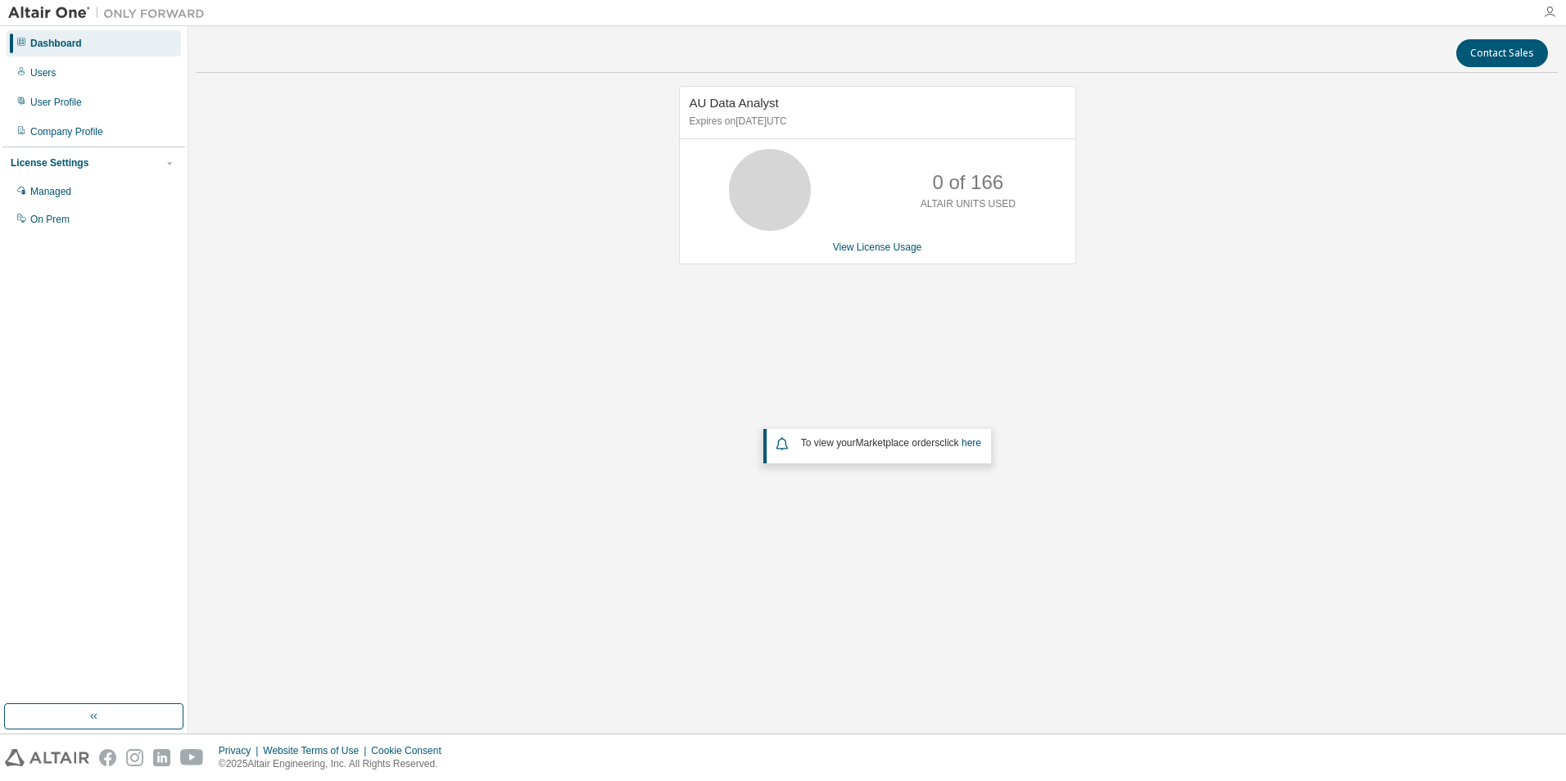
click at [1549, 8] on icon "button" at bounding box center [1549, 12] width 13 height 13
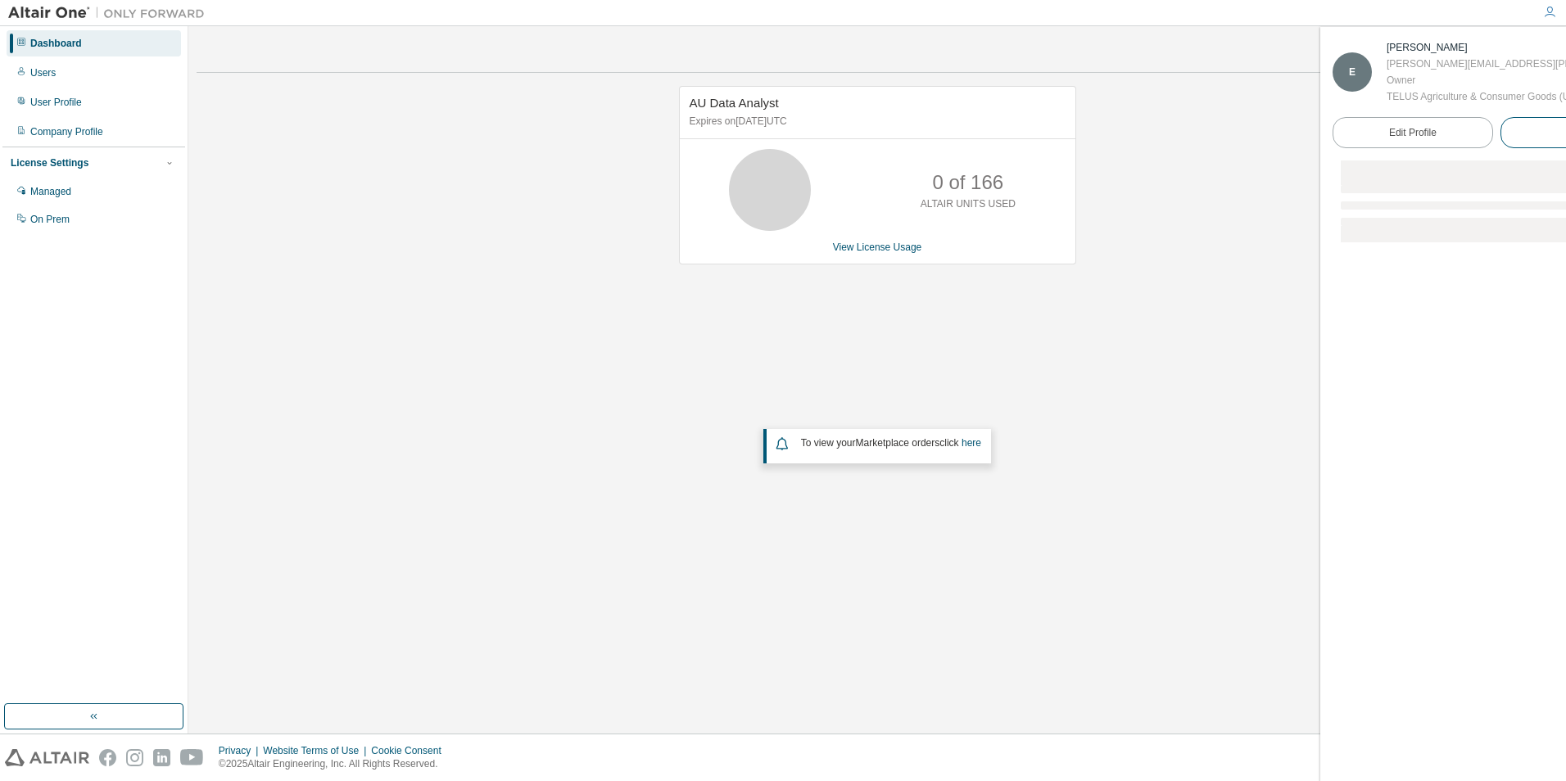
click at [1500, 148] on button "Logout" at bounding box center [1580, 132] width 161 height 31
